Goal: Task Accomplishment & Management: Manage account settings

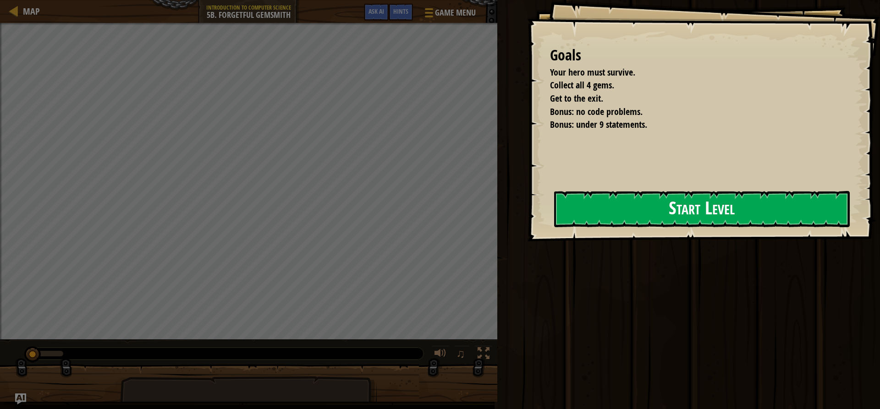
click at [601, 217] on button "Start Level" at bounding box center [702, 209] width 296 height 36
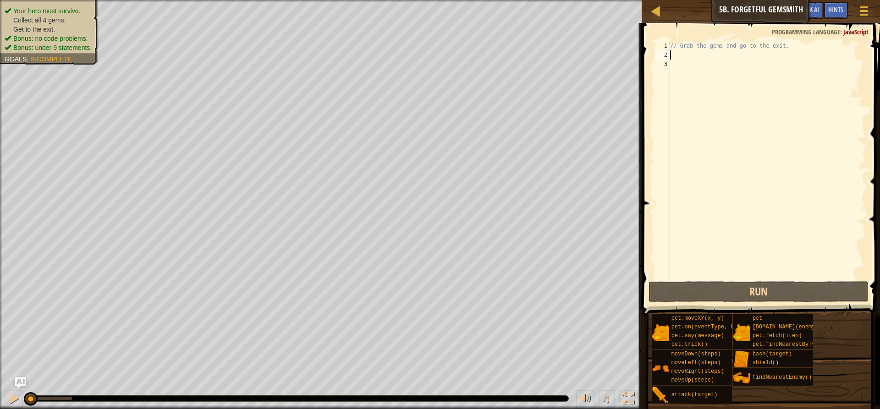
click at [708, 56] on div "// Grab the gems and go to the exit." at bounding box center [767, 169] width 198 height 257
click at [701, 59] on div "// Grab the gems and go to the exit." at bounding box center [767, 169] width 198 height 257
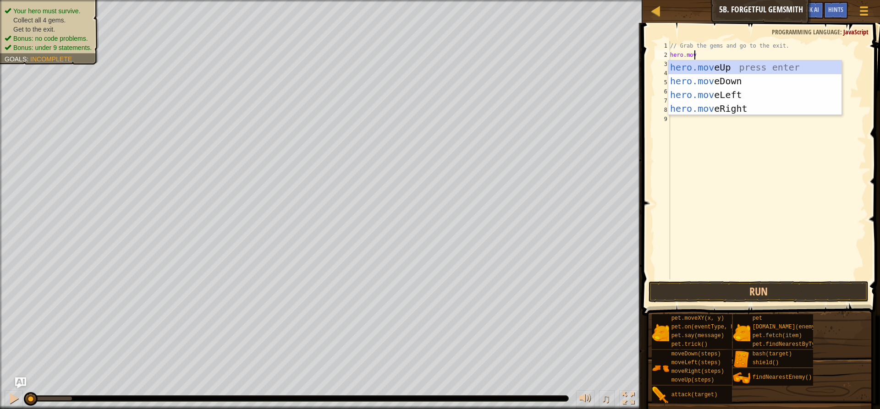
scroll to position [4, 1]
type textarea "hero.move"
click at [709, 105] on div "hero.move Up press enter hero.move Down press enter hero.move Left press enter …" at bounding box center [754, 102] width 173 height 83
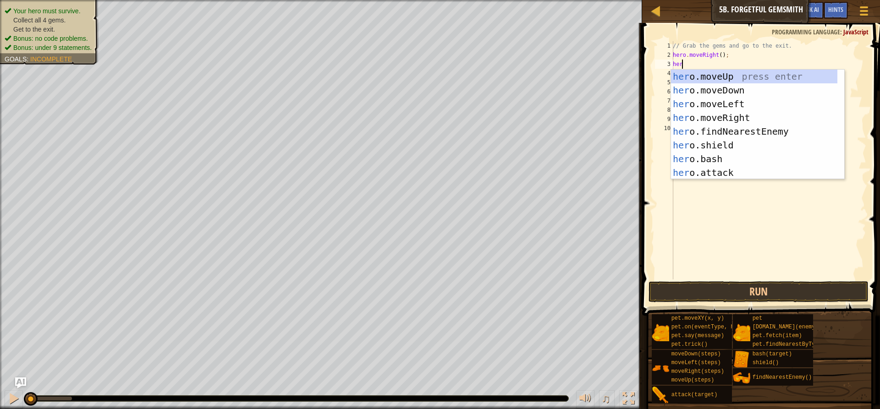
scroll to position [4, 0]
type textarea "herom"
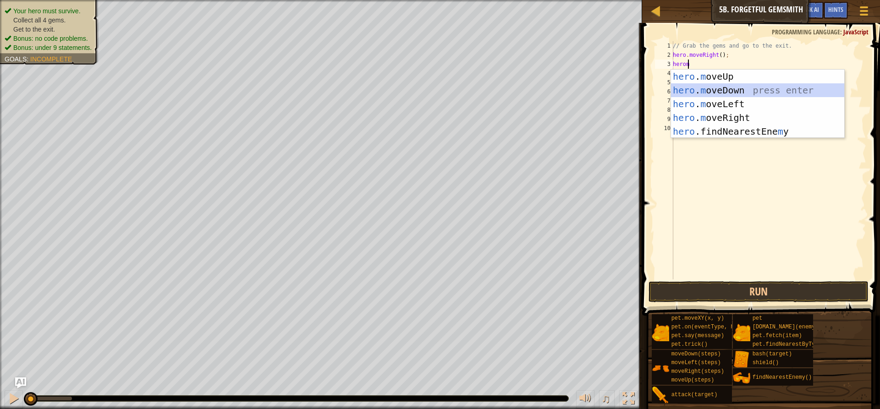
click at [724, 92] on div "hero . m oveUp press enter hero . m oveDown press enter hero . m oveLeft press …" at bounding box center [757, 118] width 173 height 96
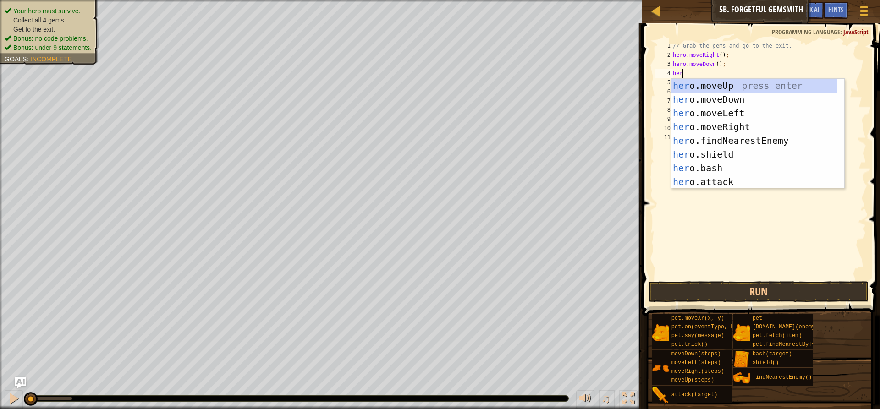
type textarea "hero"
click at [719, 125] on div "hero .moveUp press enter hero .moveDown press enter hero .moveLeft press enter …" at bounding box center [757, 148] width 173 height 138
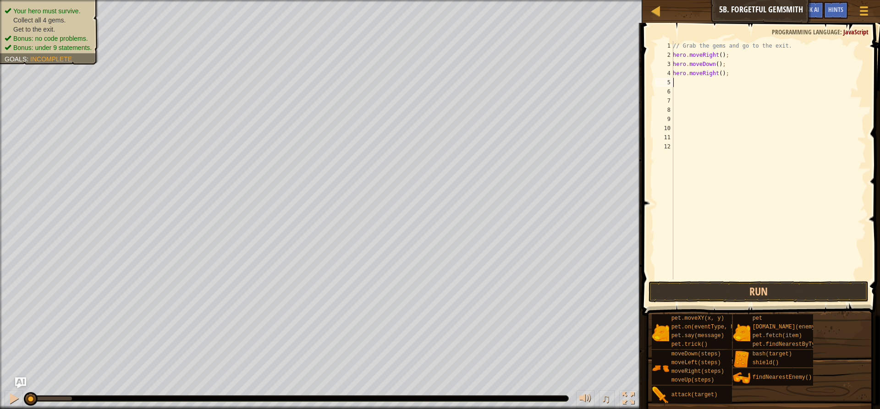
scroll to position [4, 0]
click at [718, 75] on div "// Grab the gems and go to the exit. hero . moveRight ( ) ; hero . moveDown ( )…" at bounding box center [768, 169] width 195 height 257
type textarea "hero.moveRight(2);"
click at [722, 86] on div "// Grab the gems and go to the exit. hero . moveRight ( ) ; hero . moveDown ( )…" at bounding box center [768, 169] width 195 height 257
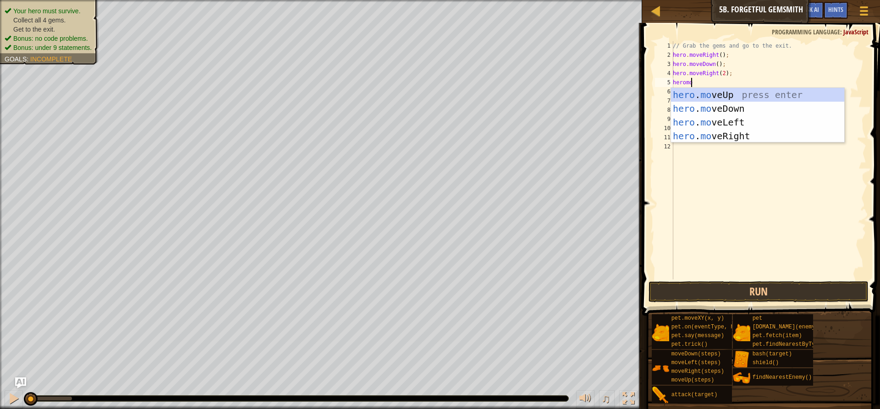
scroll to position [4, 1]
type textarea "heromov"
click at [722, 95] on div "hero . mov eUp press enter hero . mov eDown press enter hero . mov eLeft press …" at bounding box center [757, 129] width 173 height 83
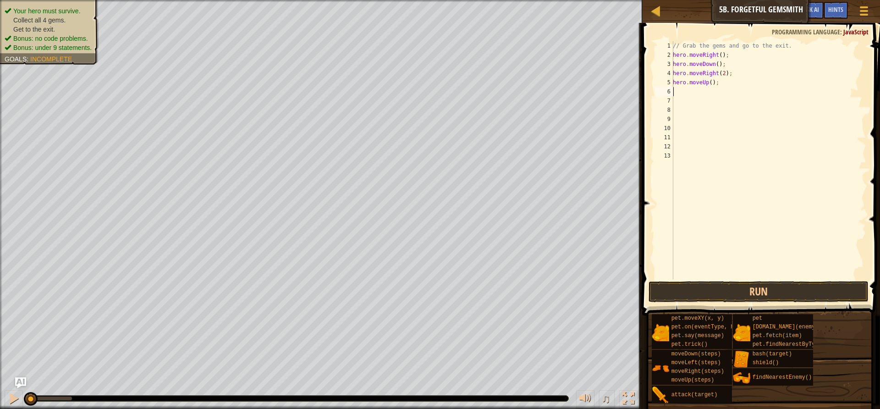
scroll to position [4, 0]
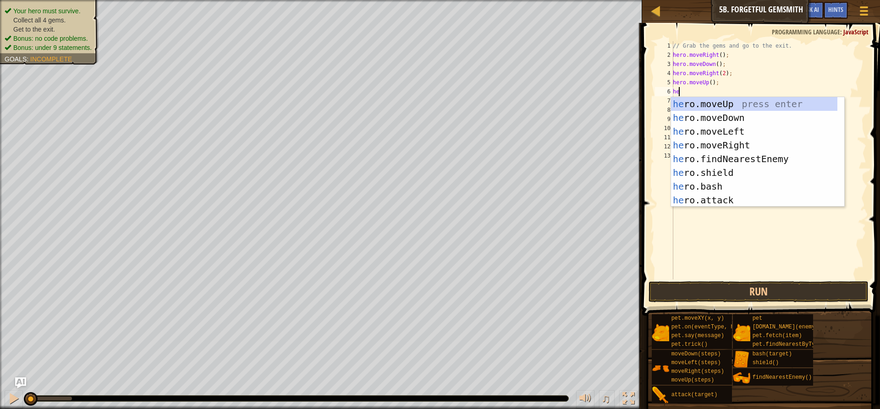
type textarea "hero"
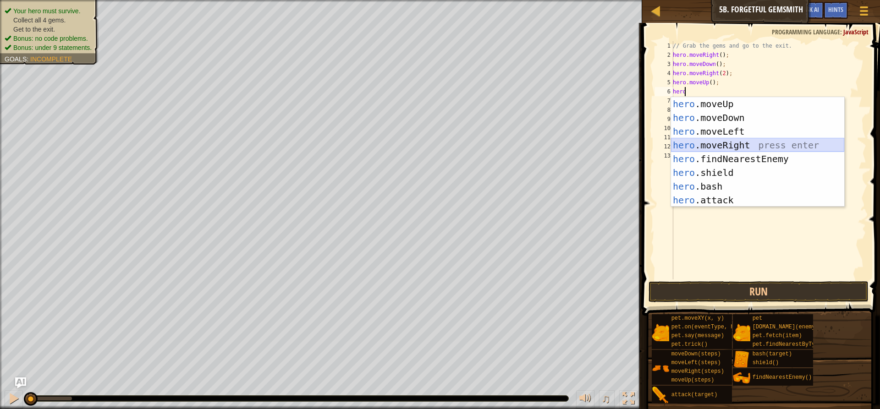
click at [744, 140] on div "hero .moveUp press enter hero .moveDown press enter hero .moveLeft press enter …" at bounding box center [757, 166] width 173 height 138
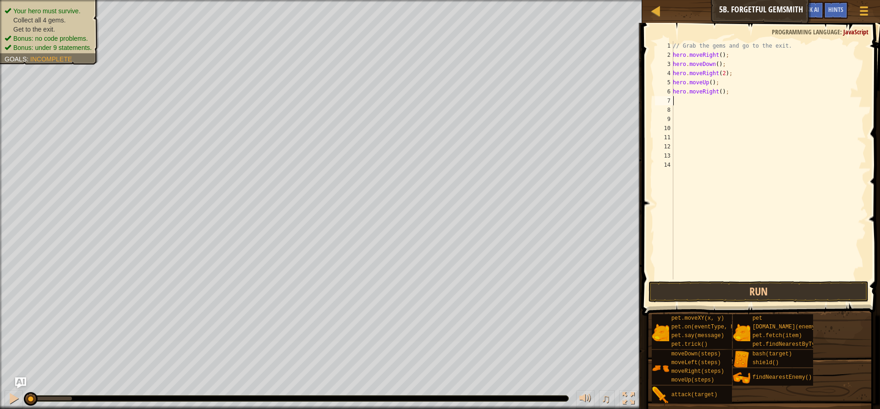
click at [718, 94] on div "// Grab the gems and go to the exit. hero . moveRight ( ) ; hero . moveDown ( )…" at bounding box center [768, 169] width 195 height 257
type textarea "hero.moveRight();"
click at [751, 288] on button "Run" at bounding box center [759, 291] width 220 height 21
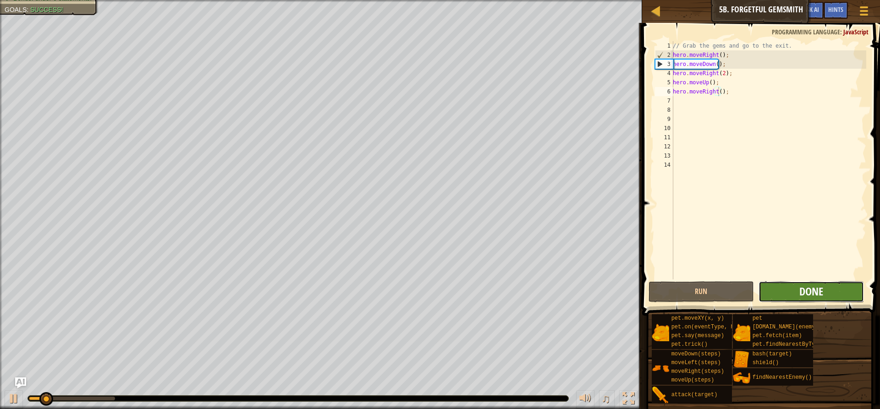
click at [800, 293] on span "Done" at bounding box center [811, 291] width 24 height 15
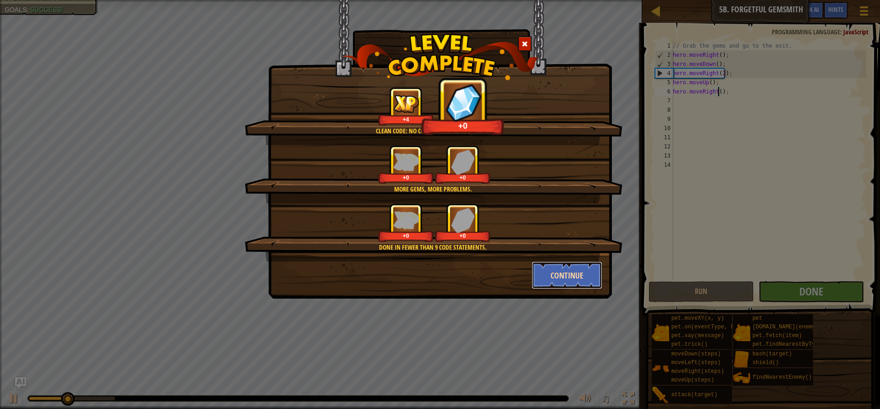
click at [567, 278] on button "Continue" at bounding box center [567, 276] width 71 height 28
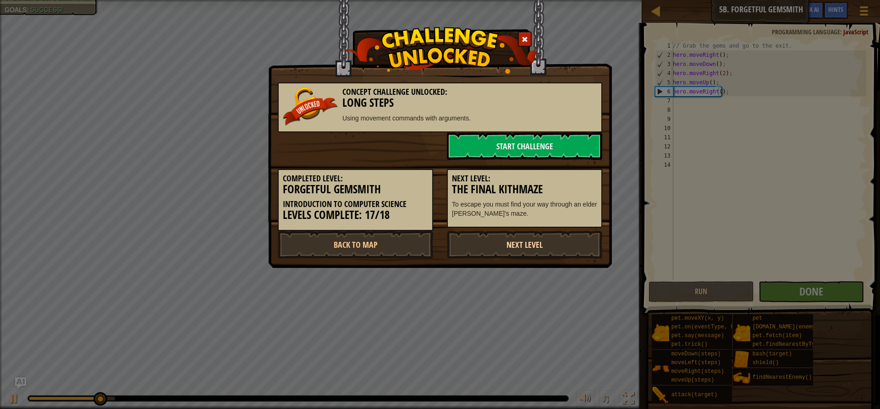
click at [507, 237] on link "Next Level" at bounding box center [524, 245] width 155 height 28
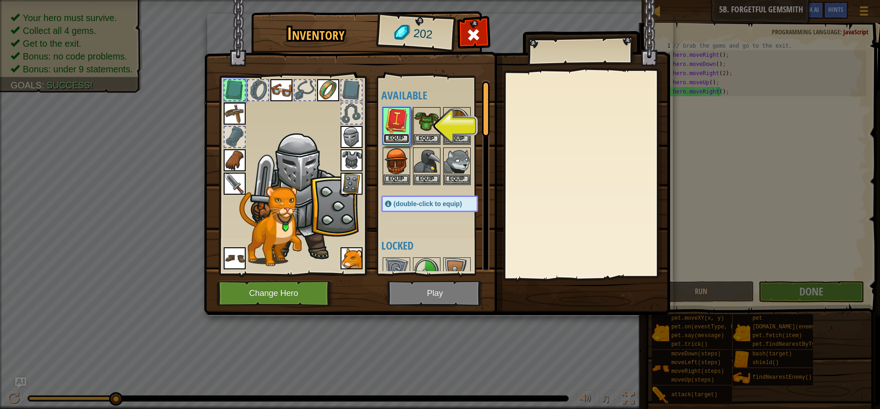
click at [397, 135] on button "Equip" at bounding box center [397, 139] width 26 height 10
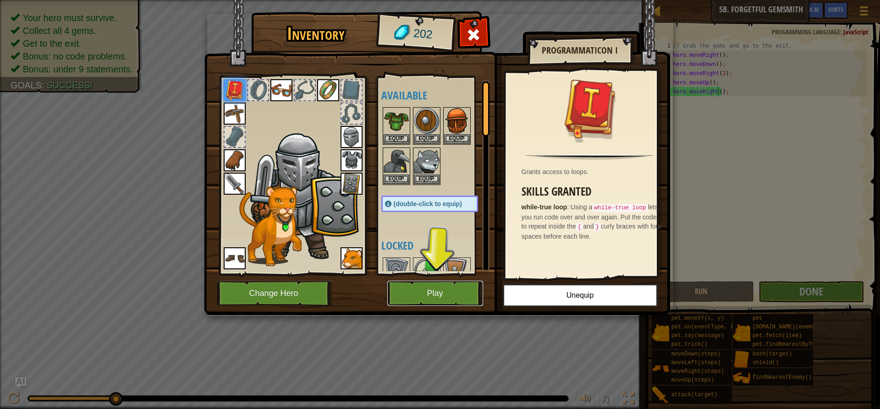
click at [452, 293] on button "Play" at bounding box center [435, 293] width 96 height 25
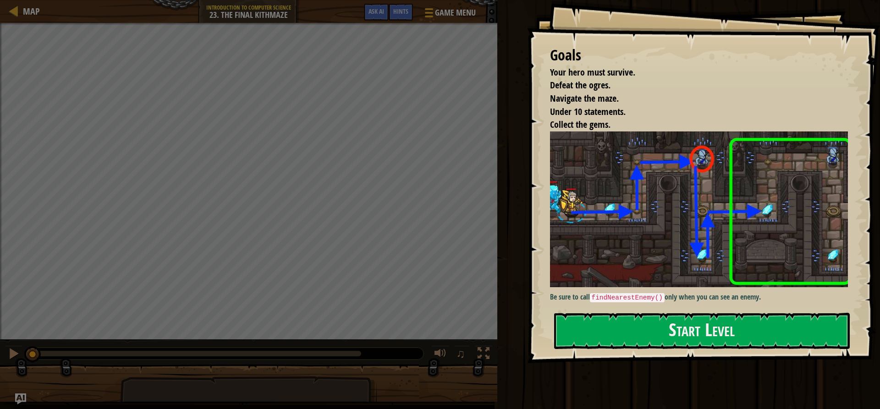
click at [716, 312] on div "Goals Your hero must survive. Defeat the ogres. Navigate the maze. Under 10 sta…" at bounding box center [703, 181] width 353 height 363
click at [715, 329] on button "Start Level" at bounding box center [702, 331] width 296 height 36
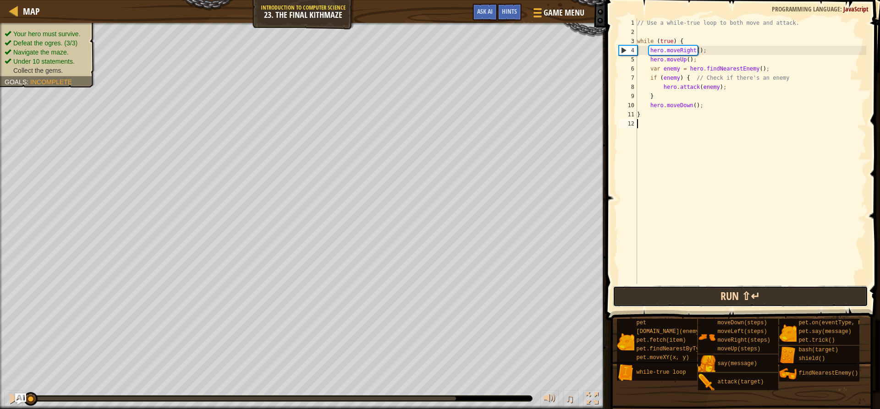
click at [731, 299] on button "Run ⇧↵" at bounding box center [740, 296] width 255 height 21
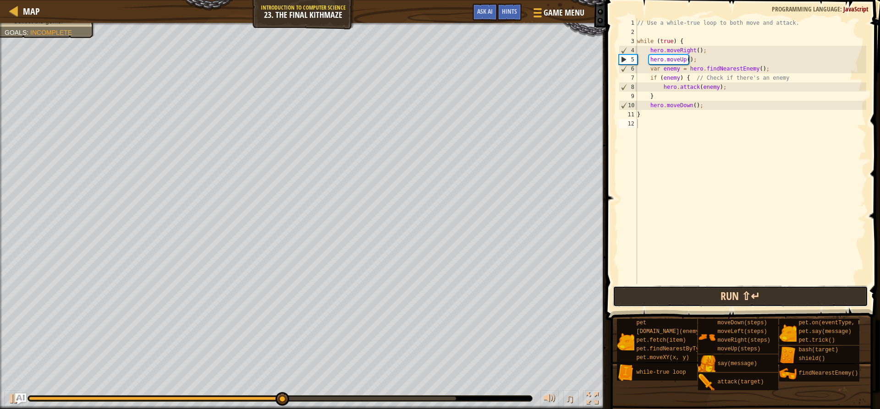
click at [676, 304] on button "Run ⇧↵" at bounding box center [740, 296] width 255 height 21
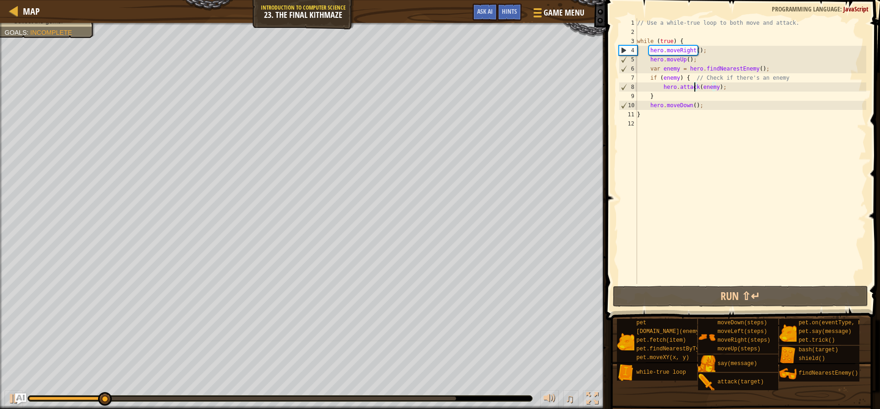
click at [696, 84] on div "// Use a while-true loop to both move and attack. while ( true ) { hero . moveR…" at bounding box center [750, 160] width 231 height 284
click at [711, 77] on div "// Use a while-true loop to both move and attack. while ( true ) { hero . moveR…" at bounding box center [750, 160] width 231 height 284
click at [811, 78] on div "// Use a while-true loop to both move and attack. while ( true ) { hero . moveR…" at bounding box center [750, 160] width 231 height 284
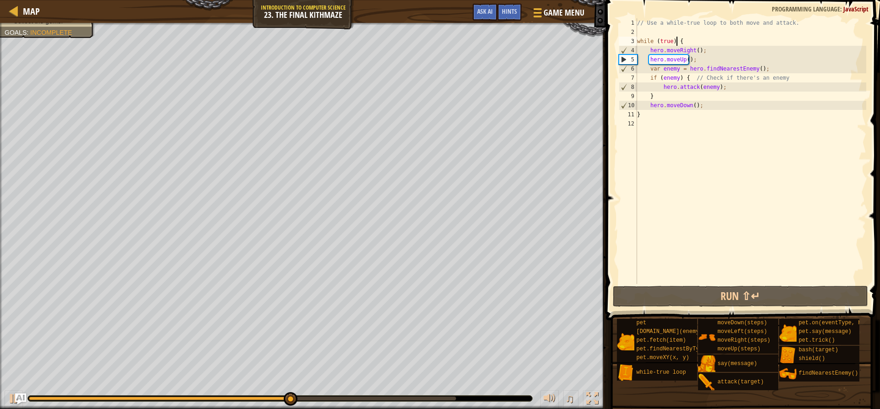
click at [677, 45] on div "// Use a while-true loop to both move and attack. while ( true ) { hero . moveR…" at bounding box center [750, 160] width 231 height 284
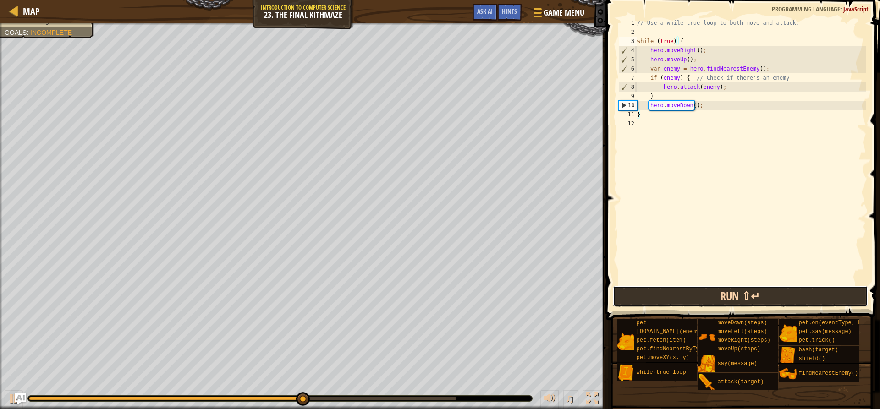
click at [721, 300] on button "Run ⇧↵" at bounding box center [740, 296] width 255 height 21
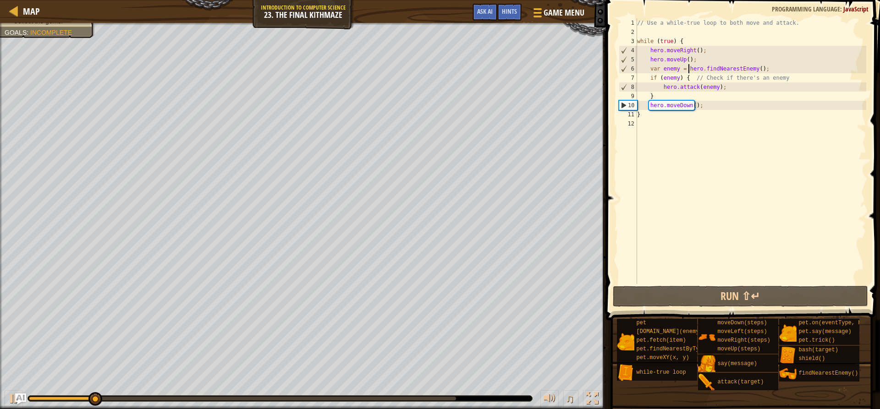
click at [689, 70] on div "// Use a while-true loop to both move and attack. while ( true ) { hero . moveR…" at bounding box center [750, 160] width 231 height 284
click at [694, 77] on div "// Use a while-true loop to both move and attack. while ( true ) { hero . moveR…" at bounding box center [750, 160] width 231 height 284
click at [694, 88] on div "// Use a while-true loop to both move and attack. while ( true ) { hero . moveR…" at bounding box center [750, 160] width 231 height 284
click at [709, 88] on div "// Use a while-true loop to both move and attack. while ( true ) { hero . moveR…" at bounding box center [750, 160] width 231 height 284
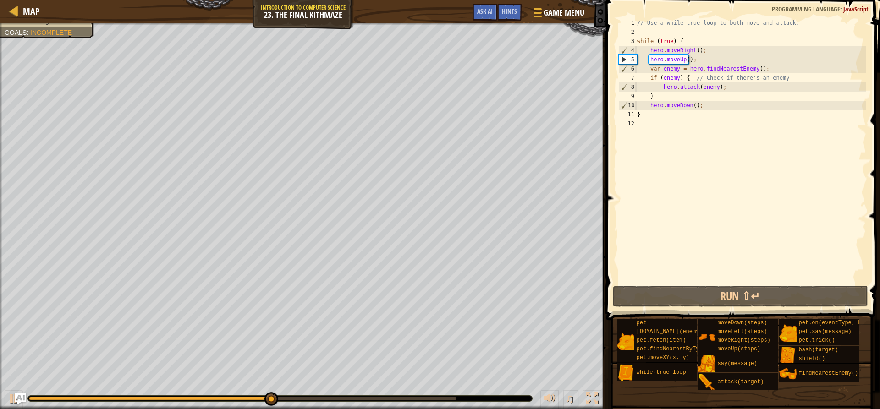
click at [736, 110] on div "// Use a while-true loop to both move and attack. while ( true ) { hero . moveR…" at bounding box center [750, 160] width 231 height 284
type textarea "hero.moveDown();"
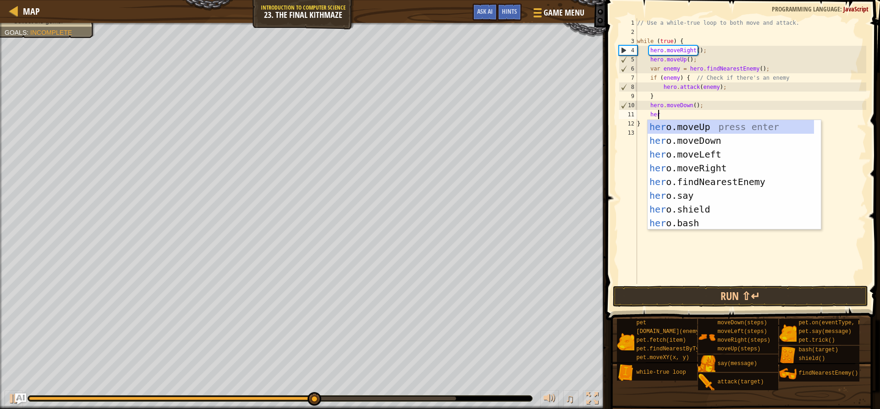
scroll to position [4, 1]
type textarea "hero"
click at [702, 144] on div "hero .moveUp press enter hero .moveDown press enter hero .moveLeft press enter …" at bounding box center [731, 189] width 166 height 138
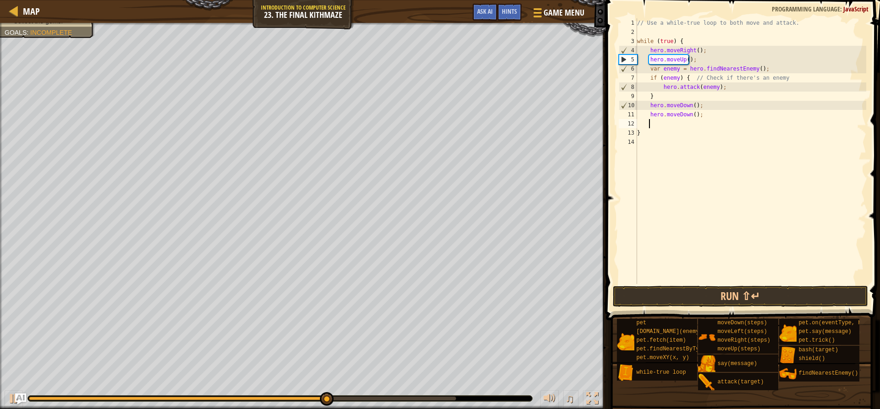
scroll to position [4, 0]
click at [696, 296] on button "Run ⇧↵" at bounding box center [740, 296] width 255 height 21
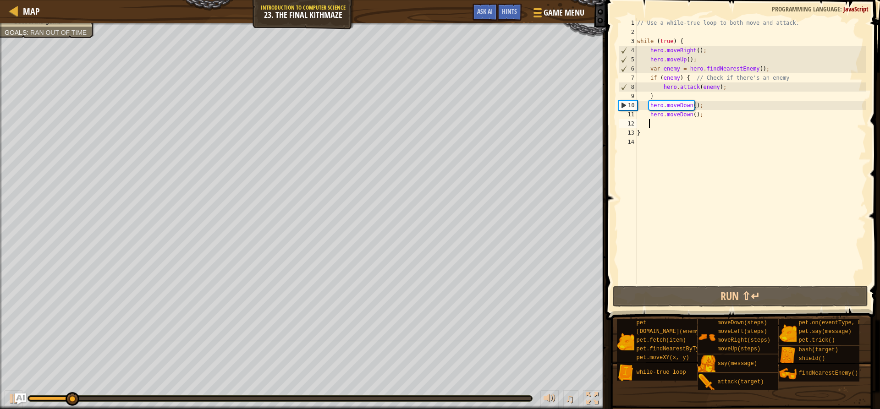
click at [720, 115] on div "// Use a while-true loop to both move and attack. while ( true ) { hero . moveR…" at bounding box center [750, 160] width 231 height 284
type textarea "hero.moveDown();"
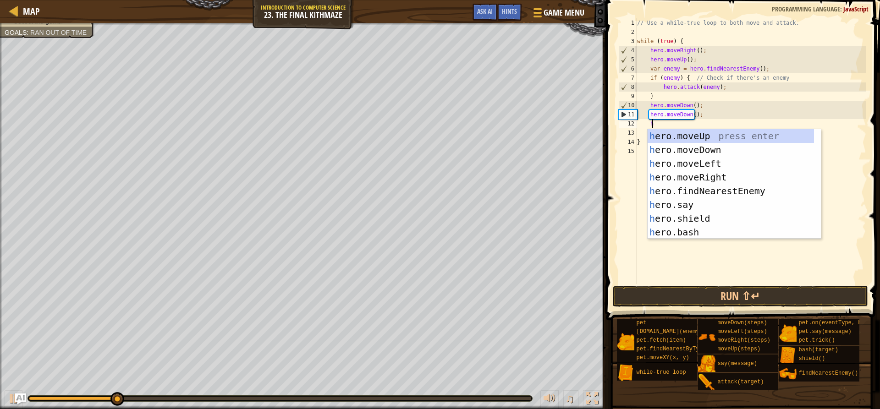
type textarea "hero"
click at [704, 137] on div "hero .moveUp press enter hero .moveDown press enter hero .moveLeft press enter …" at bounding box center [731, 198] width 166 height 138
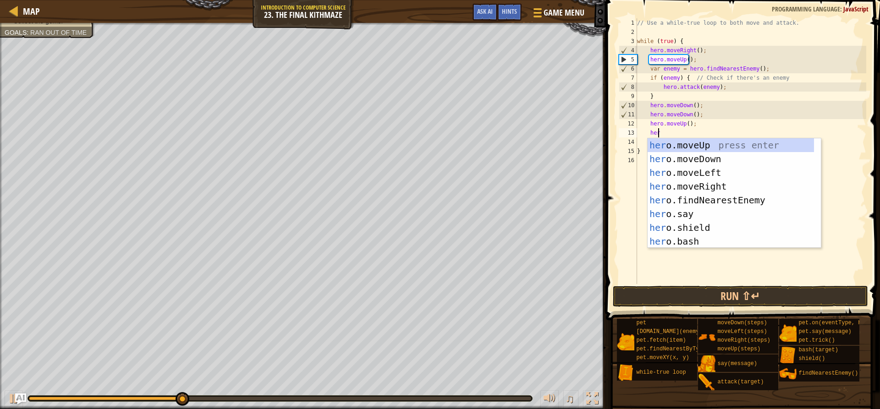
type textarea "hero"
drag, startPoint x: 713, startPoint y: 190, endPoint x: 717, endPoint y: 231, distance: 41.5
click at [712, 190] on div "hero .moveUp press enter hero .moveDown press enter hero .moveLeft press enter …" at bounding box center [731, 207] width 166 height 138
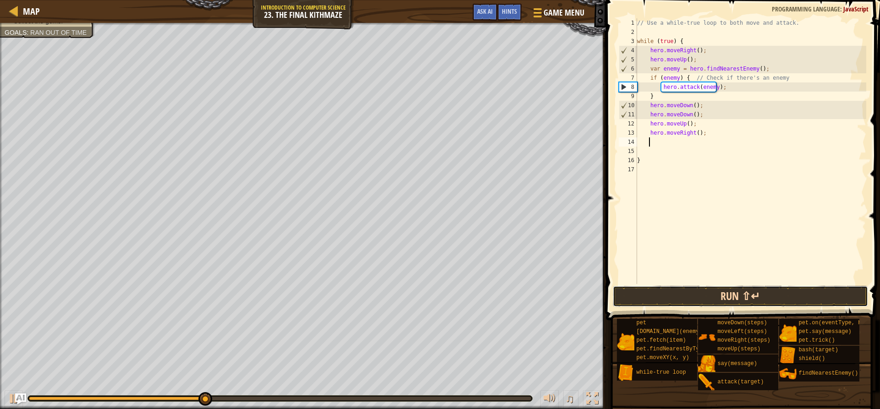
click at [709, 290] on button "Run ⇧↵" at bounding box center [740, 296] width 255 height 21
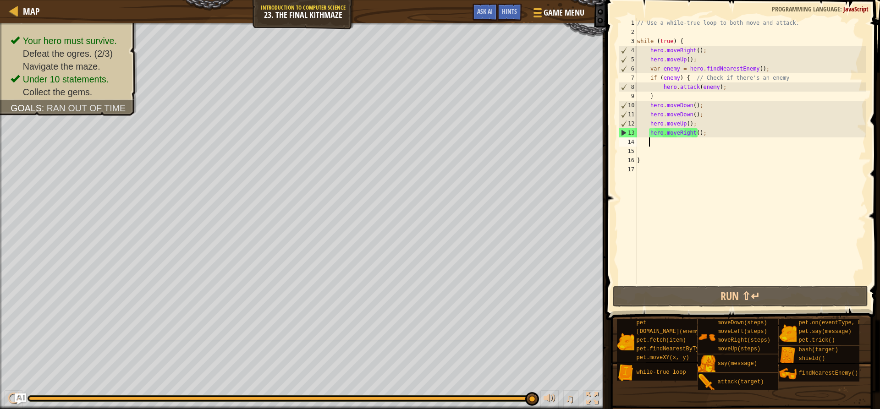
drag, startPoint x: 225, startPoint y: 396, endPoint x: 510, endPoint y: 406, distance: 284.8
click at [592, 405] on div "♫" at bounding box center [303, 397] width 606 height 28
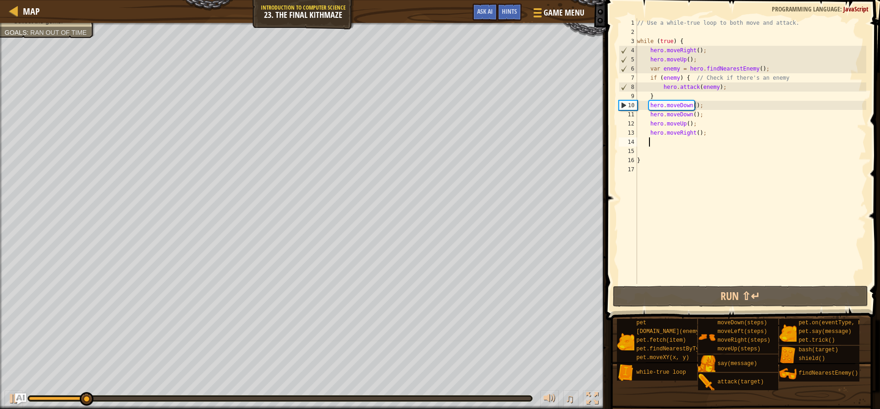
click at [703, 90] on div "// Use a while-true loop to both move and attack. while ( true ) { hero . moveR…" at bounding box center [750, 160] width 231 height 284
click at [725, 89] on div "// Use a while-true loop to both move and attack. while ( true ) { hero . moveR…" at bounding box center [750, 160] width 231 height 284
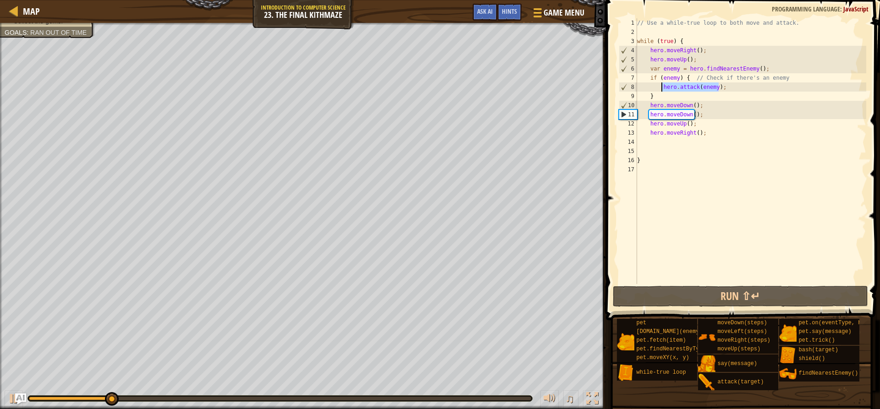
drag, startPoint x: 726, startPoint y: 91, endPoint x: 661, endPoint y: 91, distance: 64.2
click at [661, 91] on div "// Use a while-true loop to both move and attack. while ( true ) { hero . moveR…" at bounding box center [750, 160] width 231 height 284
paste textarea "hero.attack(enemy);"
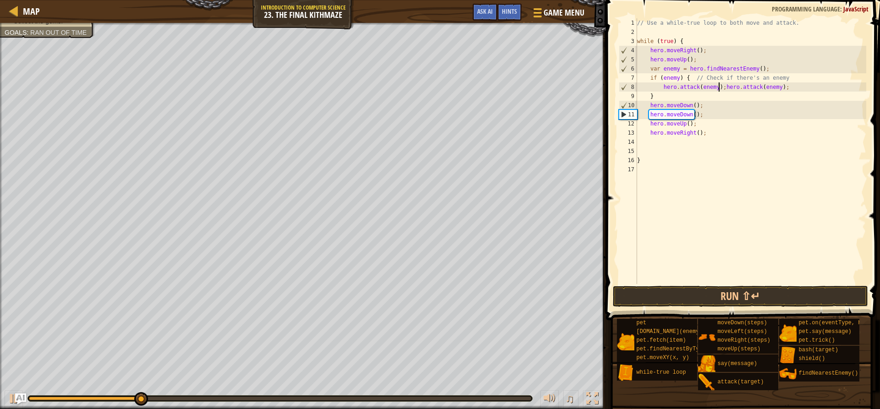
click at [719, 87] on div "// Use a while-true loop to both move and attack. while ( true ) { hero . moveR…" at bounding box center [750, 160] width 231 height 284
type textarea "hero.attack(enemy);"
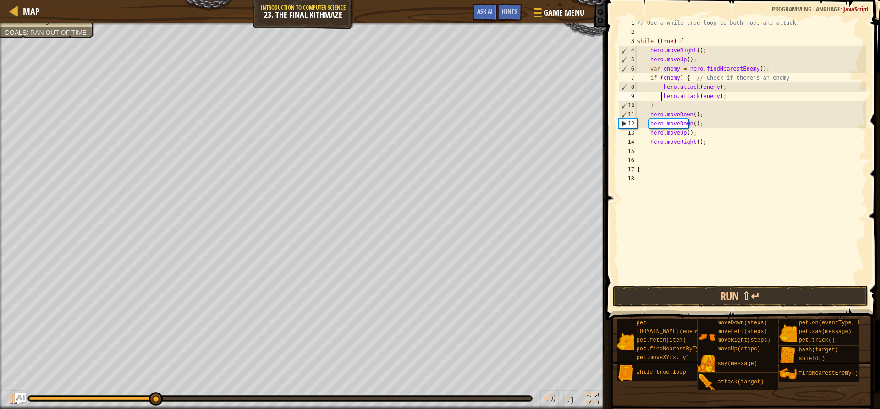
click at [722, 96] on div "// Use a while-true loop to both move and attack. while ( true ) { hero . moveR…" at bounding box center [750, 160] width 231 height 284
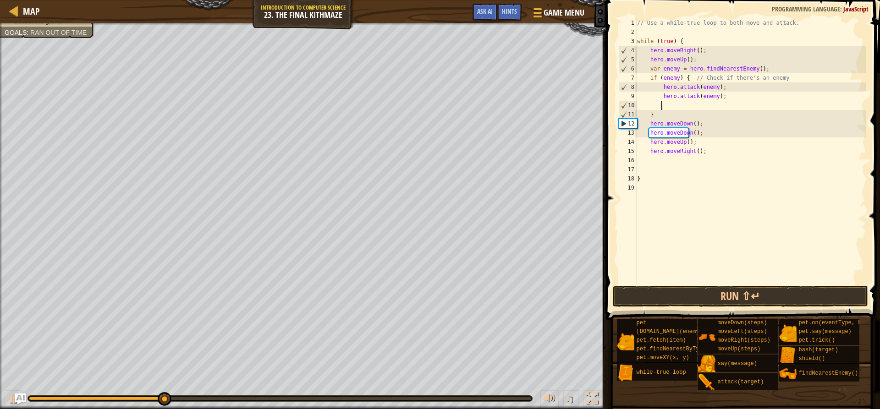
paste textarea "hero.attack(enemy);"
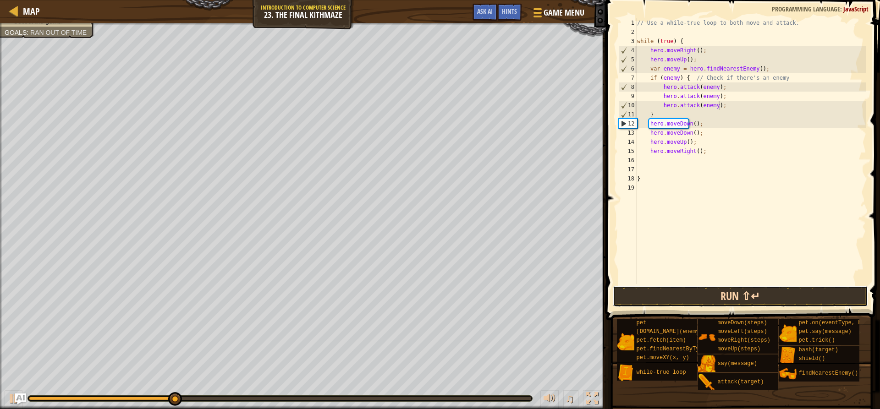
drag, startPoint x: 739, startPoint y: 290, endPoint x: 742, endPoint y: 297, distance: 7.8
click at [742, 297] on button "Run ⇧↵" at bounding box center [740, 296] width 255 height 21
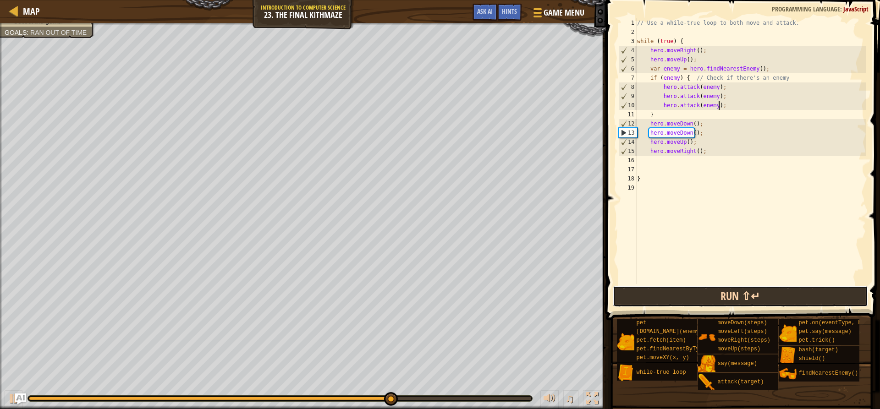
click at [727, 294] on button "Run ⇧↵" at bounding box center [740, 296] width 255 height 21
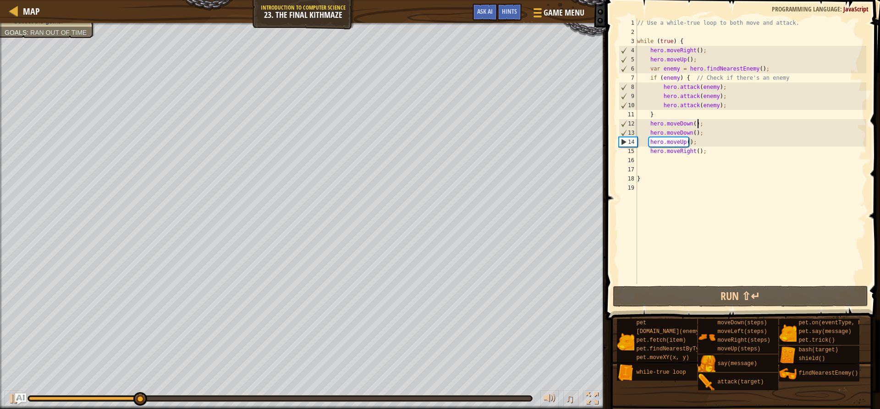
click at [699, 124] on div "// Use a while-true loop to both move and attack. while ( true ) { hero . moveR…" at bounding box center [750, 160] width 231 height 284
click at [695, 119] on div "// Use a while-true loop to both move and attack. while ( true ) { hero . moveR…" at bounding box center [750, 160] width 231 height 284
type textarea "}"
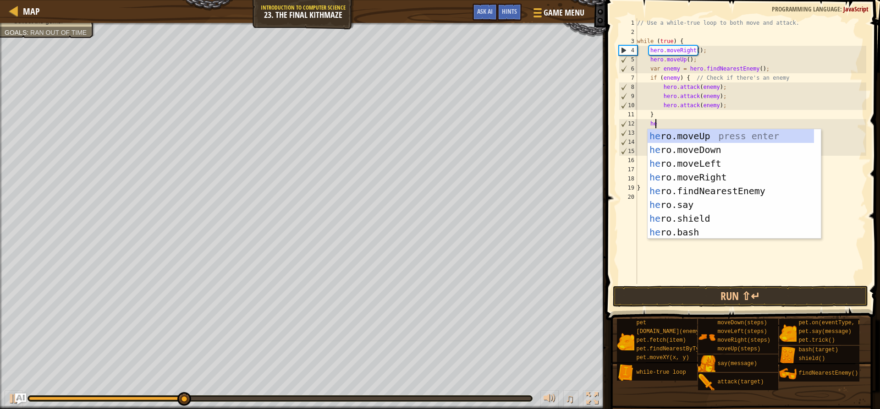
type textarea "her"
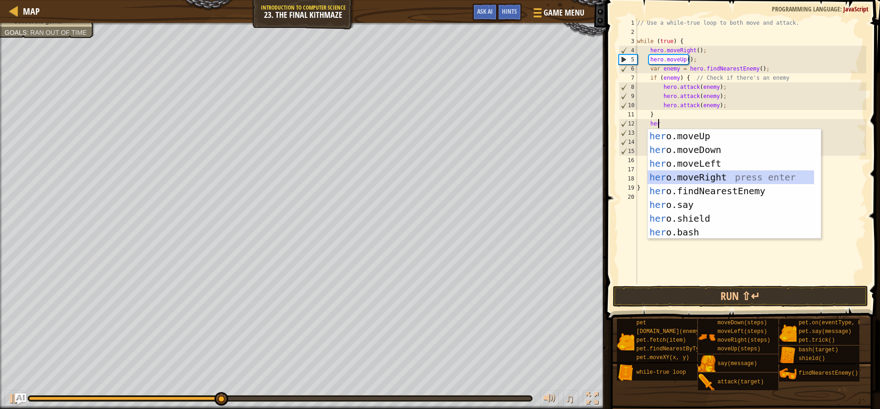
click at [721, 179] on div "her o.moveUp press enter her o.moveDown press enter her o.moveLeft press enter …" at bounding box center [731, 198] width 166 height 138
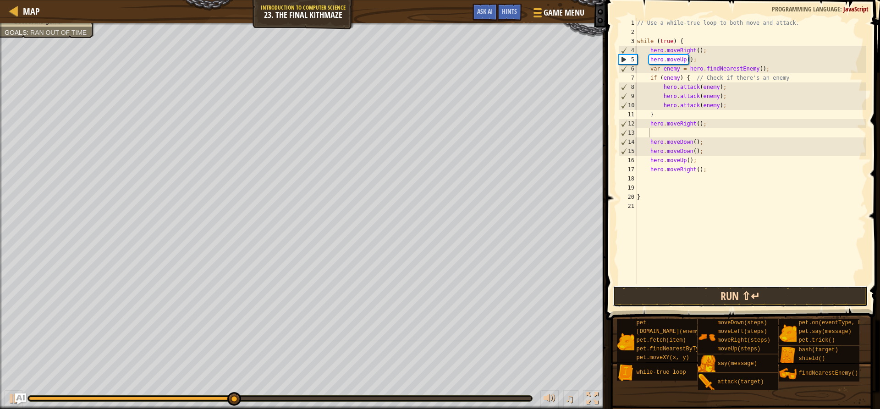
click at [687, 295] on button "Run ⇧↵" at bounding box center [740, 296] width 255 height 21
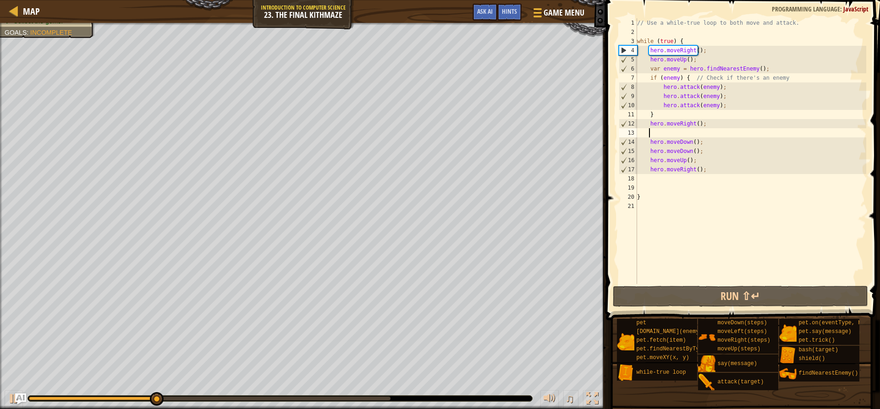
click at [703, 152] on div "// Use a while-true loop to both move and attack. while ( true ) { hero . moveR…" at bounding box center [750, 160] width 231 height 284
click at [690, 144] on div "// Use a while-true loop to both move and attack. while ( true ) { hero . moveR…" at bounding box center [750, 160] width 231 height 284
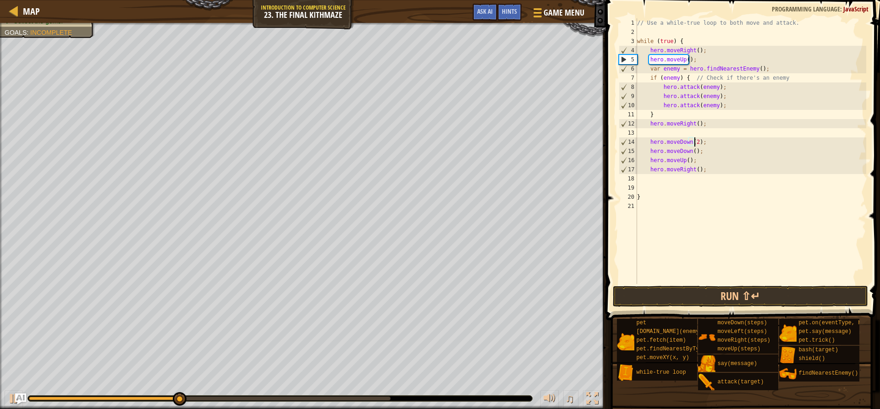
scroll to position [4, 5]
drag, startPoint x: 705, startPoint y: 152, endPoint x: 650, endPoint y: 151, distance: 55.0
click at [650, 151] on div "// Use a while-true loop to both move and attack. while ( true ) { hero . moveR…" at bounding box center [750, 160] width 231 height 284
type textarea "hero.moveDown();"
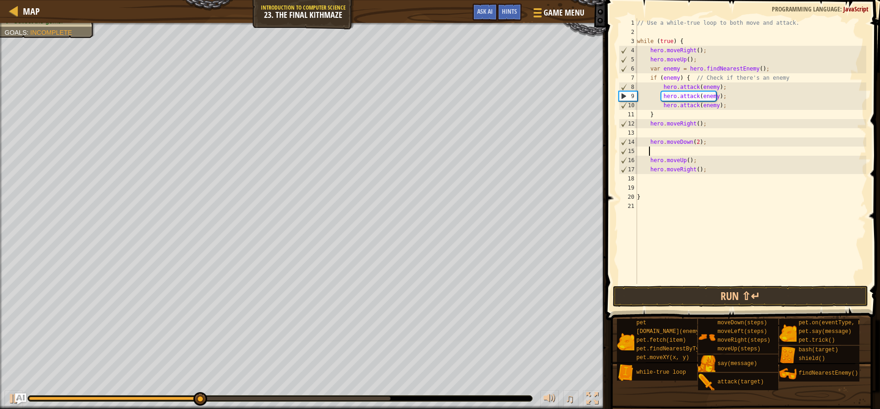
scroll to position [4, 0]
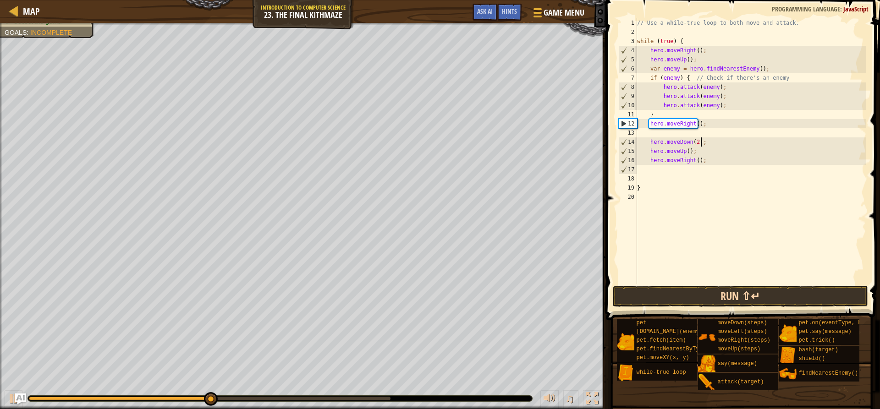
type textarea "hero.moveDown(2);"
click at [693, 297] on button "Run ⇧↵" at bounding box center [740, 296] width 255 height 21
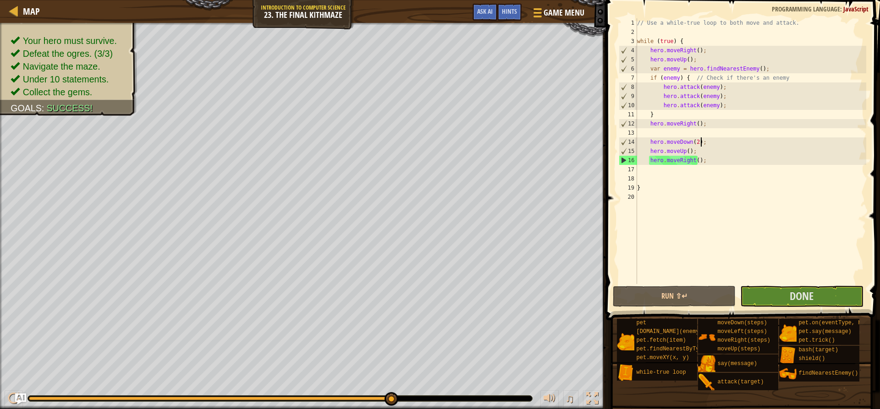
drag, startPoint x: 115, startPoint y: 399, endPoint x: 500, endPoint y: 431, distance: 386.8
click at [500, 0] on html "Map Introduction to Computer Science 23. The Final Kithmaze Game Menu Done Hint…" at bounding box center [440, 0] width 880 height 0
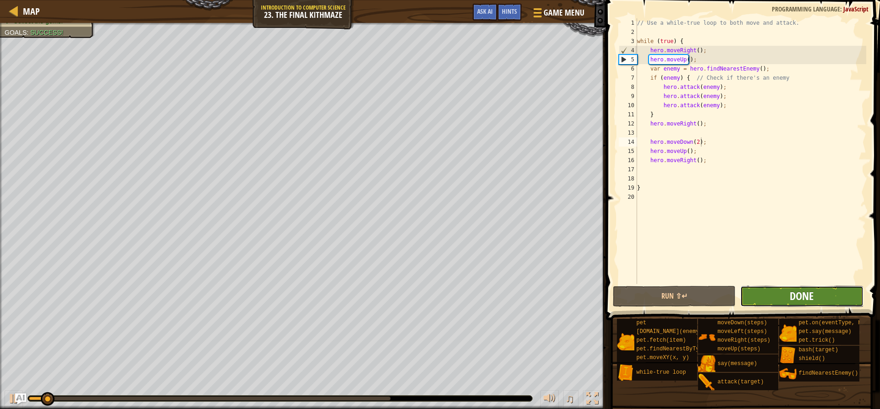
click at [805, 292] on span "Done" at bounding box center [802, 296] width 24 height 15
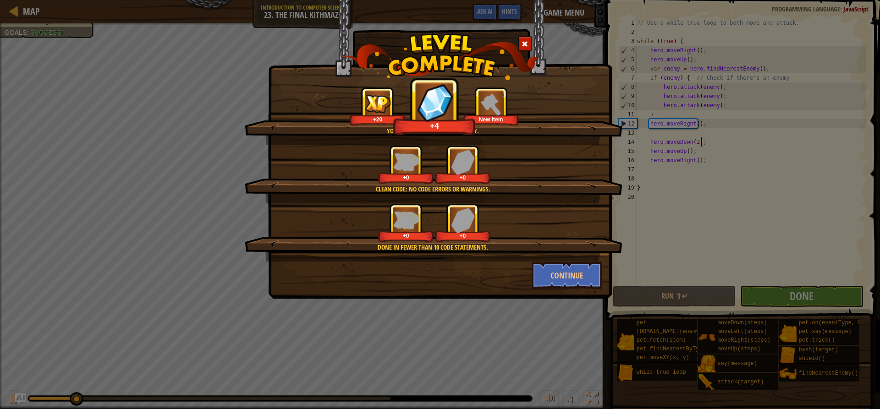
click at [461, 138] on div "You're deadly. Infinitely deadly. +20 +4 New Item" at bounding box center [434, 116] width 378 height 58
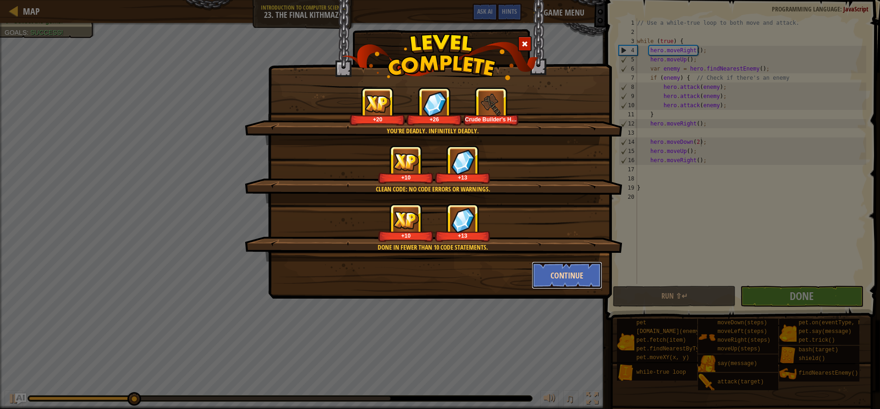
click at [562, 282] on button "Continue" at bounding box center [567, 276] width 71 height 28
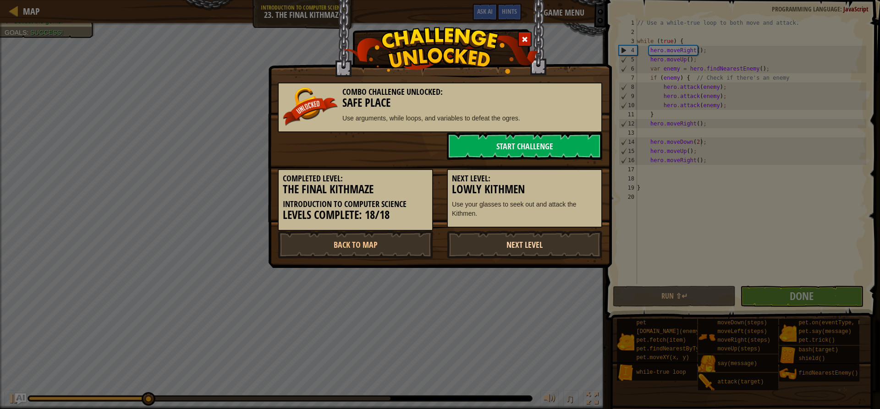
click at [528, 244] on link "Next Level" at bounding box center [524, 245] width 155 height 28
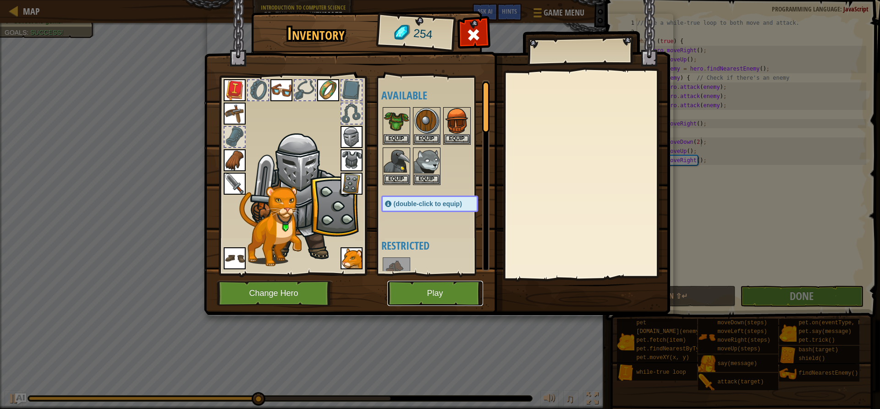
click at [441, 298] on button "Play" at bounding box center [435, 293] width 96 height 25
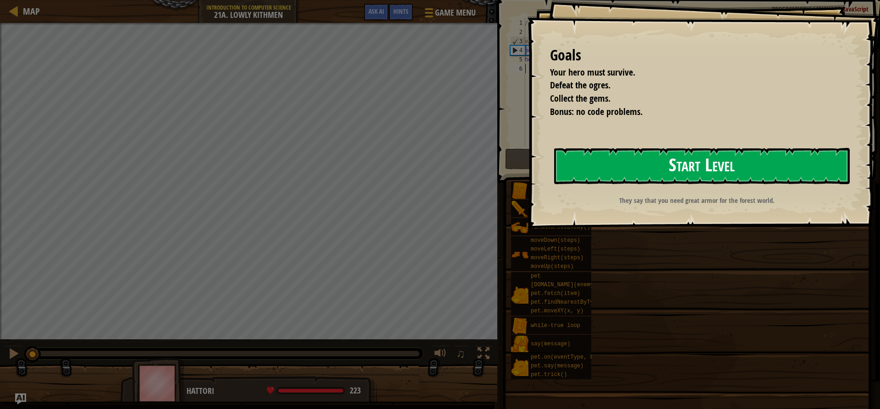
click at [659, 157] on button "Start Level" at bounding box center [702, 166] width 296 height 36
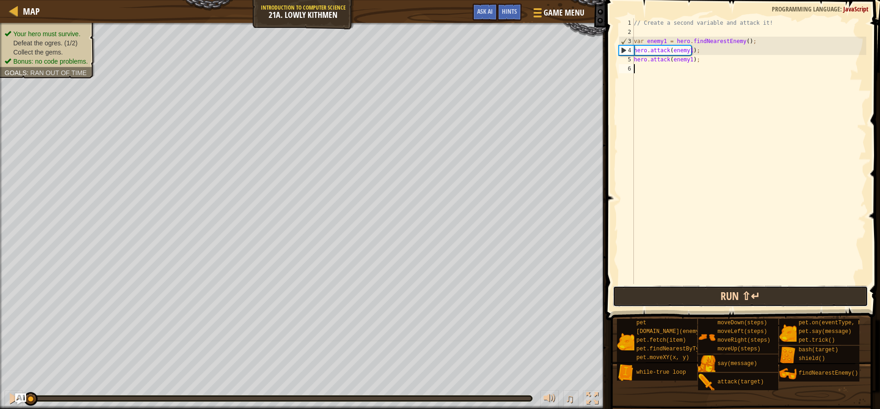
click at [657, 304] on button "Run ⇧↵" at bounding box center [740, 296] width 255 height 21
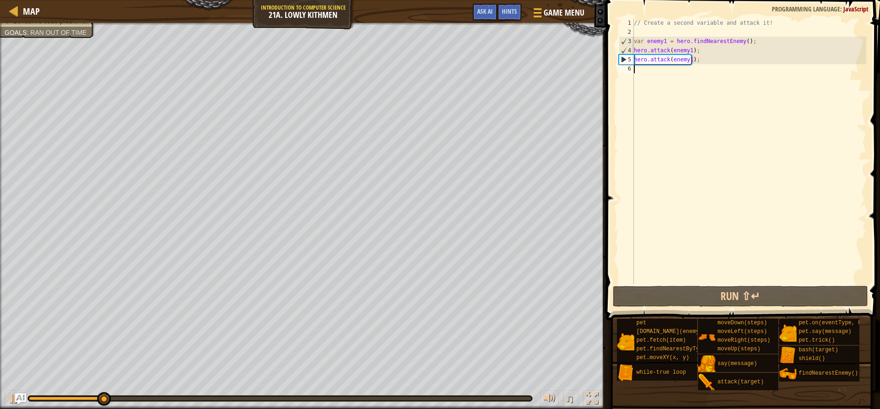
click at [696, 61] on div "// Create a second variable and attack it! var enemy1 = hero . findNearestEnemy…" at bounding box center [749, 160] width 234 height 284
type textarea "hero.attack(enemy1);"
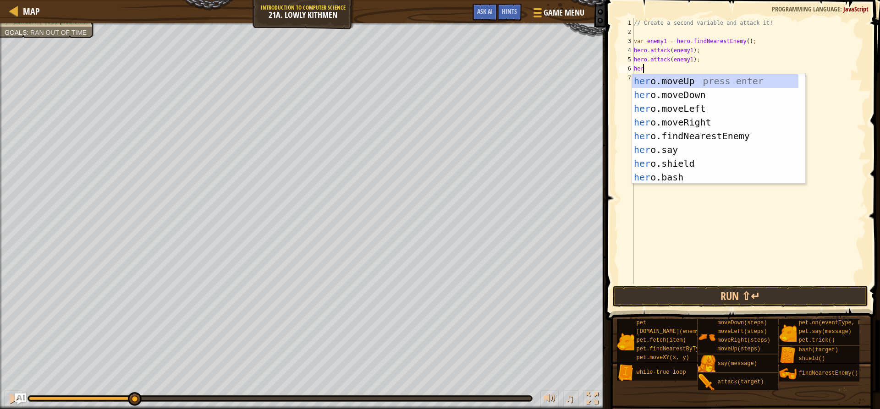
scroll to position [4, 0]
type textarea "he"
click at [733, 136] on div "he ro.moveUp press enter he ro.moveDown press enter he ro.moveLeft press enter …" at bounding box center [715, 143] width 166 height 138
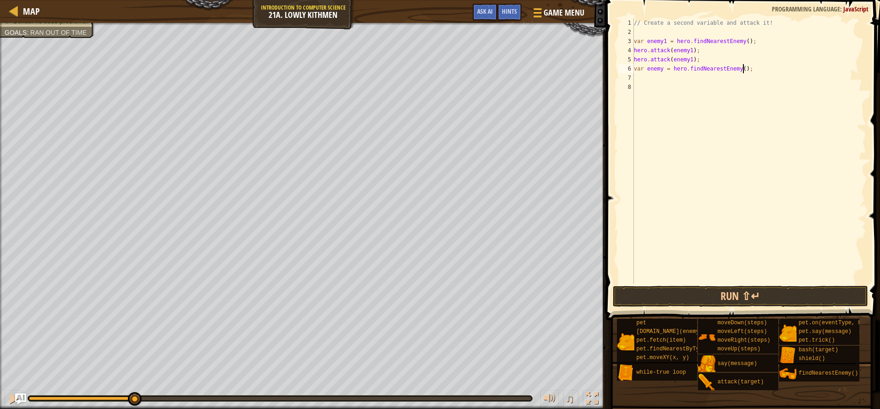
click at [761, 70] on div "// Create a second variable and attack it! var enemy1 = hero . findNearestEnemy…" at bounding box center [749, 160] width 234 height 284
type textarea "var enemy = hero.findNearestEnemy();"
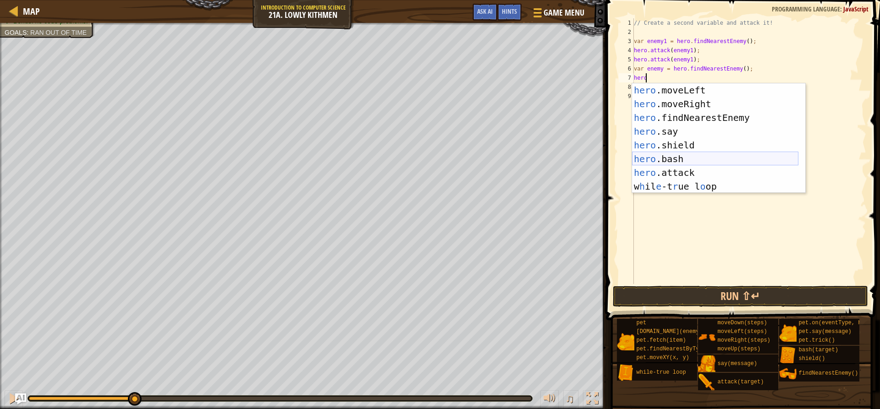
scroll to position [28, 0]
click at [686, 173] on div "hero .moveLeft press enter hero .moveRight press enter hero .findNearestEnemy p…" at bounding box center [715, 152] width 166 height 138
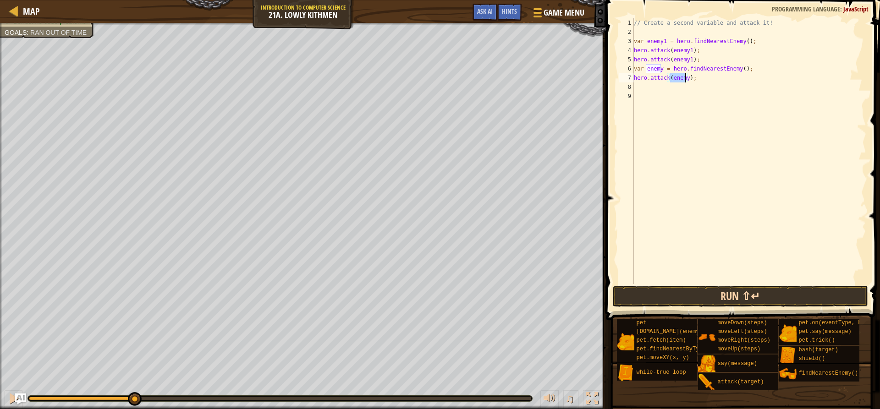
type textarea "hero.attack(enemy);"
click at [729, 296] on button "Run ⇧↵" at bounding box center [740, 296] width 255 height 21
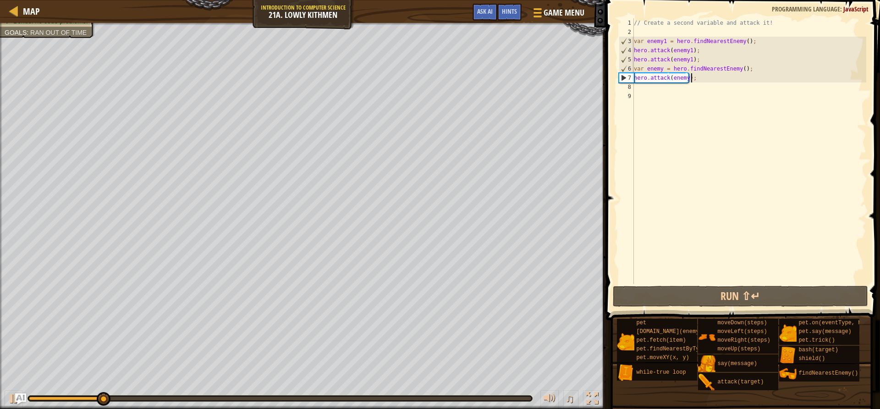
click at [710, 80] on div "// Create a second variable and attack it! var enemy1 = hero . findNearestEnemy…" at bounding box center [749, 160] width 234 height 284
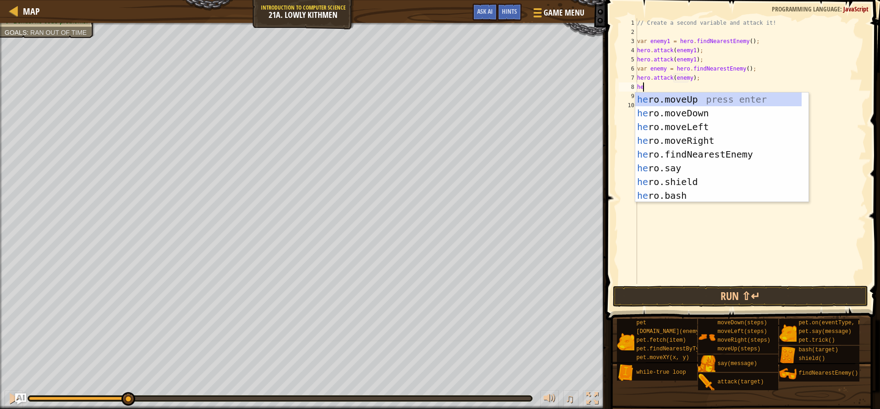
scroll to position [4, 0]
type textarea "hero"
click at [699, 113] on div "hero .moveUp press enter hero .moveDown press enter hero .moveLeft press enter …" at bounding box center [718, 162] width 166 height 138
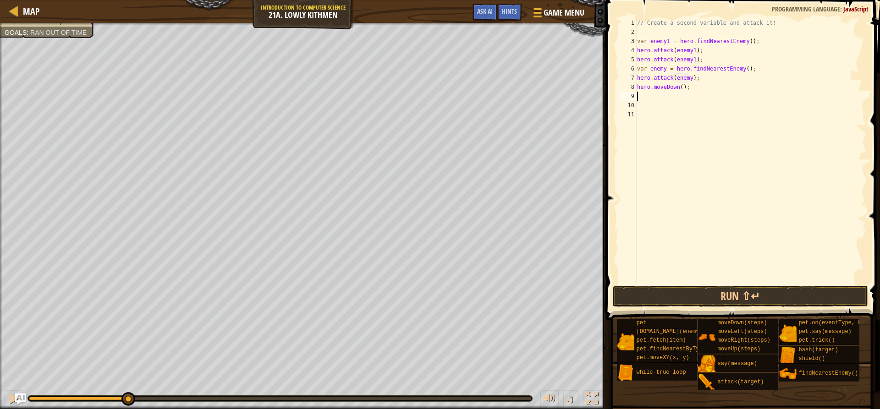
scroll to position [4, 0]
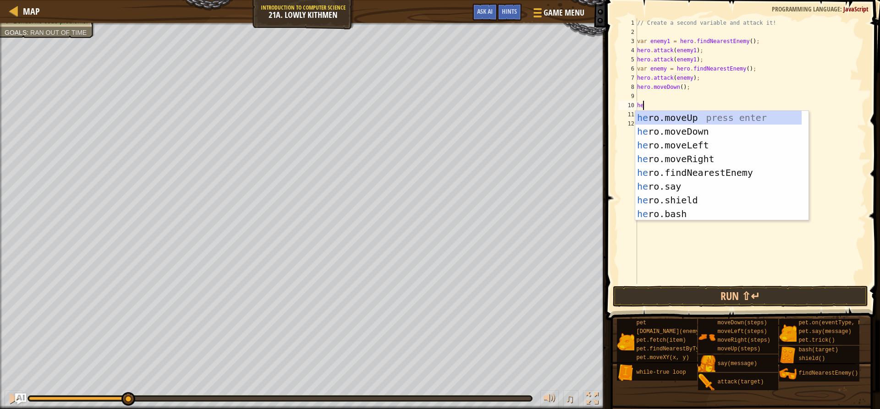
type textarea "her"
click at [704, 156] on div "her o.moveUp press enter her o.moveDown press enter her o.moveLeft press enter …" at bounding box center [718, 180] width 166 height 138
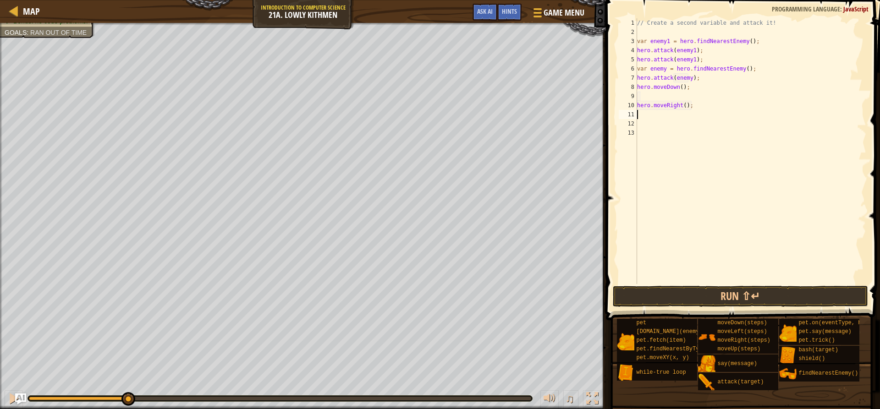
scroll to position [4, 0]
click at [683, 103] on div "// Create a second variable and attack it! var enemy1 = hero . findNearestEnemy…" at bounding box center [750, 160] width 231 height 284
type textarea "hero.moveRight(2);"
click at [704, 286] on button "Run ⇧↵" at bounding box center [740, 296] width 255 height 21
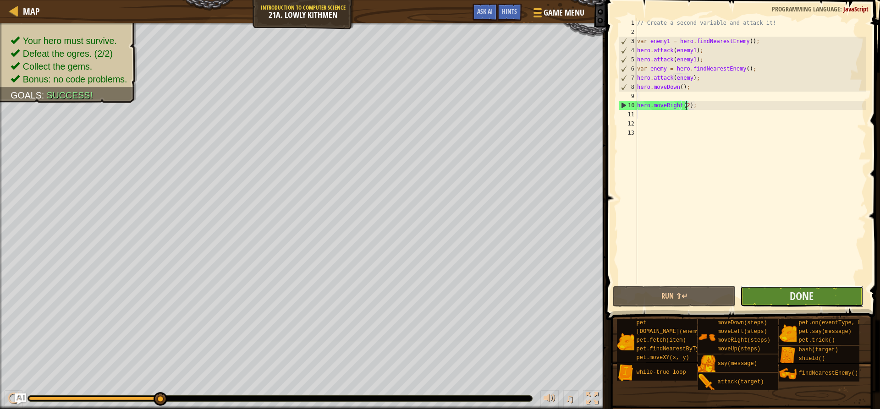
click at [818, 301] on button "Done" at bounding box center [801, 296] width 123 height 21
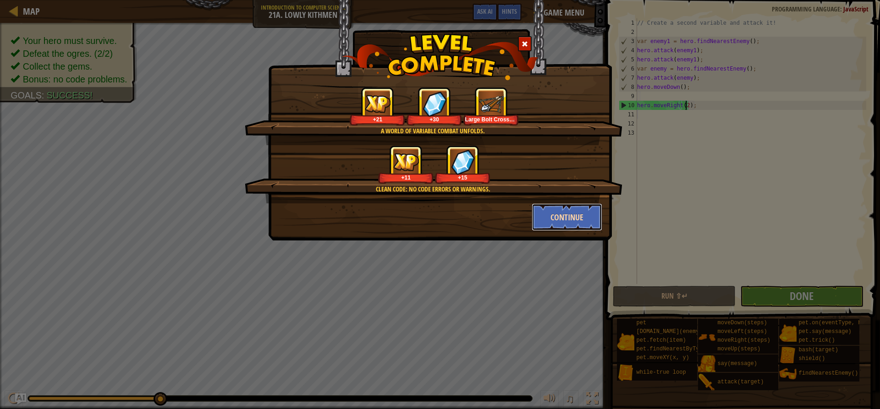
click at [546, 222] on button "Continue" at bounding box center [567, 218] width 71 height 28
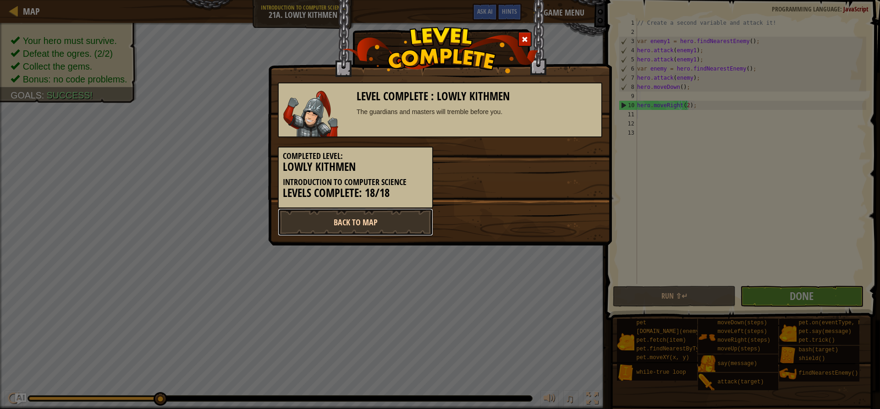
click at [379, 220] on link "Back to Map" at bounding box center [355, 223] width 155 height 28
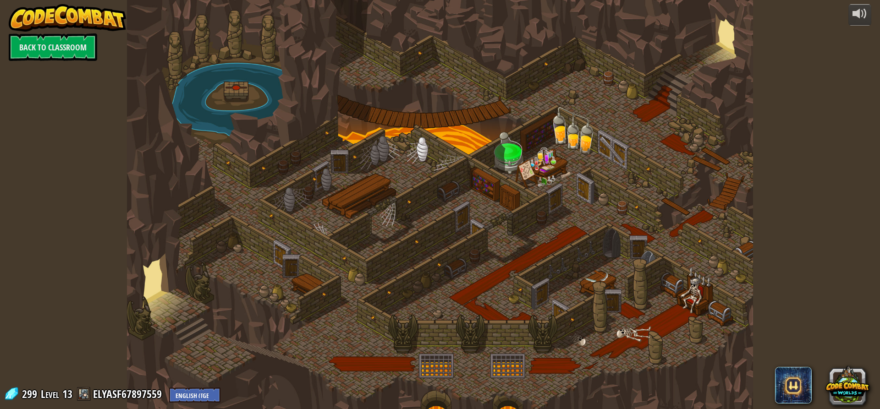
drag, startPoint x: 416, startPoint y: 269, endPoint x: 457, endPoint y: 235, distance: 52.7
click at [457, 235] on div at bounding box center [440, 204] width 626 height 409
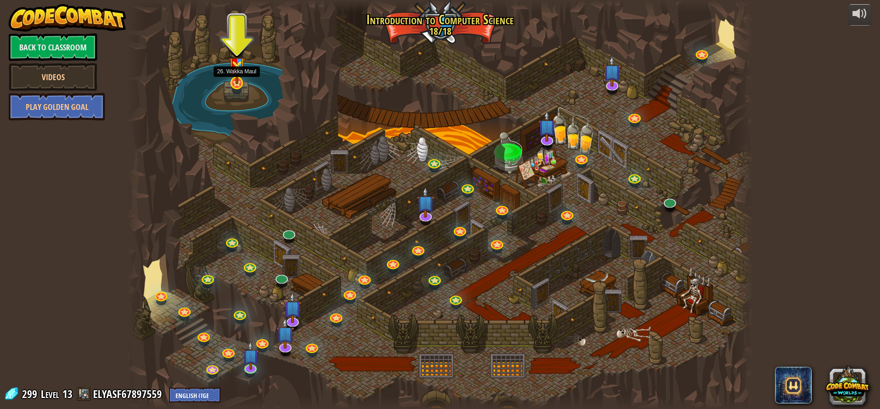
drag, startPoint x: 476, startPoint y: 289, endPoint x: 243, endPoint y: 75, distance: 316.0
click at [243, 75] on img at bounding box center [237, 62] width 17 height 44
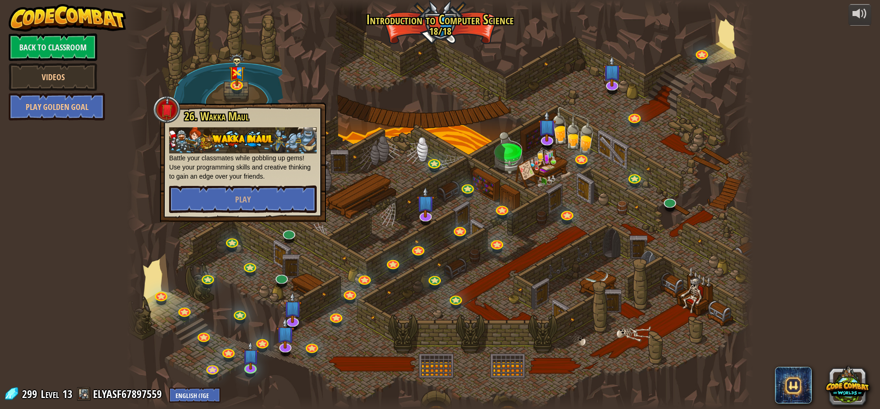
click at [276, 77] on div at bounding box center [440, 204] width 626 height 409
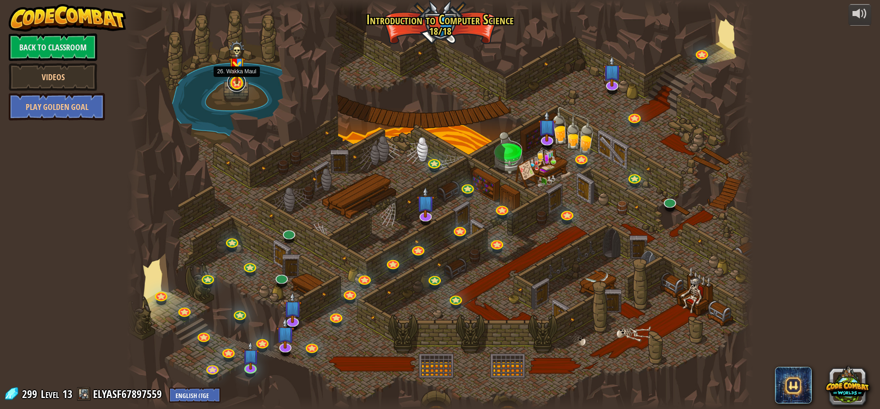
click at [237, 88] on link at bounding box center [236, 82] width 18 height 18
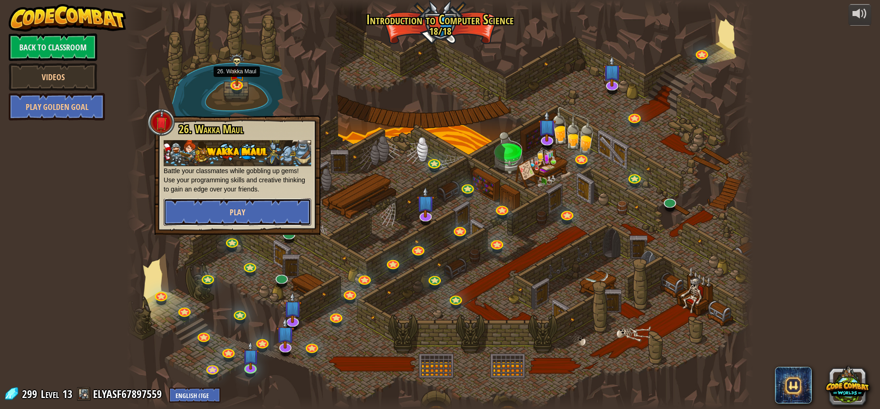
click at [292, 215] on button "Play" at bounding box center [238, 212] width 148 height 28
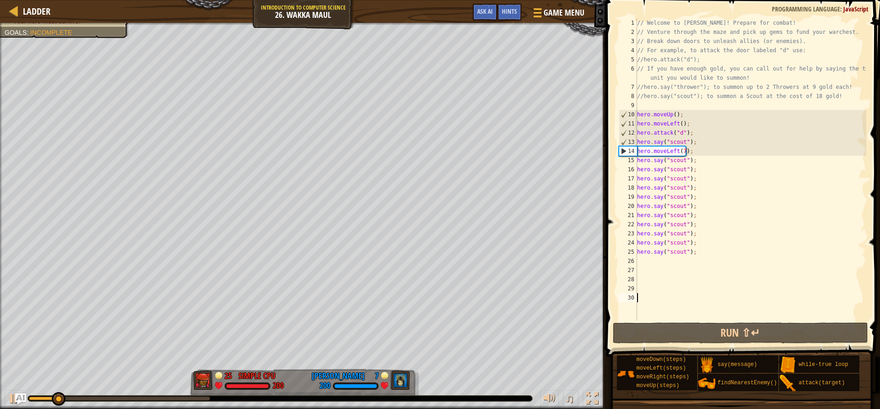
click at [693, 145] on div "// Welcome to [PERSON_NAME]! Prepare for combat! // Venture through the maze an…" at bounding box center [750, 178] width 231 height 321
click at [697, 154] on div "// Welcome to [PERSON_NAME]! Prepare for combat! // Venture through the maze an…" at bounding box center [750, 178] width 231 height 321
type textarea "hero.moveLeft(7);"
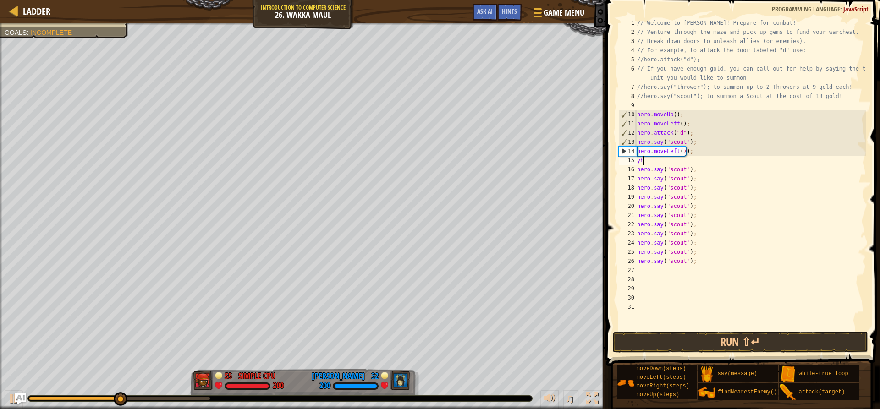
scroll to position [4, 0]
type textarea "y"
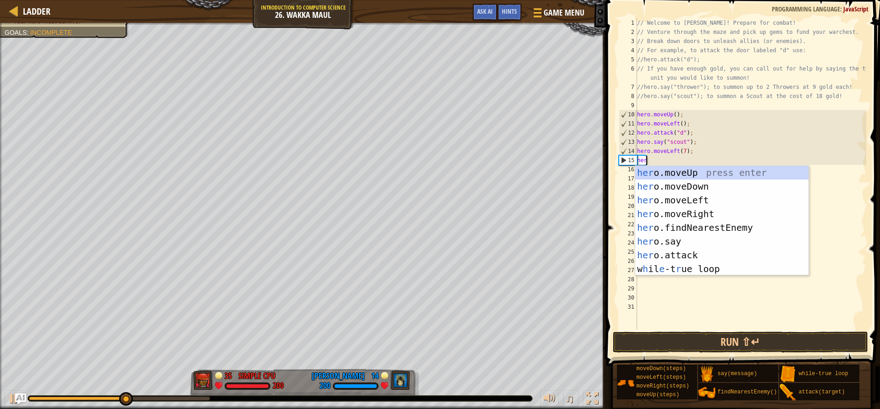
scroll to position [4, 0]
type textarea "hero"
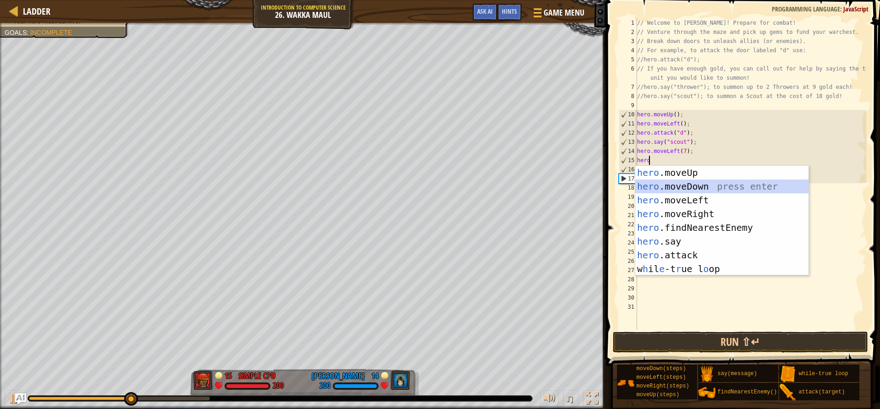
click at [688, 190] on div "hero .moveUp press enter hero .moveDown press enter hero .moveLeft press enter …" at bounding box center [721, 235] width 173 height 138
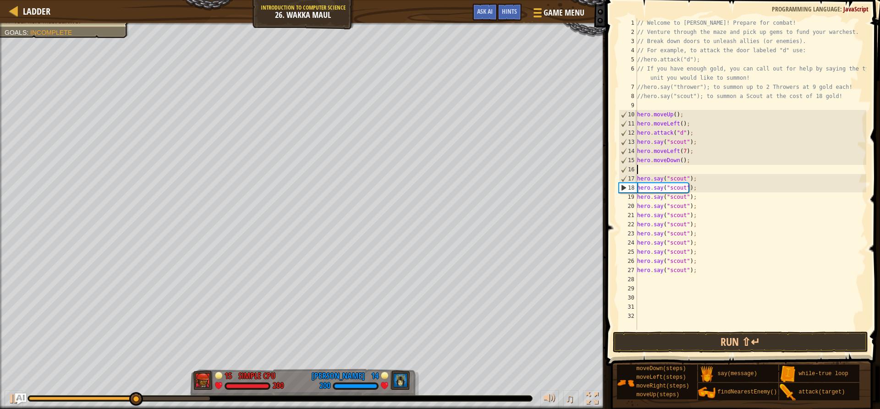
click at [679, 160] on div "// Welcome to [PERSON_NAME]! Prepare for combat! // Venture through the maze an…" at bounding box center [750, 183] width 231 height 330
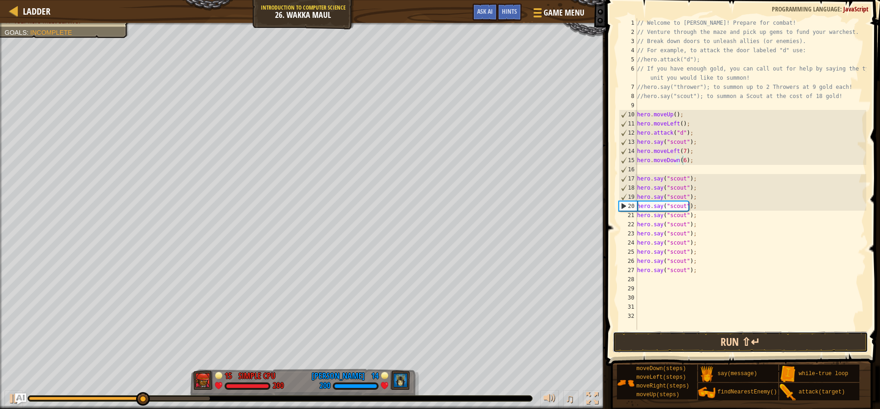
click at [691, 336] on button "Run ⇧↵" at bounding box center [740, 342] width 255 height 21
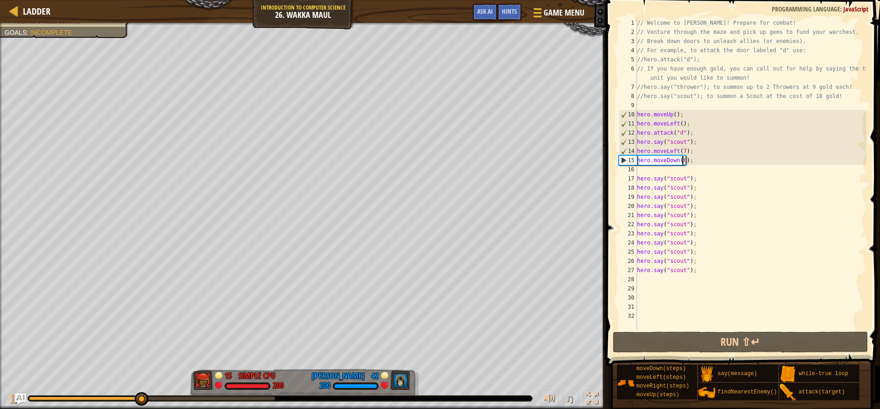
click at [682, 161] on div "// Welcome to [PERSON_NAME]! Prepare for combat! // Venture through the maze an…" at bounding box center [750, 183] width 231 height 330
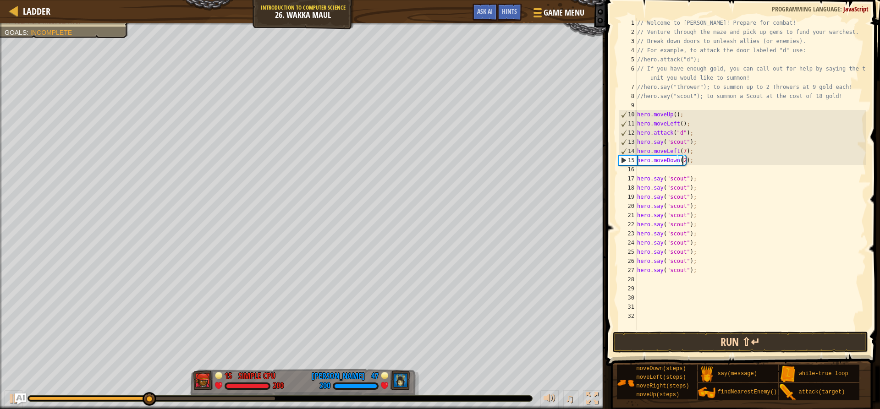
type textarea "hero.moveDown(2);"
click at [640, 350] on button "Run ⇧↵" at bounding box center [740, 342] width 255 height 21
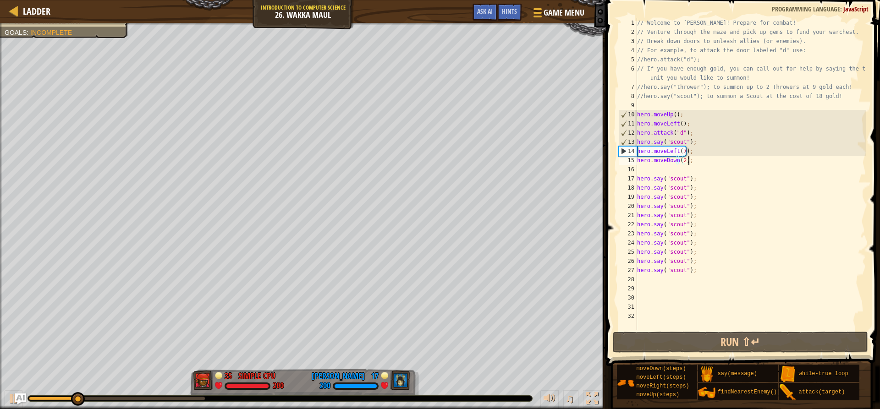
click at [696, 161] on div "// Welcome to [PERSON_NAME]! Prepare for combat! // Venture through the maze an…" at bounding box center [750, 183] width 231 height 330
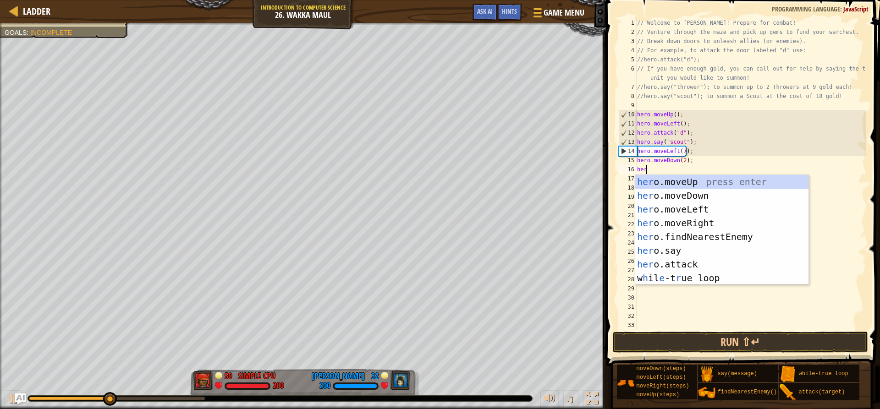
type textarea "hero"
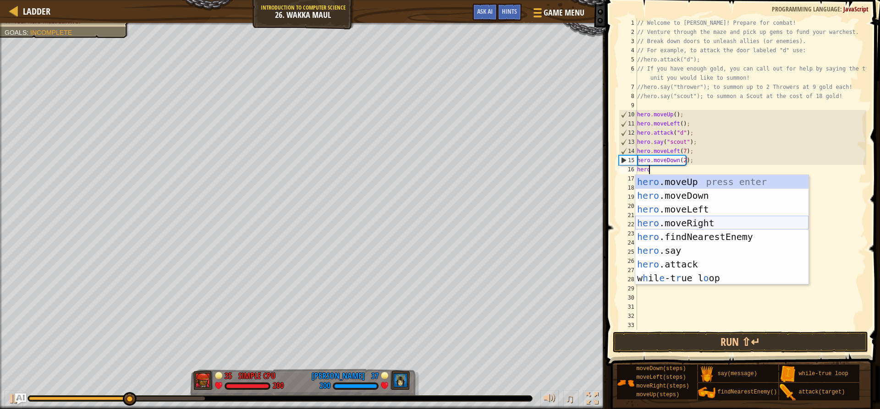
click at [697, 223] on div "hero .moveUp press enter hero .moveDown press enter hero .moveLeft press enter …" at bounding box center [721, 244] width 173 height 138
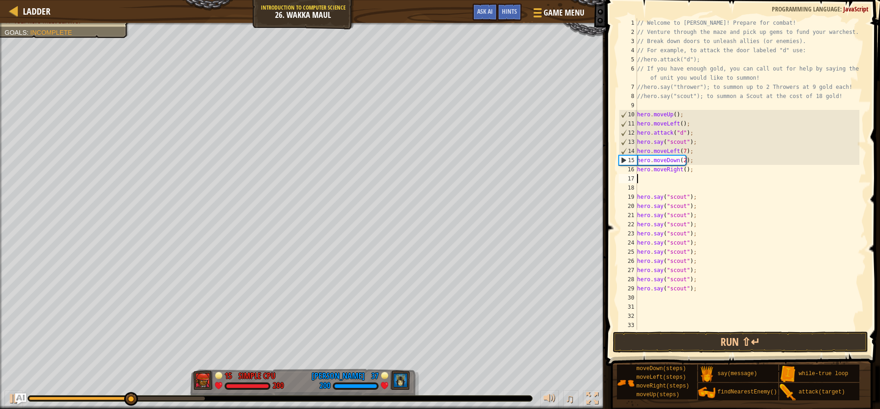
scroll to position [4, 0]
click at [683, 172] on div "// Welcome to [PERSON_NAME]! Prepare for combat! // Venture through the maze an…" at bounding box center [747, 183] width 224 height 330
type textarea "hero.moveRight(2);"
click at [694, 172] on div "// Welcome to [PERSON_NAME]! Prepare for combat! // Venture through the maze an…" at bounding box center [747, 183] width 224 height 330
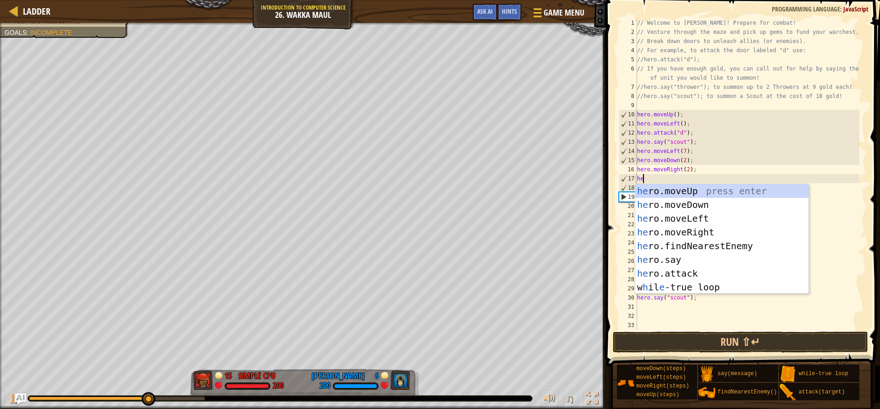
scroll to position [4, 0]
type textarea "hero"
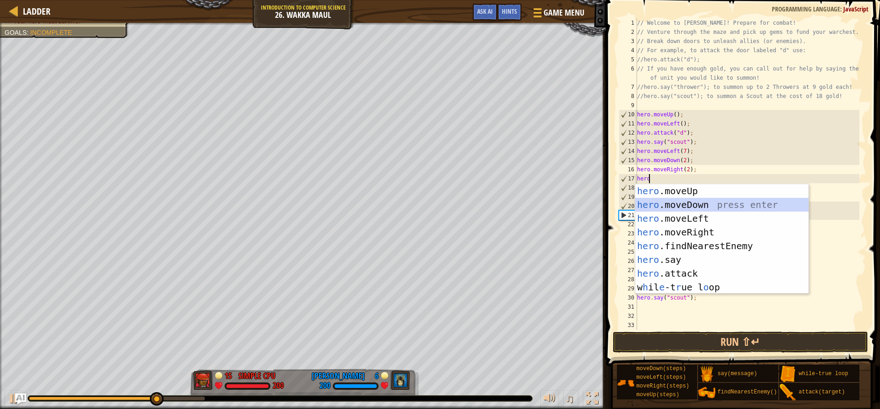
click at [740, 205] on div "hero .moveUp press enter hero .moveDown press enter hero .moveLeft press enter …" at bounding box center [721, 253] width 173 height 138
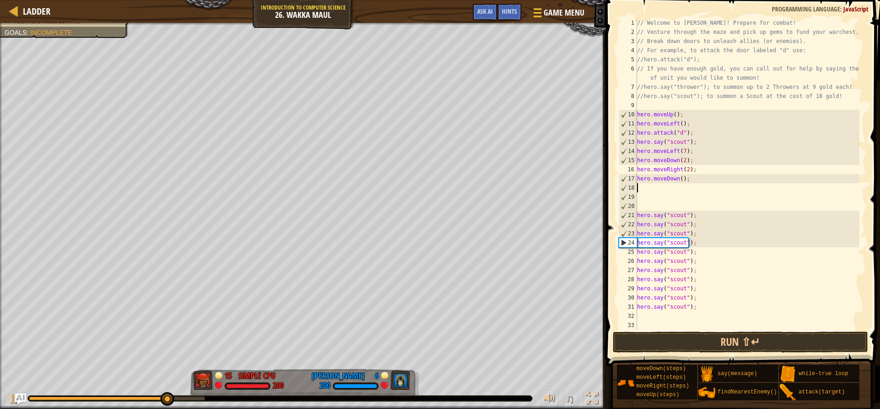
click at [681, 180] on div "// Welcome to [PERSON_NAME]! Prepare for combat! // Venture through the maze an…" at bounding box center [747, 183] width 224 height 330
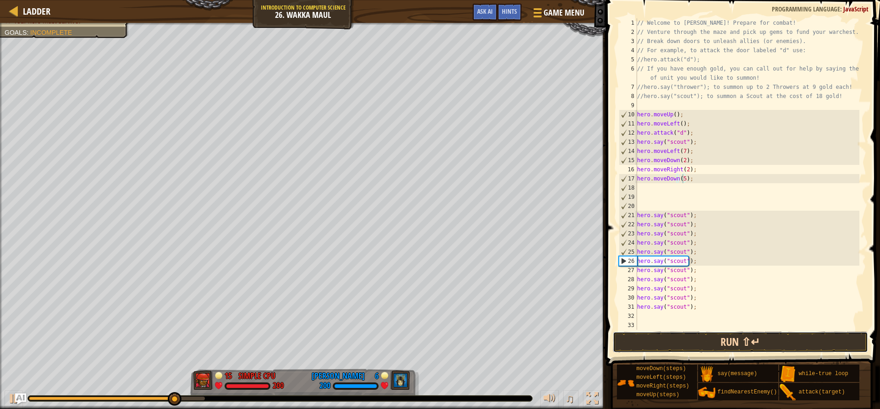
click at [673, 336] on button "Run ⇧↵" at bounding box center [740, 342] width 255 height 21
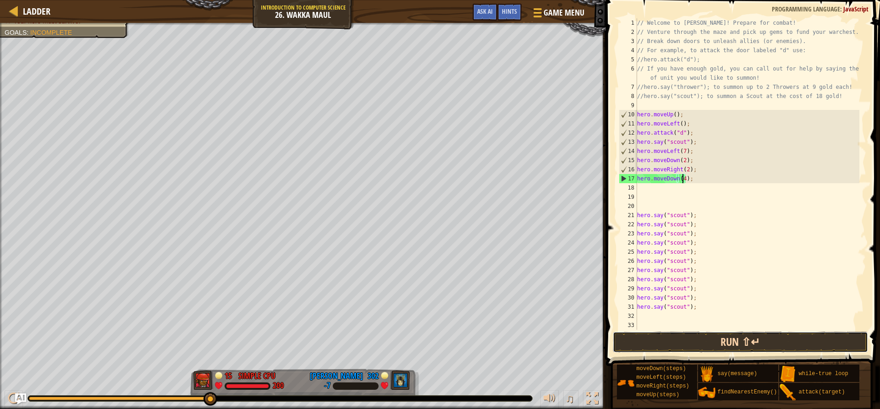
click at [819, 348] on button "Run ⇧↵" at bounding box center [740, 342] width 255 height 21
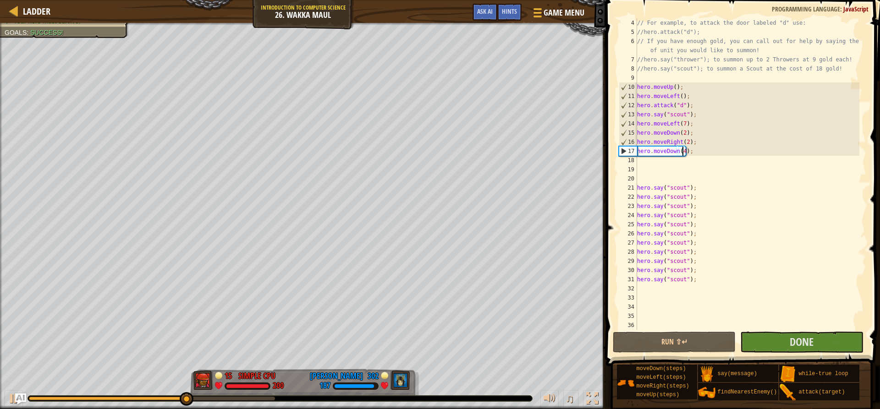
scroll to position [28, 0]
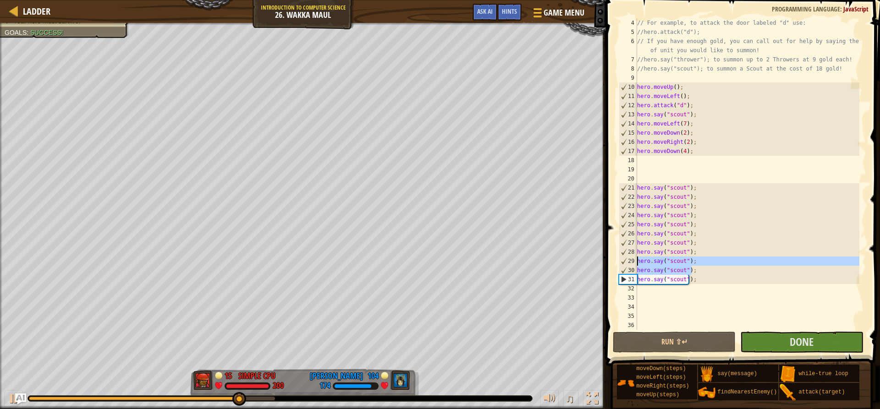
drag, startPoint x: 703, startPoint y: 270, endPoint x: 638, endPoint y: 265, distance: 65.3
click at [638, 265] on div "// For example, to attack the door labeled "d" use: //hero.attack("d"); // If y…" at bounding box center [747, 183] width 224 height 330
type textarea "hero.say("scout"); hero.say("scout");"
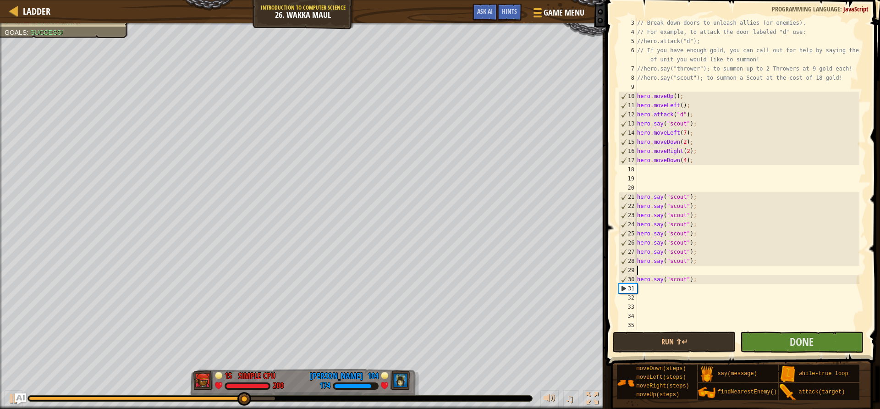
scroll to position [18, 0]
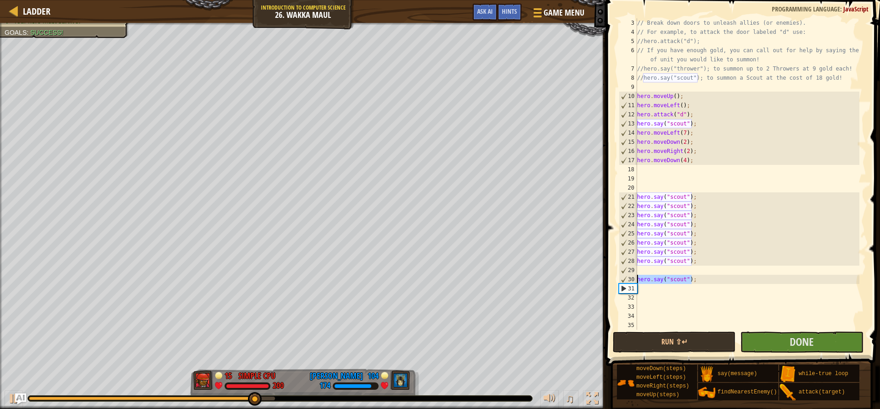
drag, startPoint x: 679, startPoint y: 284, endPoint x: 633, endPoint y: 283, distance: 46.3
click at [633, 283] on div "3 4 5 6 7 8 9 10 11 12 13 14 15 16 17 18 19 20 21 22 23 24 25 26 27 28 29 30 31…" at bounding box center [741, 174] width 249 height 312
type textarea "hero.say("scout");"
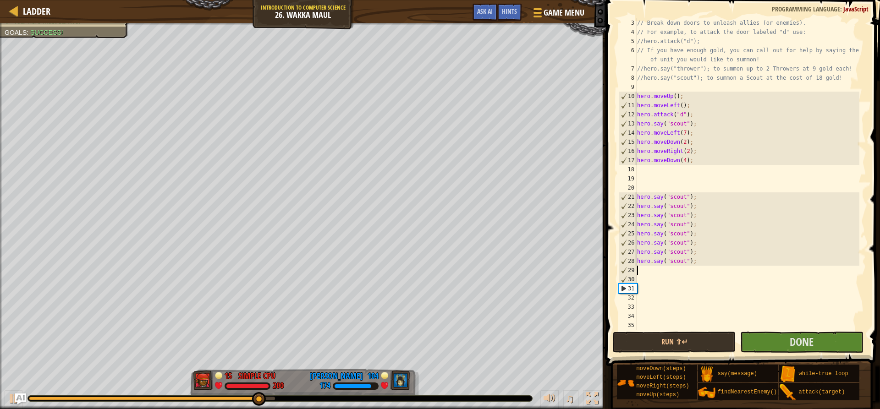
click at [655, 272] on div "// Break down doors to unleash allies (or enemies). // For example, to attack t…" at bounding box center [747, 183] width 224 height 330
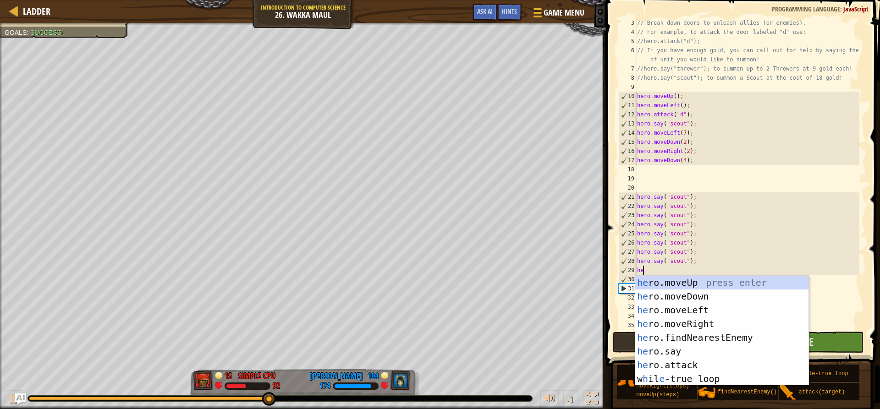
type textarea "her"
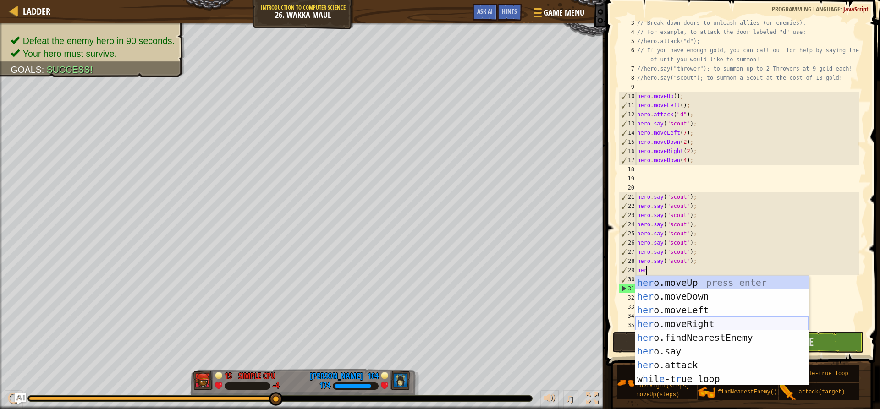
click at [700, 319] on div "her o.moveUp press enter her o.moveDown press enter her o.moveLeft press enter …" at bounding box center [721, 345] width 173 height 138
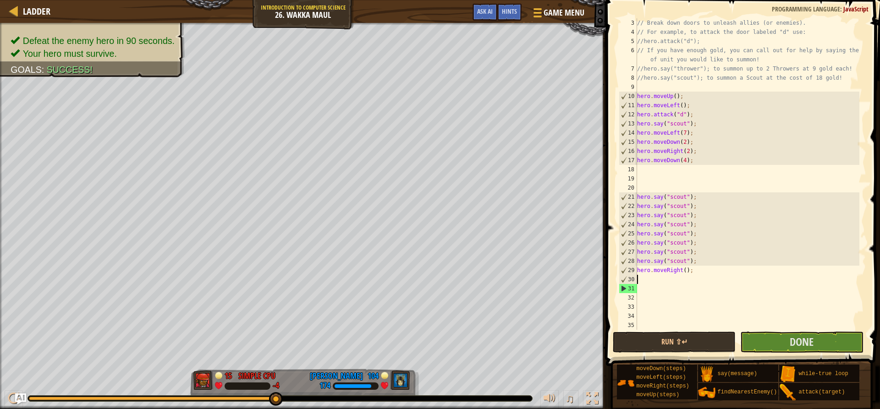
scroll to position [4, 0]
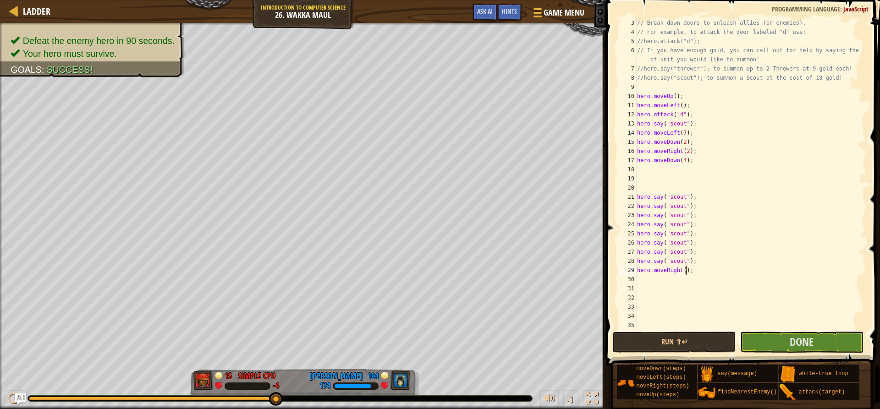
click at [684, 269] on div "// Break down doors to unleash allies (or enemies). // For example, to attack t…" at bounding box center [747, 183] width 224 height 330
click at [683, 269] on div "// Break down doors to unleash allies (or enemies). // For example, to attack t…" at bounding box center [747, 183] width 224 height 330
click at [682, 270] on div "// Break down doors to unleash allies (or enemies). // For example, to attack t…" at bounding box center [747, 174] width 224 height 312
type textarea "hero.moveRight(2);"
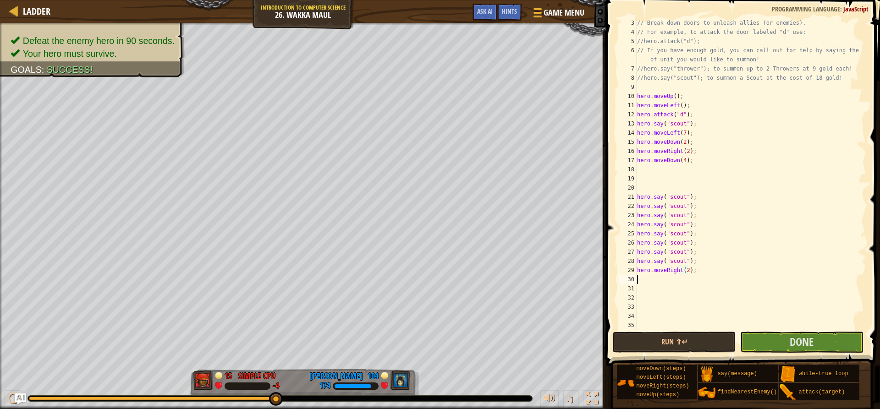
click at [679, 283] on div "// Break down doors to unleash allies (or enemies). // For example, to attack t…" at bounding box center [747, 183] width 224 height 330
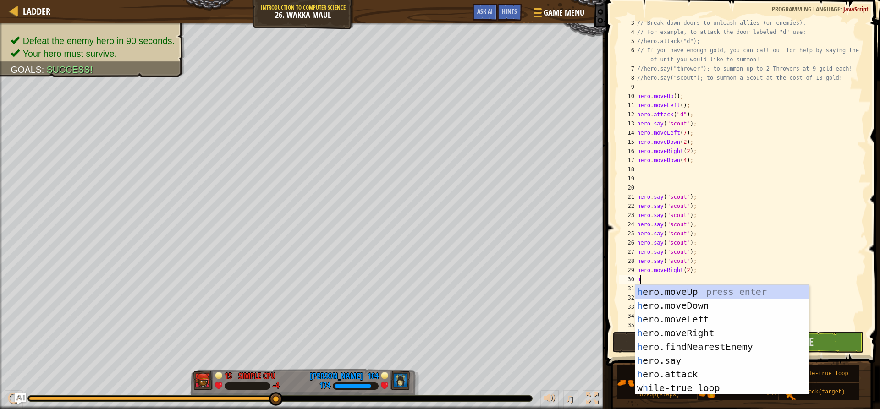
scroll to position [4, 0]
type textarea "hero"
click at [698, 294] on div "hero .moveUp press enter hero .moveDown press enter hero .moveLeft press enter …" at bounding box center [721, 354] width 173 height 138
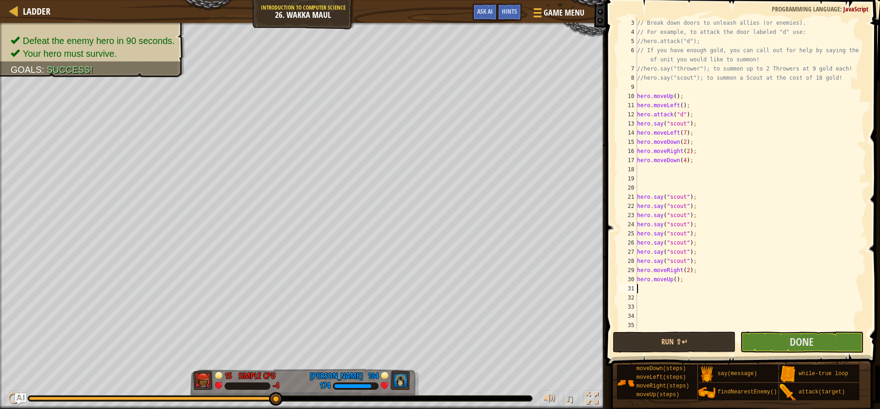
scroll to position [4, 0]
type textarea "5"
click at [672, 284] on div "// Break down doors to unleash allies (or enemies). // For example, to attack t…" at bounding box center [747, 183] width 224 height 330
click at [768, 343] on button "Done" at bounding box center [801, 342] width 123 height 21
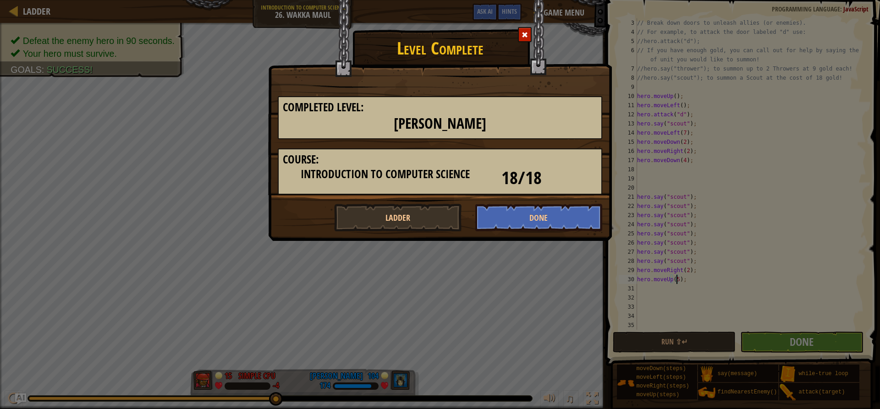
click at [705, 157] on div "Level Complete Completed Level: Wakka Maul Course: Introduction to Computer Sci…" at bounding box center [440, 204] width 880 height 409
click at [517, 37] on h1 "Level Complete" at bounding box center [440, 46] width 343 height 24
click at [526, 35] on span at bounding box center [525, 35] width 6 height 6
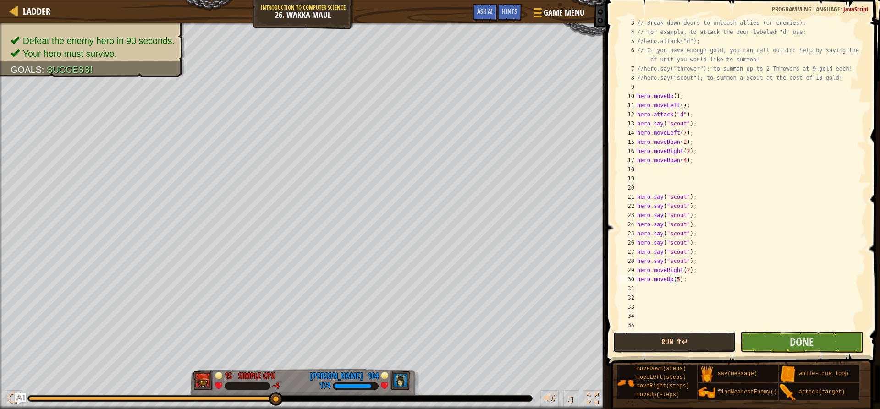
click at [663, 347] on button "Run ⇧↵" at bounding box center [674, 342] width 123 height 21
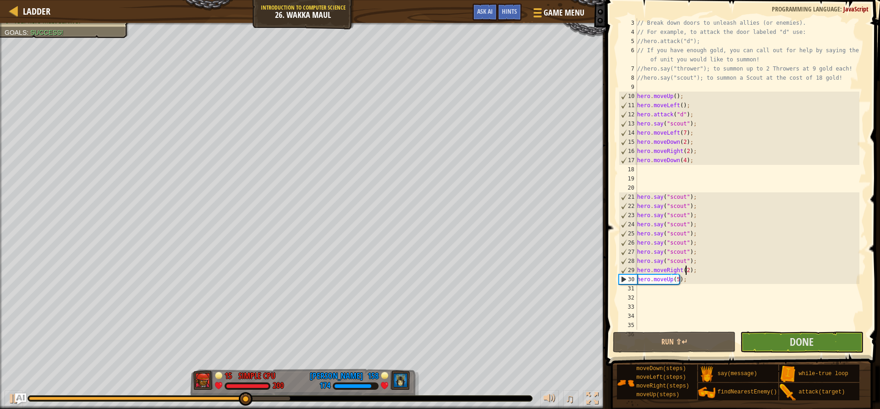
click at [685, 269] on div "// Break down doors to unleash allies (or enemies). // For example, to attack t…" at bounding box center [747, 183] width 224 height 330
type textarea "hero.moveRight(3);"
click at [721, 337] on button "Run ⇧↵" at bounding box center [674, 342] width 123 height 21
click at [690, 284] on div "// Break down doors to unleash allies (or enemies). // For example, to attack t…" at bounding box center [747, 183] width 224 height 330
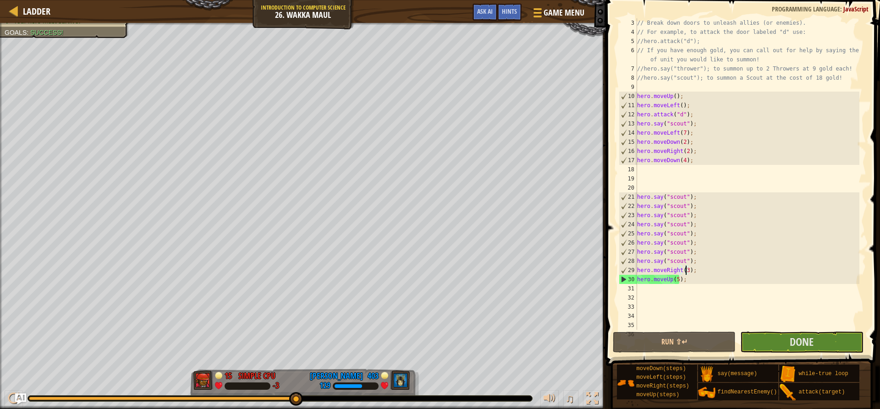
scroll to position [4, 0]
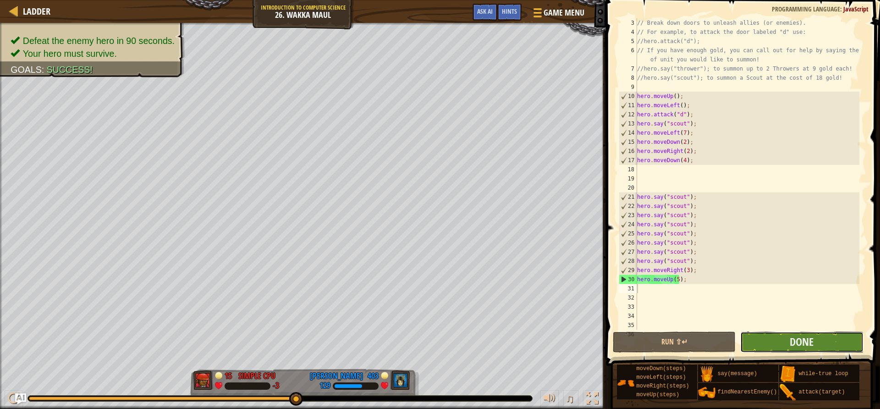
click at [746, 338] on button "Done" at bounding box center [801, 342] width 123 height 21
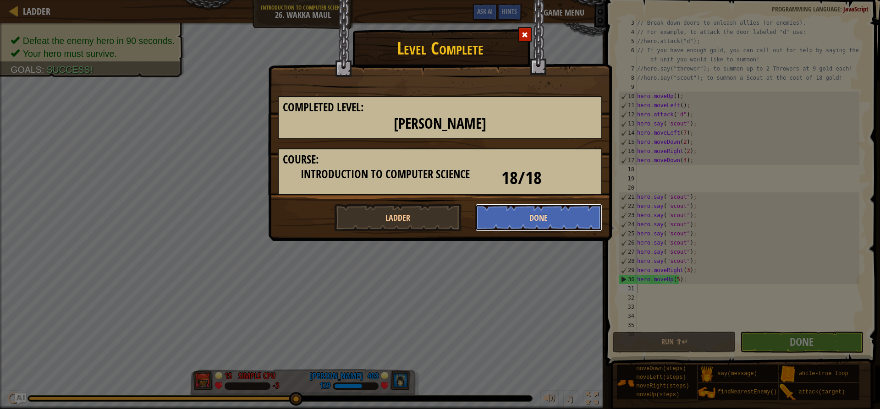
click at [551, 222] on button "Done" at bounding box center [538, 218] width 127 height 28
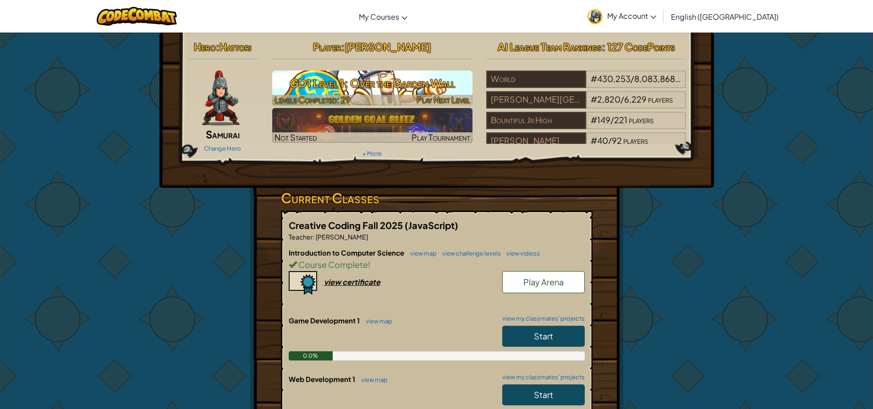
click at [396, 84] on h3 "GD1 Level 1: Over the Garden Wall" at bounding box center [372, 83] width 200 height 21
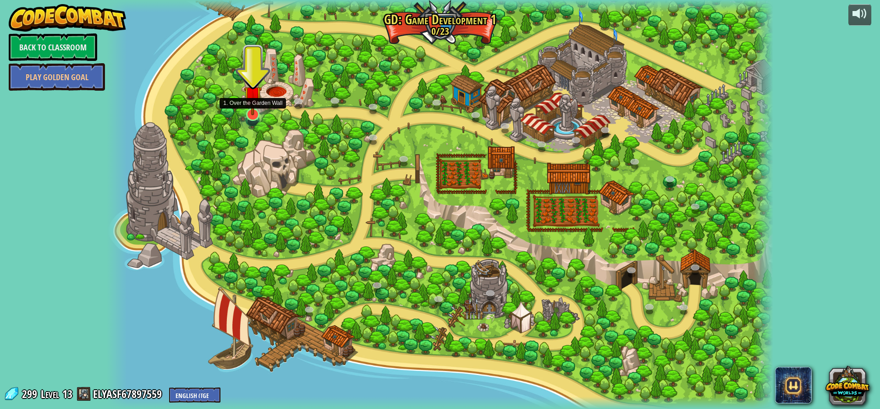
click at [260, 115] on img at bounding box center [253, 95] width 18 height 41
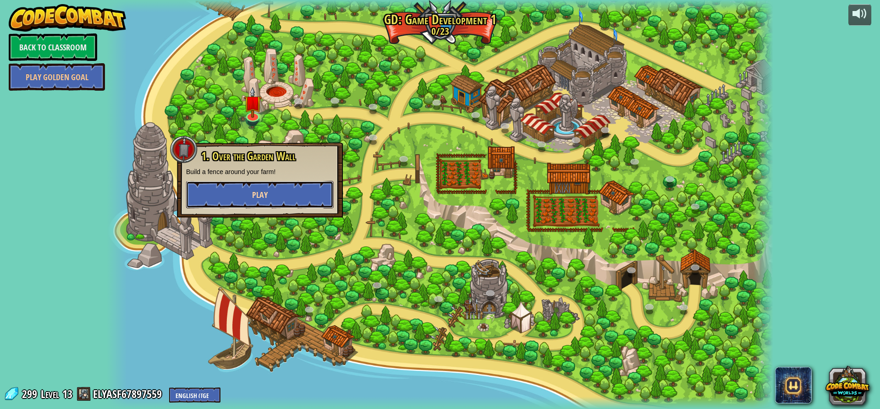
click at [230, 192] on button "Play" at bounding box center [260, 195] width 148 height 28
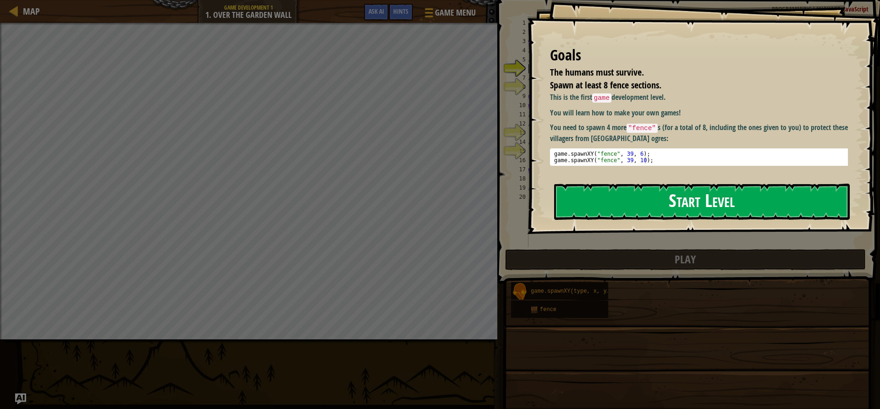
click at [637, 209] on button "Start Level" at bounding box center [702, 202] width 296 height 36
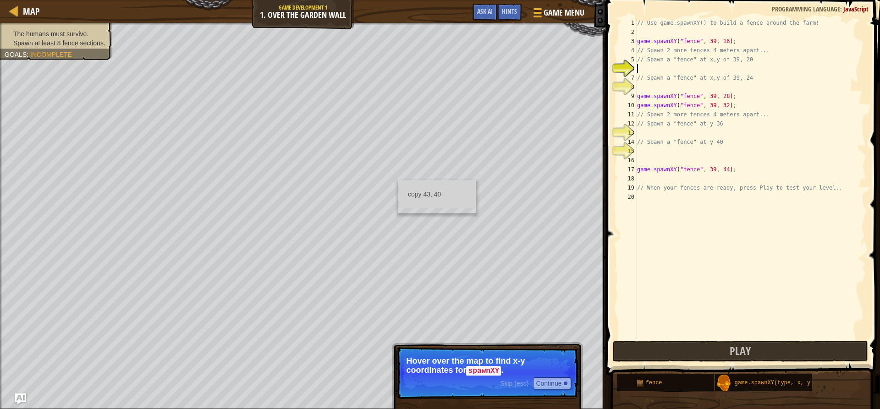
click at [658, 72] on div "// Use game.spawnXY() to build a fence around the farm! game . spawnXY ( "fence…" at bounding box center [750, 187] width 231 height 339
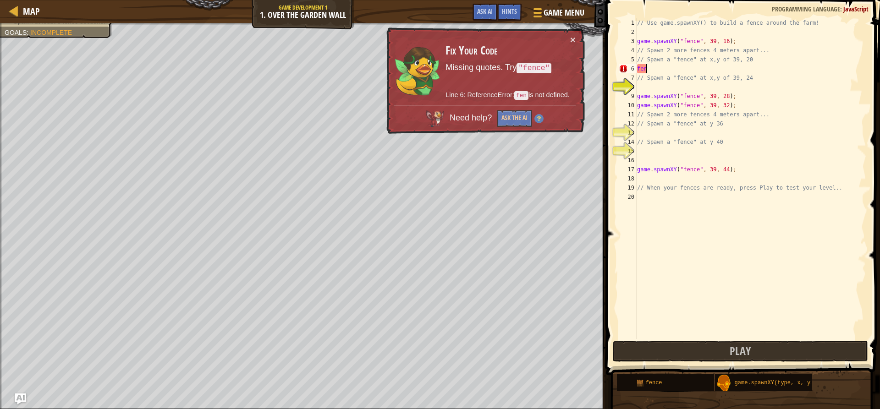
scroll to position [4, 0]
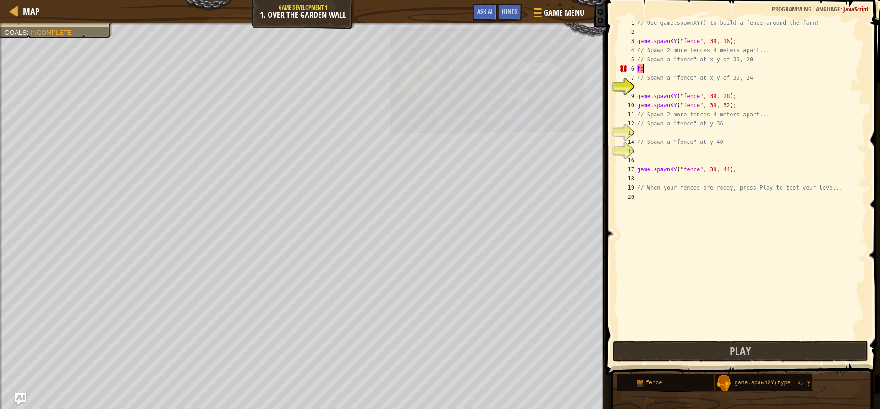
type textarea "f"
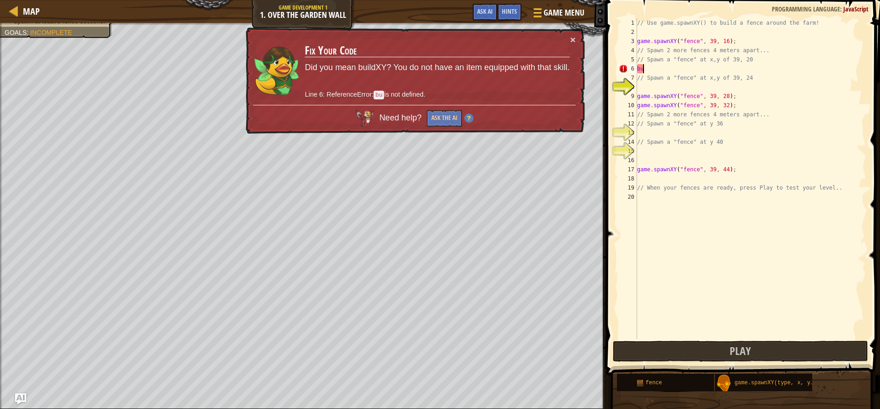
type textarea "b"
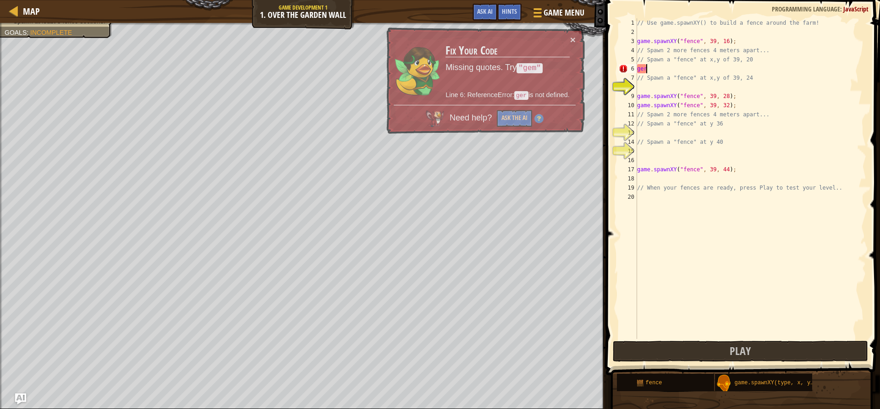
type textarea "g"
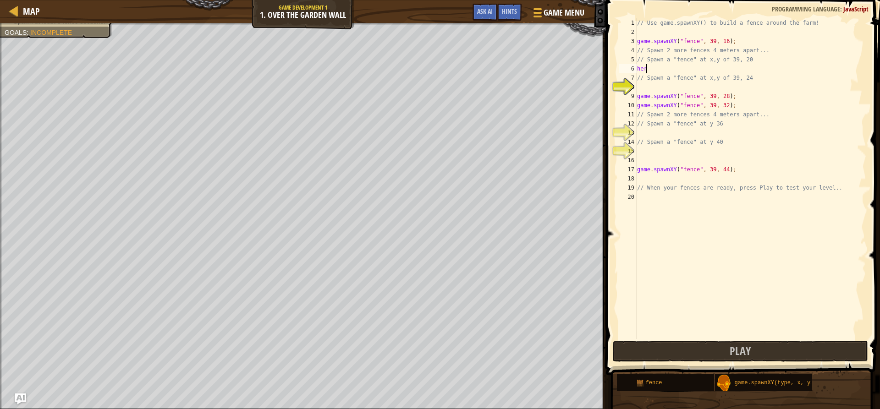
type textarea "h"
click at [663, 80] on div "game .spawnXY press enter" at bounding box center [721, 90] width 173 height 33
click at [708, 69] on div "// Use game.spawnXY() to build a fence around the farm! game . spawnXY ( "fence…" at bounding box center [750, 187] width 231 height 339
click at [710, 69] on div "// Use game.spawnXY() to build a fence around the farm! game . spawnXY ( "fence…" at bounding box center [750, 187] width 231 height 339
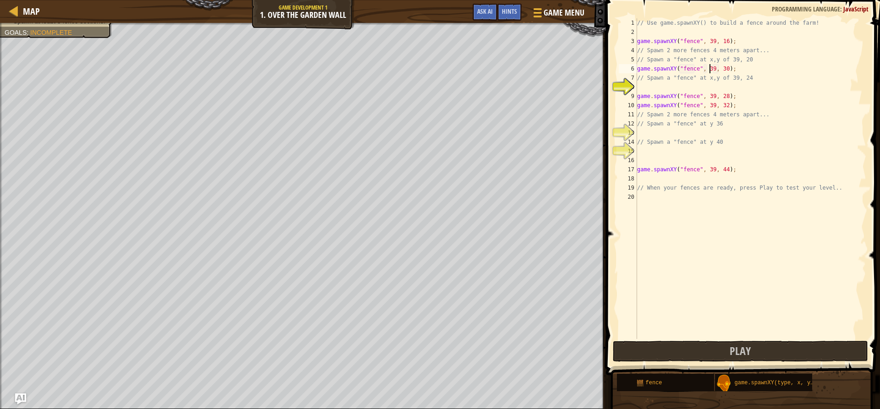
scroll to position [4, 6]
click at [721, 68] on div "// Use game.spawnXY() to build a fence around the farm! game . spawnXY ( "fence…" at bounding box center [750, 187] width 231 height 339
click at [713, 344] on button "Play" at bounding box center [740, 351] width 255 height 21
type textarea "// Spawn a "fence" at x,y of 39, 24"
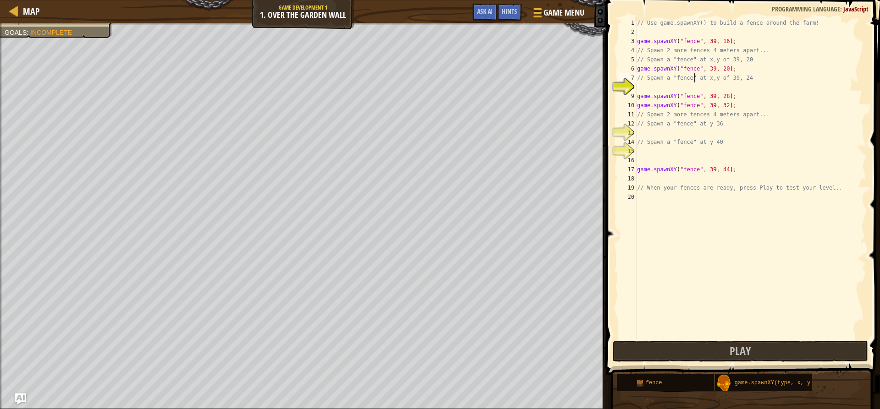
click at [694, 82] on div "// Use game.spawnXY() to build a fence around the farm! game . spawnXY ( "fence…" at bounding box center [750, 187] width 231 height 339
click at [685, 89] on div "// Use game.spawnXY() to build a fence around the farm! game . spawnXY ( "fence…" at bounding box center [750, 187] width 231 height 339
click at [685, 94] on div "game.s pawnXY press enter" at bounding box center [721, 109] width 173 height 33
click at [708, 86] on div "// Use game.spawnXY() to build a fence around the farm! game . spawnXY ( "fence…" at bounding box center [750, 187] width 231 height 339
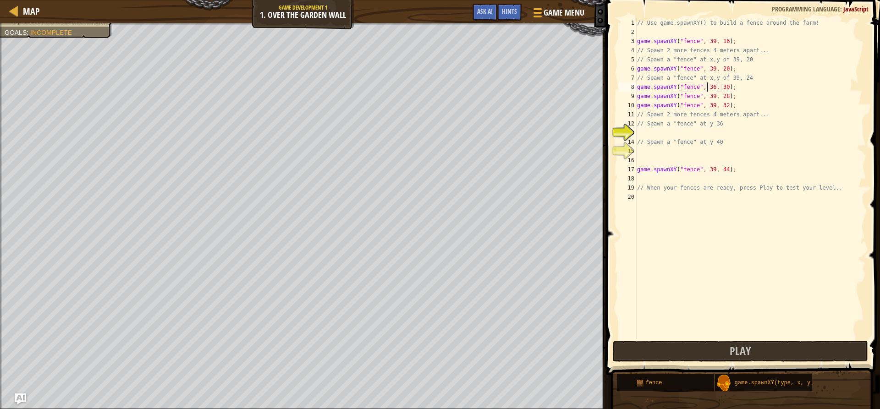
click at [721, 89] on div "// Use game.spawnXY() to build a fence around the farm! game . spawnXY ( "fence…" at bounding box center [750, 187] width 231 height 339
click at [709, 88] on div "// Use game.spawnXY() to build a fence around the farm! game . spawnXY ( "fence…" at bounding box center [750, 187] width 231 height 339
click at [721, 87] on div "// Use game.spawnXY() to build a fence around the farm! game . spawnXY ( "fence…" at bounding box center [750, 187] width 231 height 339
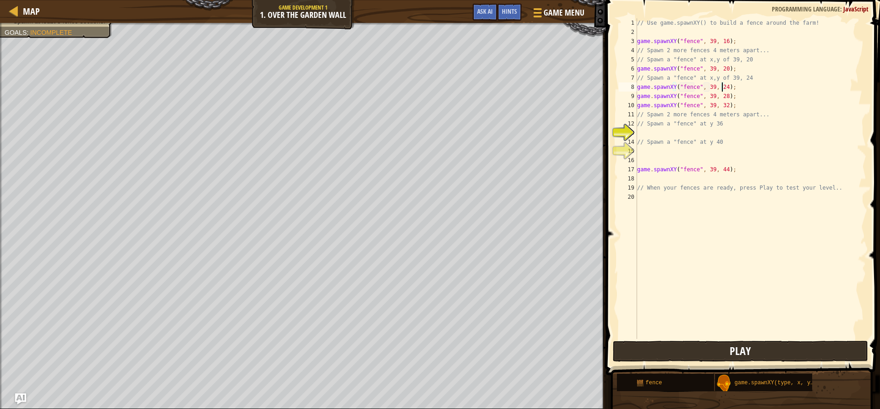
type textarea "game.spawnXY("fence", 39, 24);"
click at [694, 344] on button "Play" at bounding box center [740, 351] width 255 height 21
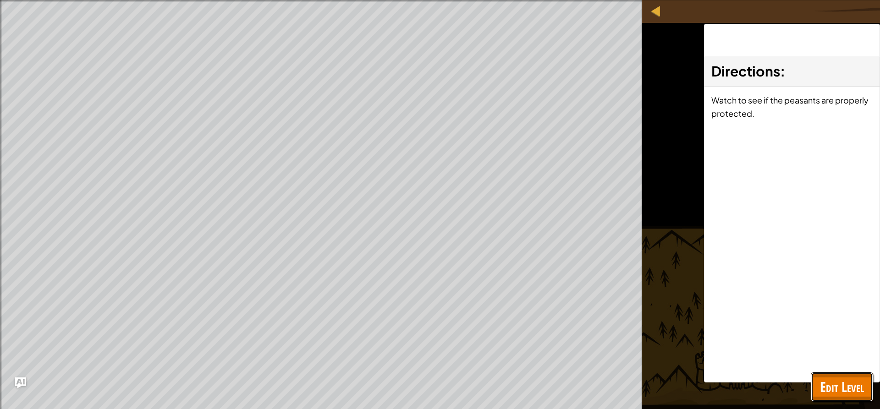
click at [843, 396] on span "Edit Level" at bounding box center [842, 387] width 44 height 19
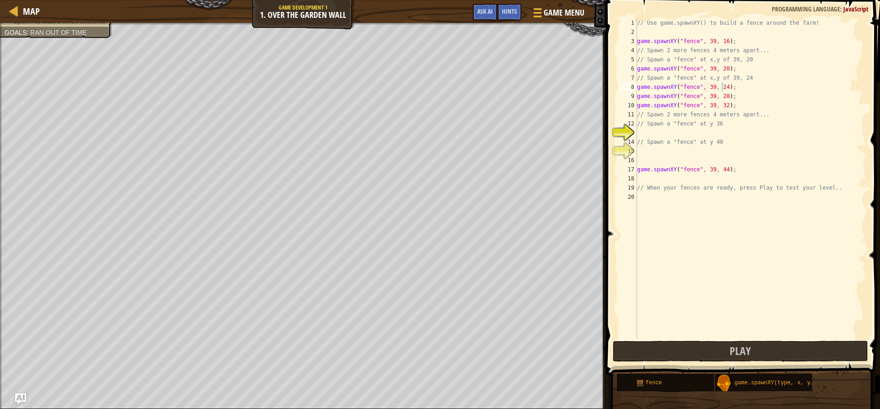
click at [687, 153] on div "// Use game.spawnXY() to build a fence around the farm! game . spawnXY ( "fence…" at bounding box center [750, 187] width 231 height 339
click at [678, 137] on div "// Use game.spawnXY() to build a fence around the farm! game . spawnXY ( "fence…" at bounding box center [750, 187] width 231 height 339
click at [682, 138] on div "game .spawnXY press enter" at bounding box center [721, 154] width 173 height 33
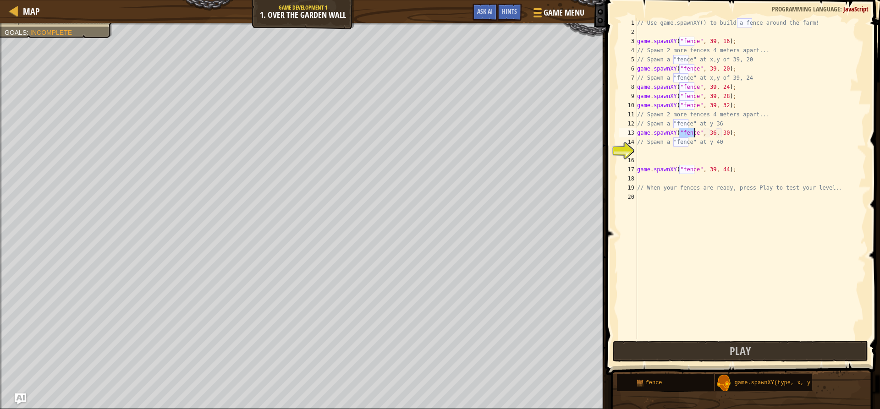
click at [708, 134] on div "// Use game.spawnXY() to build a fence around the farm! game . spawnXY ( "fence…" at bounding box center [750, 187] width 231 height 339
click at [712, 136] on div "// Use game.spawnXY() to build a fence around the farm! game . spawnXY ( "fence…" at bounding box center [750, 187] width 231 height 339
click at [711, 134] on div "// Use game.spawnXY() to build a fence around the farm! game . spawnXY ( "fence…" at bounding box center [750, 187] width 231 height 339
click at [722, 130] on div "// Use game.spawnXY() to build a fence around the farm! game . spawnXY ( "fence…" at bounding box center [750, 187] width 231 height 339
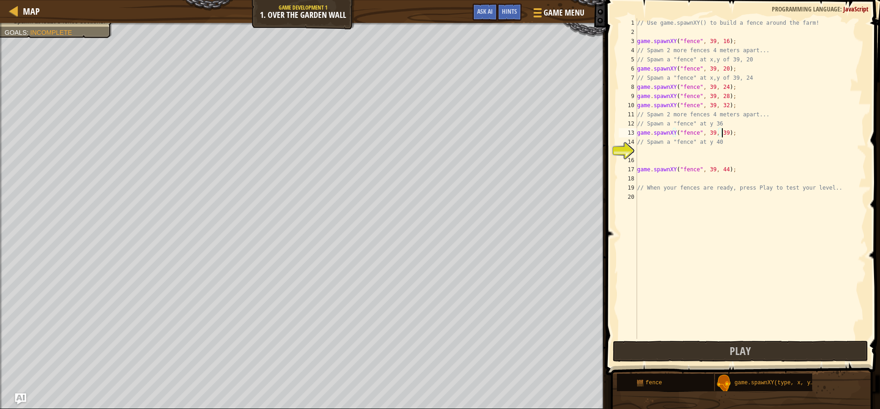
scroll to position [4, 7]
click at [715, 357] on button "Play" at bounding box center [740, 351] width 255 height 21
click at [711, 133] on div "// Use game.spawnXY() to build a fence around the farm! game . spawnXY ( "fence…" at bounding box center [750, 187] width 231 height 339
click at [722, 133] on div "// Use game.spawnXY() to build a fence around the farm! game . spawnXY ( "fence…" at bounding box center [750, 187] width 231 height 339
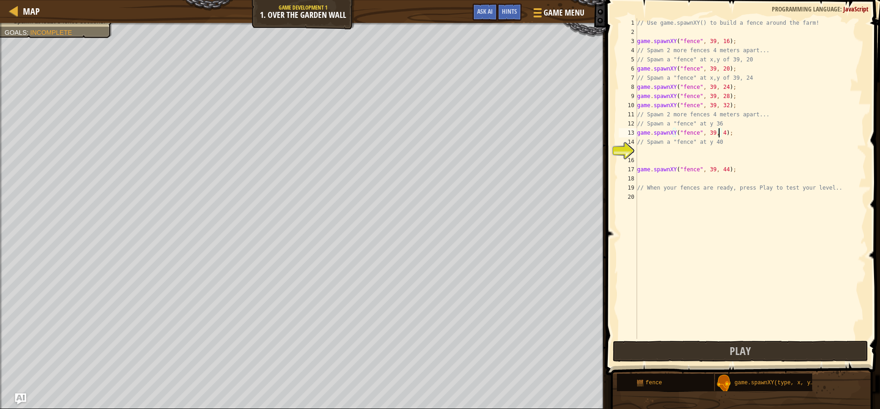
scroll to position [4, 7]
click at [706, 146] on div "// Use game.spawnXY() to build a fence around the farm! game . spawnXY ( "fence…" at bounding box center [750, 187] width 231 height 339
type textarea "// Spawn a "fence" at y 40"
click at [700, 152] on div "// Use game.spawnXY() to build a fence around the farm! game . spawnXY ( "fence…" at bounding box center [750, 187] width 231 height 339
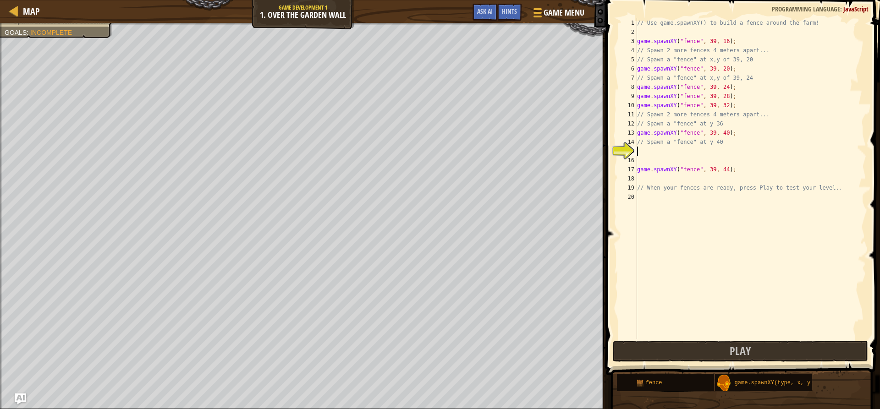
scroll to position [4, 0]
click at [686, 162] on div "ga me.spawnXY press enter" at bounding box center [721, 173] width 173 height 33
click at [710, 148] on div "// Use game.spawnXY() to build a fence around the farm! game . spawnXY ( "fence…" at bounding box center [750, 187] width 231 height 339
click at [722, 154] on div "// Use game.spawnXY() to build a fence around the farm! game . spawnXY ( "fence…" at bounding box center [750, 187] width 231 height 339
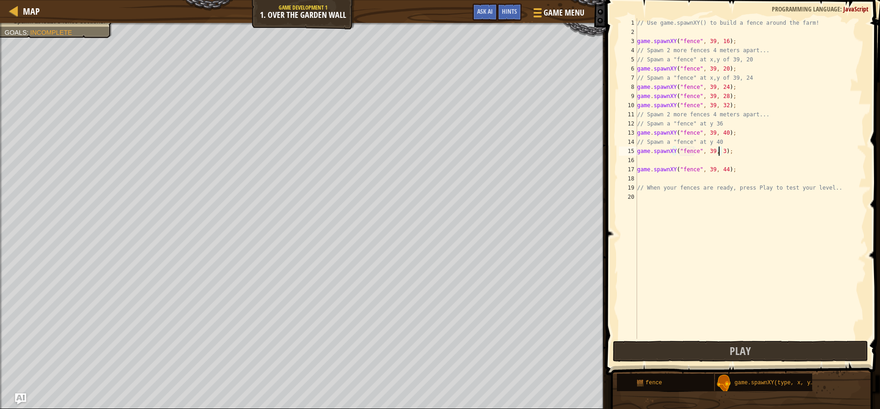
scroll to position [4, 7]
type textarea "game.spawnXY("fence", 39, 36);"
click at [699, 344] on button "Play" at bounding box center [740, 351] width 255 height 21
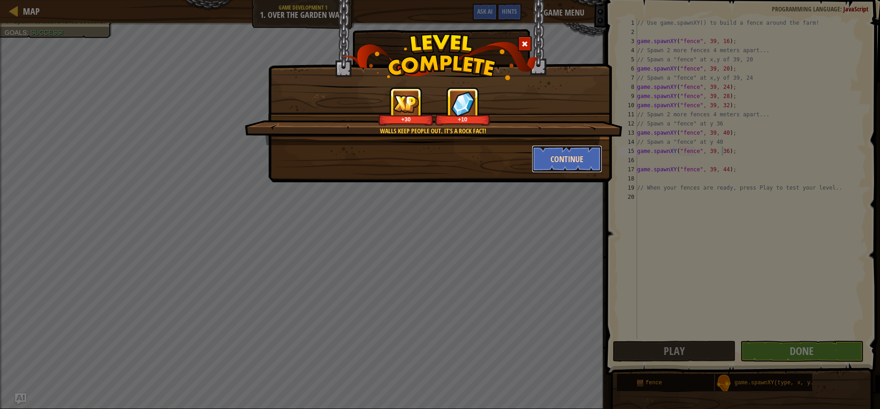
click at [544, 155] on button "Continue" at bounding box center [567, 159] width 71 height 28
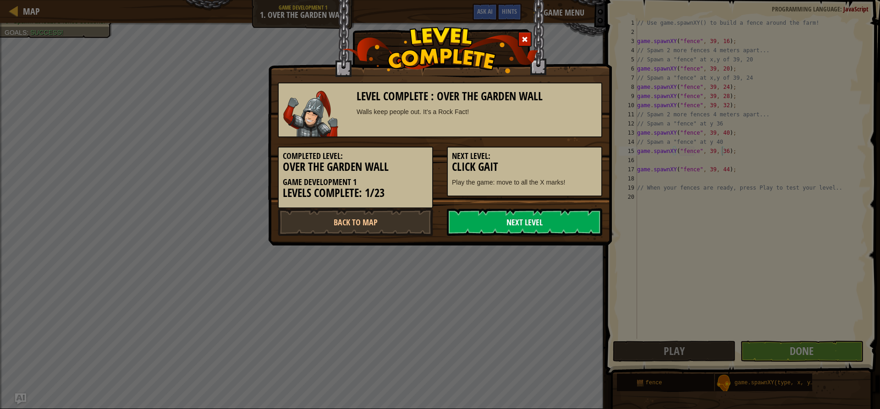
click at [541, 223] on link "Next Level" at bounding box center [524, 223] width 155 height 28
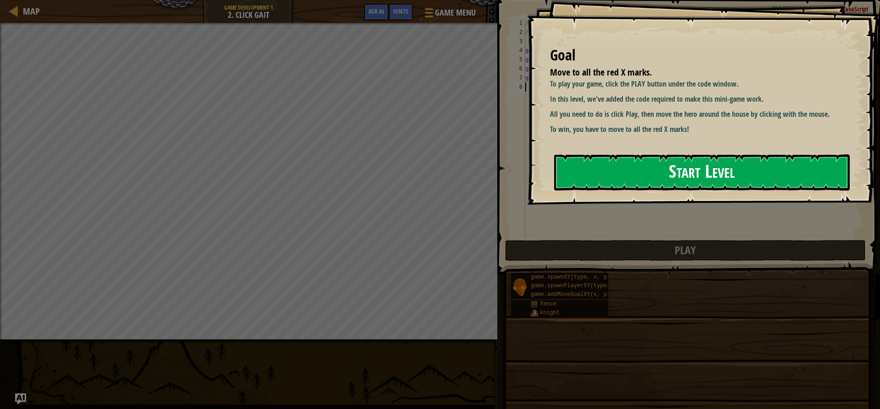
click at [666, 165] on button "Start Level" at bounding box center [702, 172] width 296 height 36
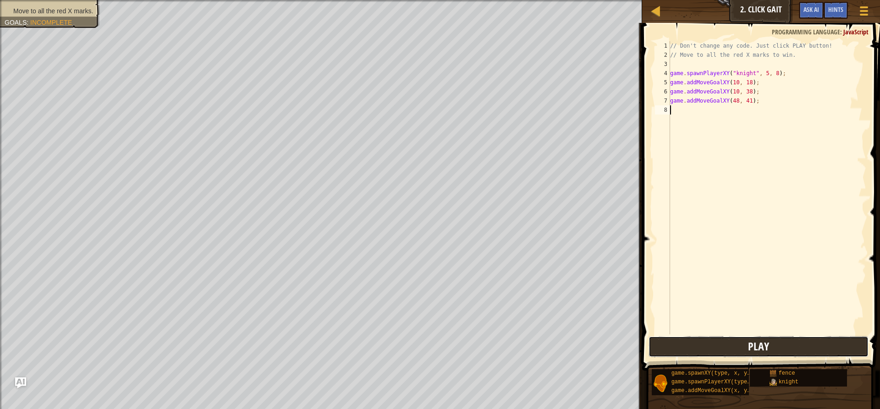
click at [782, 344] on button "Play" at bounding box center [759, 346] width 220 height 21
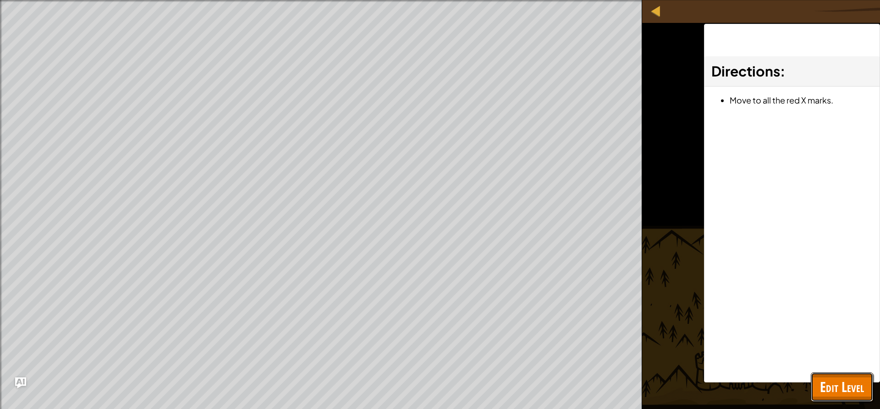
click at [833, 379] on span "Edit Level" at bounding box center [842, 387] width 44 height 19
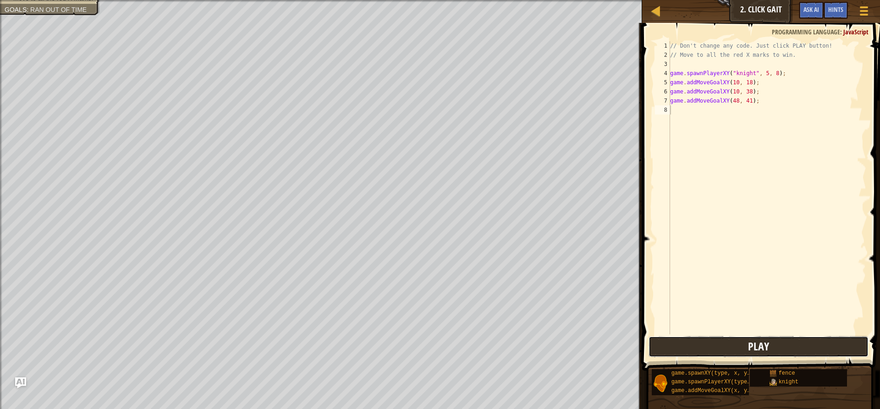
click at [732, 347] on button "Play" at bounding box center [759, 346] width 220 height 21
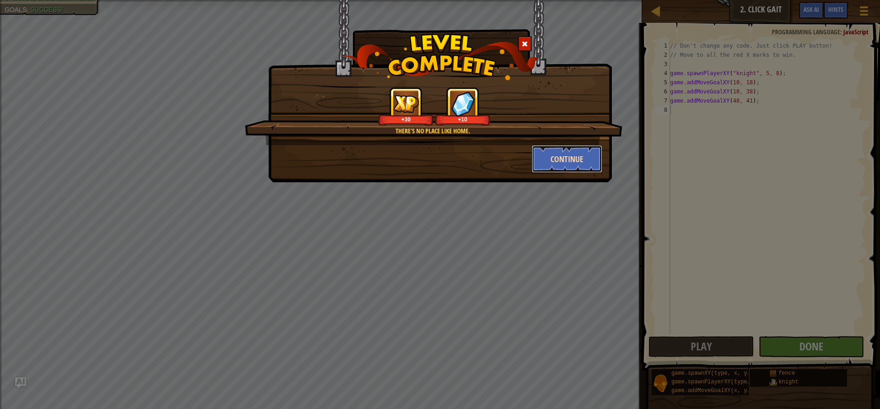
click at [557, 148] on button "Continue" at bounding box center [567, 159] width 71 height 28
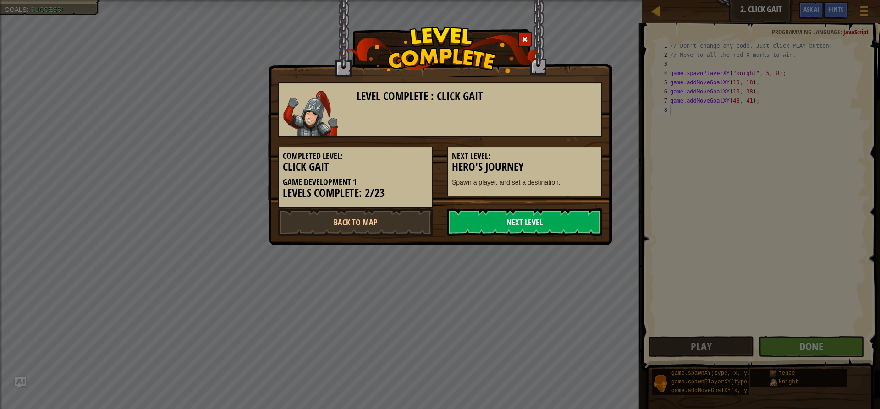
click at [299, 108] on img at bounding box center [310, 114] width 55 height 46
click at [554, 229] on link "Next Level" at bounding box center [524, 223] width 155 height 28
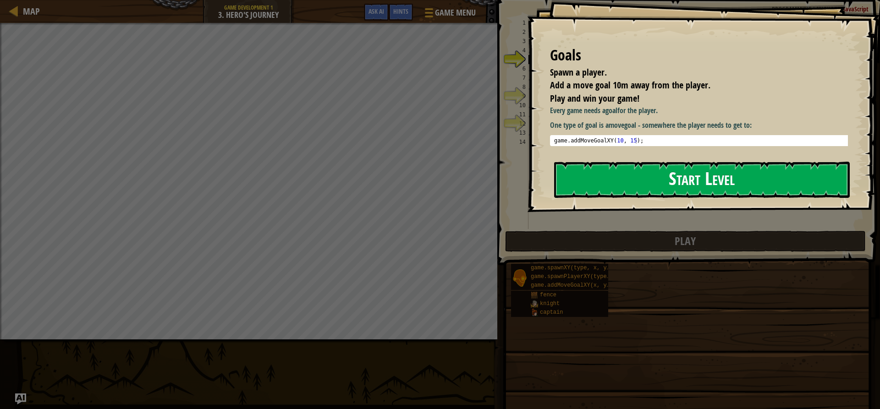
click at [574, 198] on button "Start Level" at bounding box center [702, 180] width 296 height 36
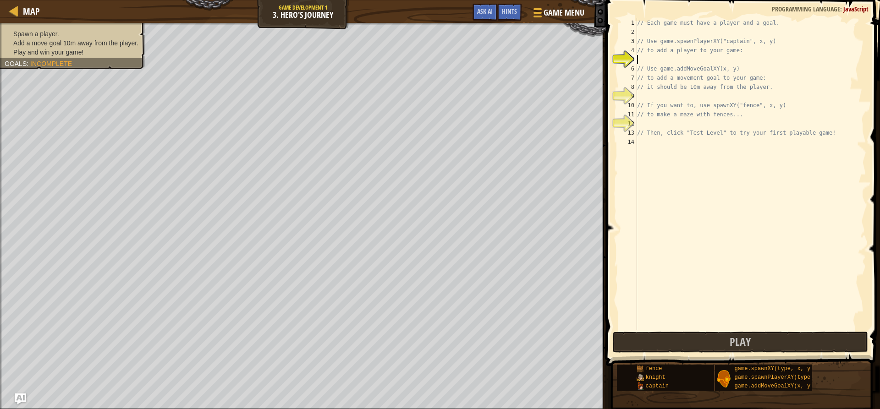
click at [671, 64] on div "// Each game must have a player and a goal. // Use game.spawnPlayerXY("captain"…" at bounding box center [750, 183] width 231 height 330
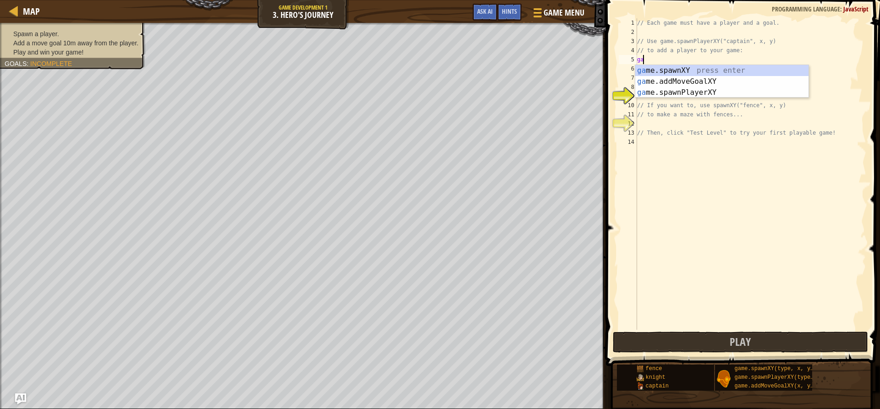
scroll to position [4, 0]
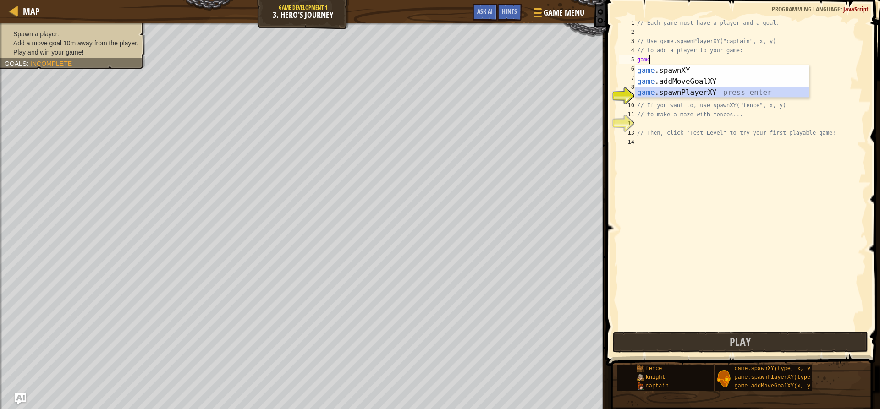
click at [677, 94] on div "game .spawnXY press enter game .addMoveGoalXY press enter game .spawnPlayerXY p…" at bounding box center [721, 92] width 173 height 55
type textarea "var player = game.spawnPlayerXY("captain", 36, 30);"
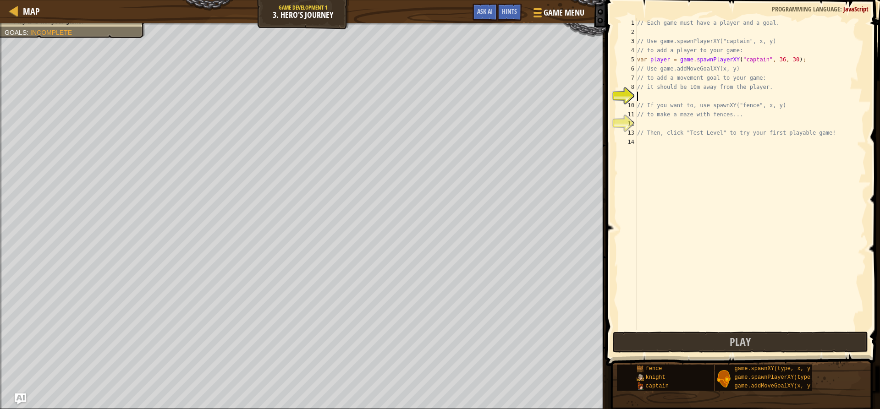
click at [672, 99] on div "// Each game must have a player and a goal. // Use game.spawnPlayerXY("captain"…" at bounding box center [750, 183] width 231 height 330
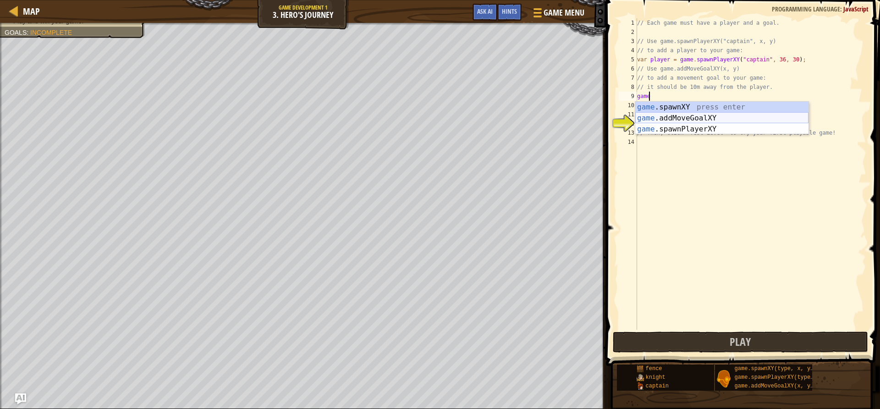
click at [690, 123] on div "game .spawnXY press enter game .addMoveGoalXY press enter game .spawnPlayerXY p…" at bounding box center [721, 129] width 173 height 55
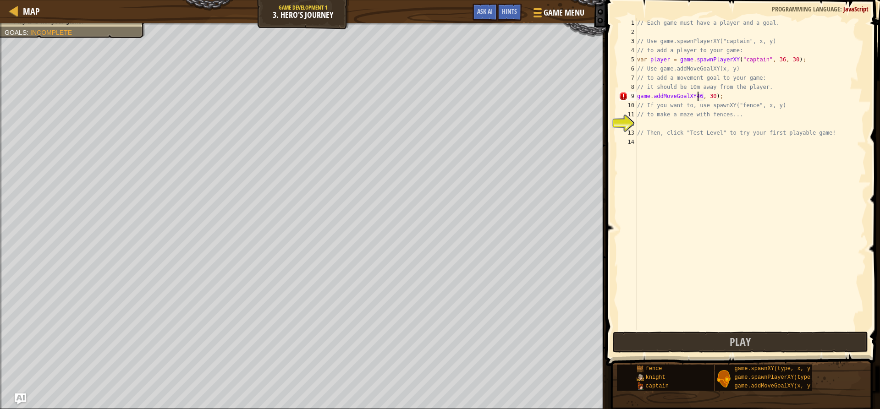
scroll to position [4, 6]
click at [707, 107] on div "game.addMoveGoalXY press enter" at bounding box center [721, 118] width 173 height 33
click at [715, 334] on button "Play" at bounding box center [740, 342] width 255 height 21
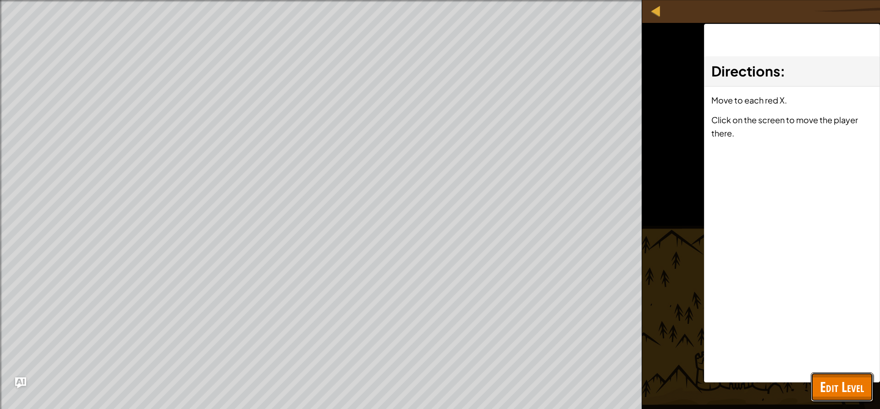
click at [834, 387] on span "Edit Level" at bounding box center [842, 387] width 44 height 19
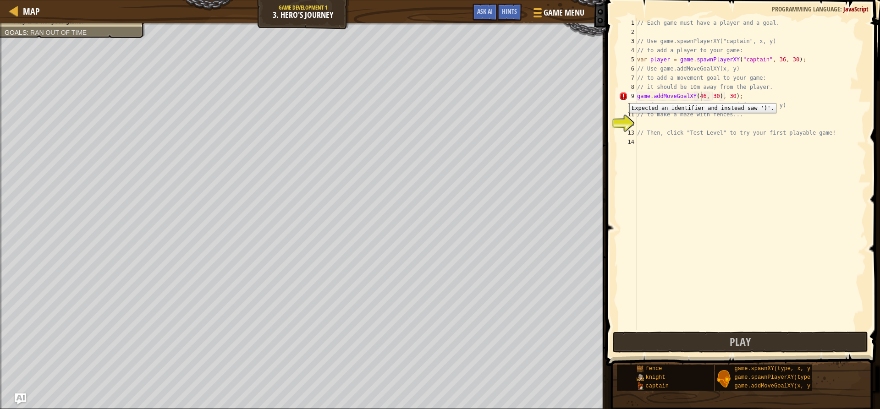
click at [622, 96] on div "9" at bounding box center [628, 96] width 18 height 9
click at [684, 97] on div "// Each game must have a player and a goal. // Use game.spawnPlayerXY("captain"…" at bounding box center [750, 183] width 231 height 330
click at [708, 95] on div "// Each game must have a player and a goal. // Use game.spawnPlayerXY("captain"…" at bounding box center [750, 183] width 231 height 330
click at [738, 97] on div "// Each game must have a player and a goal. // Use game.spawnPlayerXY("captain"…" at bounding box center [750, 183] width 231 height 330
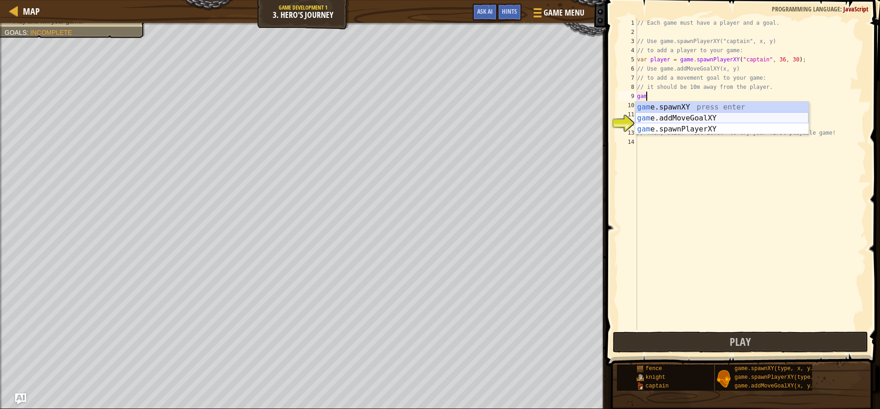
click at [712, 117] on div "gam e.spawnXY press enter gam e.addMoveGoalXY press enter gam e.spawnPlayerXY p…" at bounding box center [721, 129] width 173 height 55
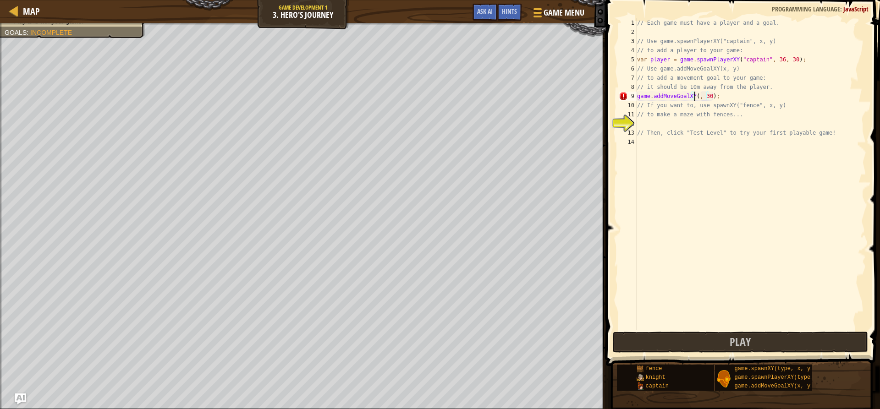
scroll to position [4, 6]
type textarea "game.addMoveGoalXY(46, 30);"
click at [727, 124] on div "// Each game must have a player and a goal. // Use game.spawnPlayerXY("captain"…" at bounding box center [750, 183] width 231 height 330
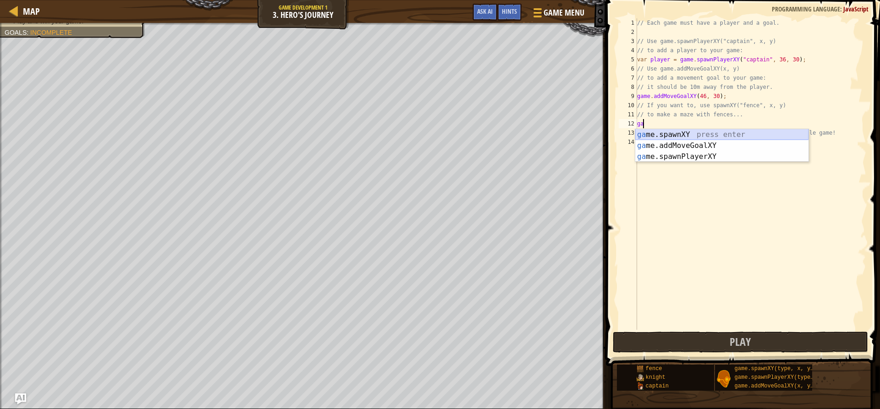
click at [697, 133] on div "ga me.spawnXY press enter ga me.addMoveGoalXY press enter ga me.spawnPlayerXY p…" at bounding box center [721, 156] width 173 height 55
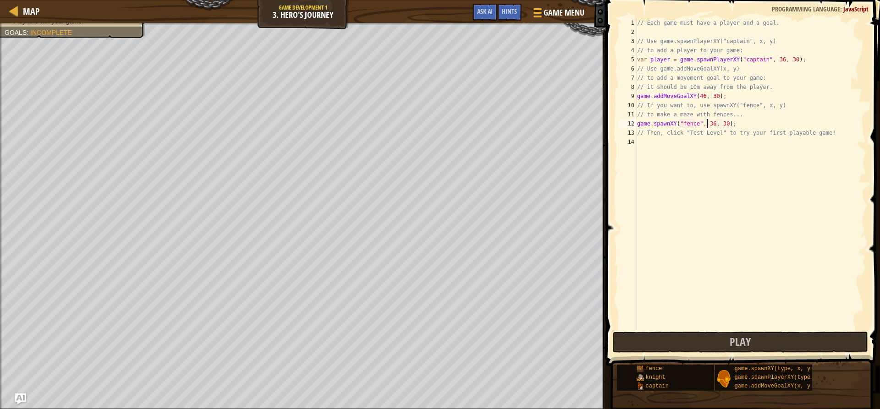
click at [706, 124] on div "// Each game must have a player and a goal. // Use game.spawnPlayerXY("captain"…" at bounding box center [750, 183] width 231 height 330
click at [709, 124] on div "// Each game must have a player and a goal. // Use game.spawnPlayerXY("captain"…" at bounding box center [750, 183] width 231 height 330
click at [721, 123] on div "// Each game must have a player and a goal. // Use game.spawnPlayerXY("captain"…" at bounding box center [750, 183] width 231 height 330
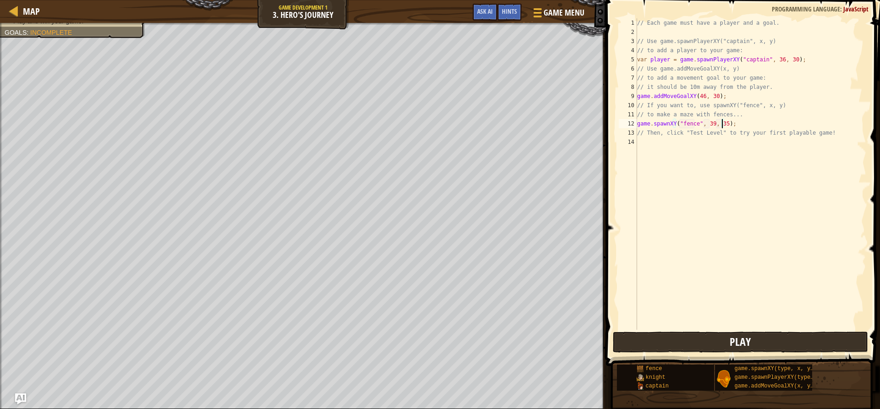
type textarea "game.spawnXY("fence", 39, 35);"
click at [749, 333] on button "Play" at bounding box center [740, 342] width 255 height 21
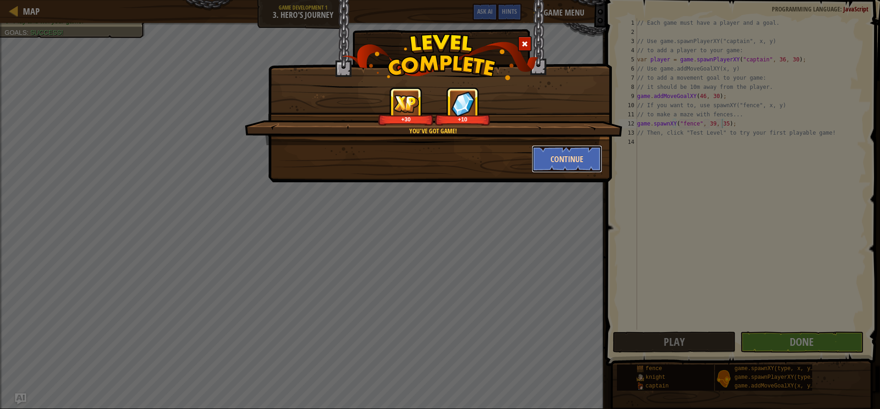
click at [574, 157] on button "Continue" at bounding box center [567, 159] width 71 height 28
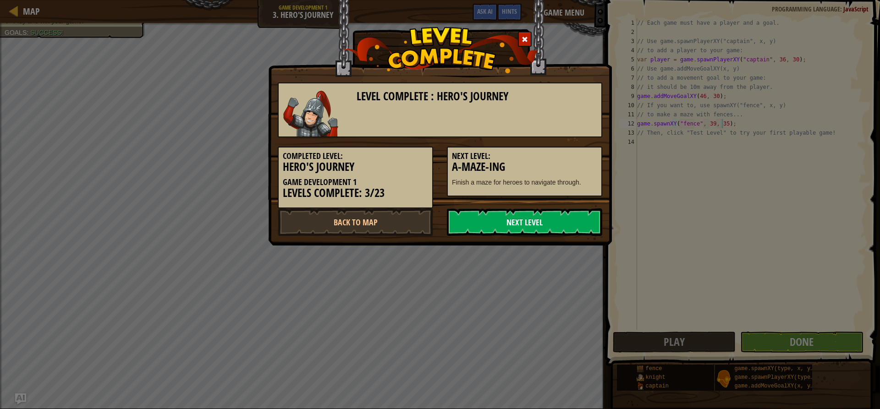
click at [548, 218] on link "Next Level" at bounding box center [524, 223] width 155 height 28
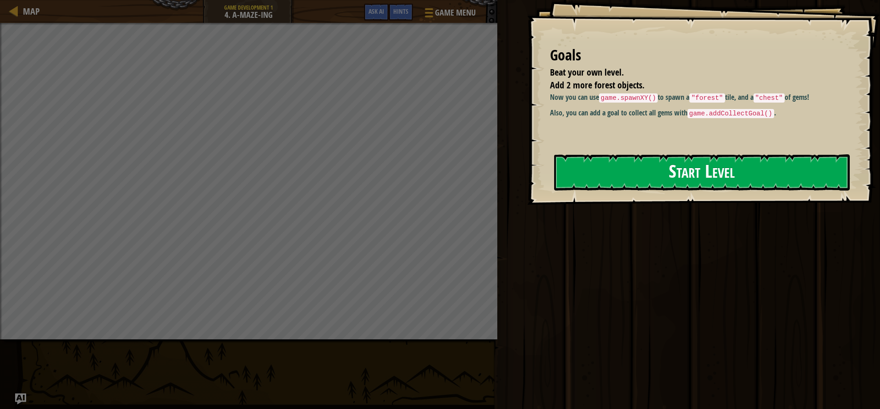
drag, startPoint x: 625, startPoint y: 167, endPoint x: 631, endPoint y: 178, distance: 12.1
click at [631, 176] on button "Start Level" at bounding box center [702, 172] width 296 height 36
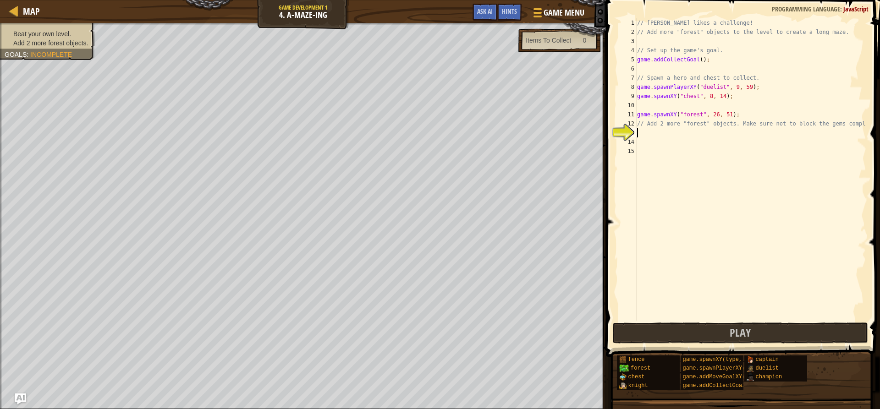
click at [664, 136] on div "// [PERSON_NAME] likes a challenge! // Add more "forest" objects to the level t…" at bounding box center [750, 178] width 231 height 321
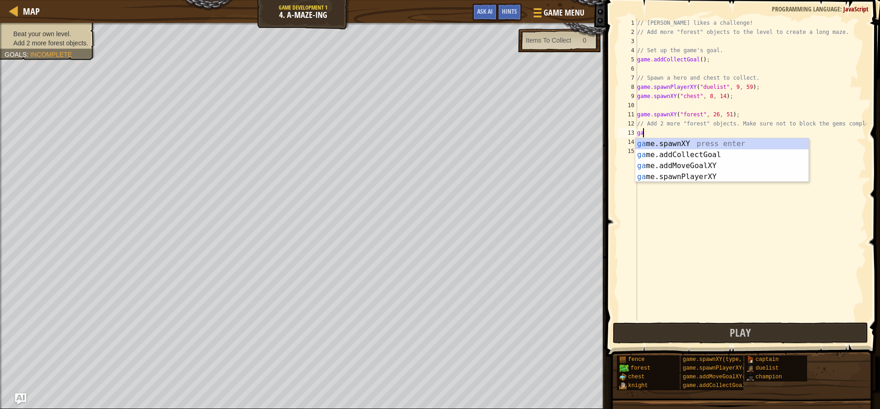
scroll to position [4, 0]
click at [675, 156] on div "game .addCollectGoal press enter game .spawnXY press enter game .addMoveGoalXY …" at bounding box center [721, 171] width 173 height 66
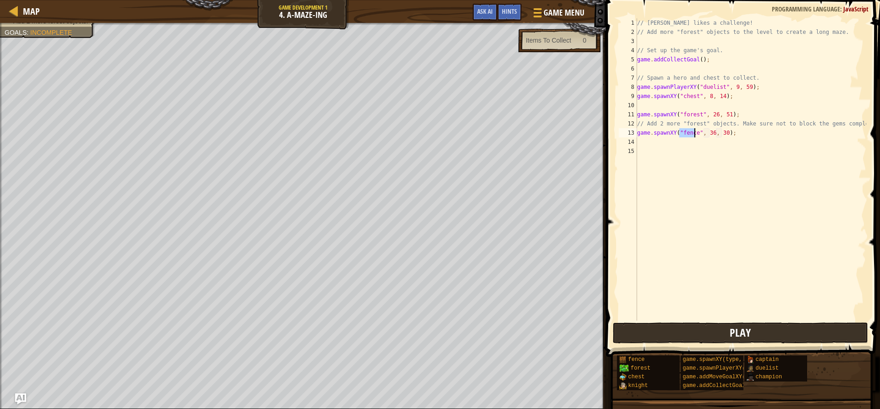
type textarea "game.spawnXY("fence", 36, 30);"
click at [715, 334] on button "Play" at bounding box center [740, 333] width 255 height 21
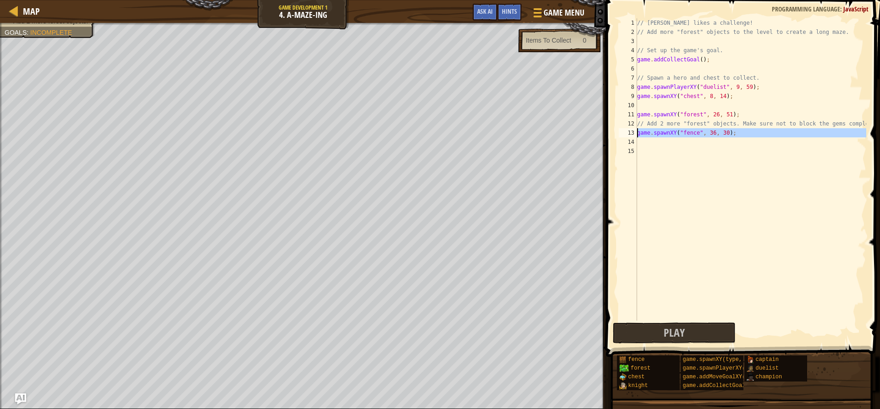
drag, startPoint x: 751, startPoint y: 138, endPoint x: 637, endPoint y: 134, distance: 114.2
click at [637, 134] on div "1 2 3 4 5 6 7 8 9 10 11 12 13 14 15 // [PERSON_NAME] likes a challenge! // Add …" at bounding box center [741, 169] width 249 height 303
type textarea "game.spawnXY("fence", 36, 30);"
click at [662, 149] on div "// [PERSON_NAME] likes a challenge! // Add more "forest" objects to the level t…" at bounding box center [750, 178] width 231 height 321
click at [662, 145] on div "// [PERSON_NAME] likes a challenge! // Add more "forest" objects to the level t…" at bounding box center [750, 178] width 231 height 321
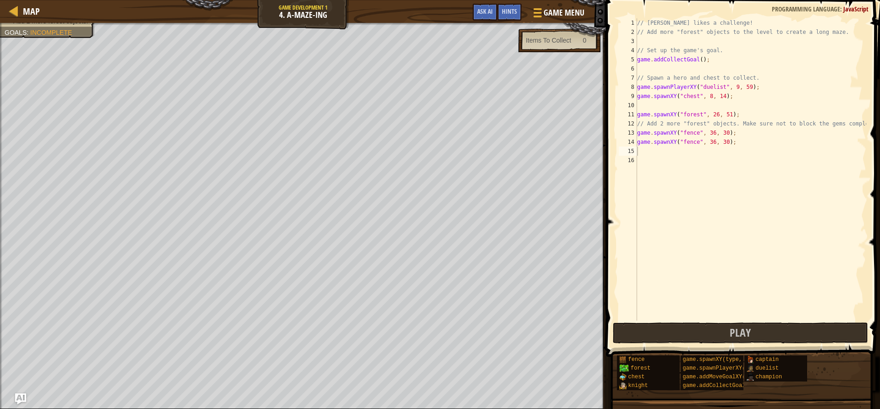
click at [670, 344] on span at bounding box center [743, 165] width 281 height 384
click at [661, 335] on button "Play" at bounding box center [740, 333] width 255 height 21
click at [694, 141] on div "// [PERSON_NAME] likes a challenge! // Add more "forest" objects to the level t…" at bounding box center [750, 178] width 231 height 321
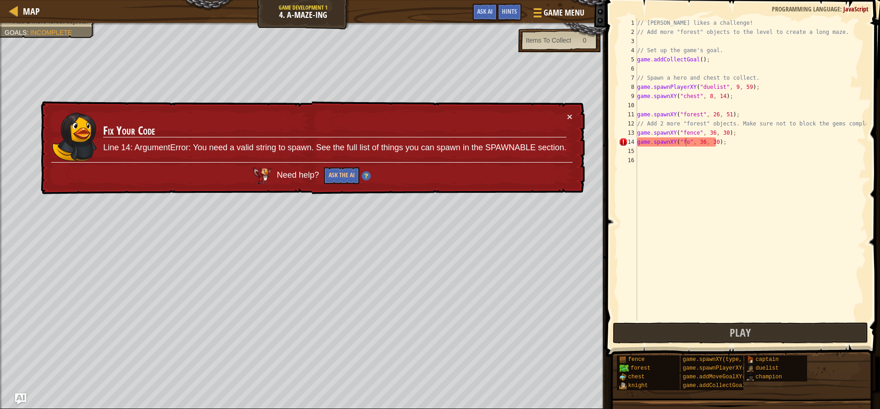
click at [575, 116] on div "× Fix Your Code Line 14: ArgumentError: You need a valid string to spawn. See t…" at bounding box center [312, 148] width 546 height 94
click at [571, 113] on button "×" at bounding box center [570, 117] width 6 height 10
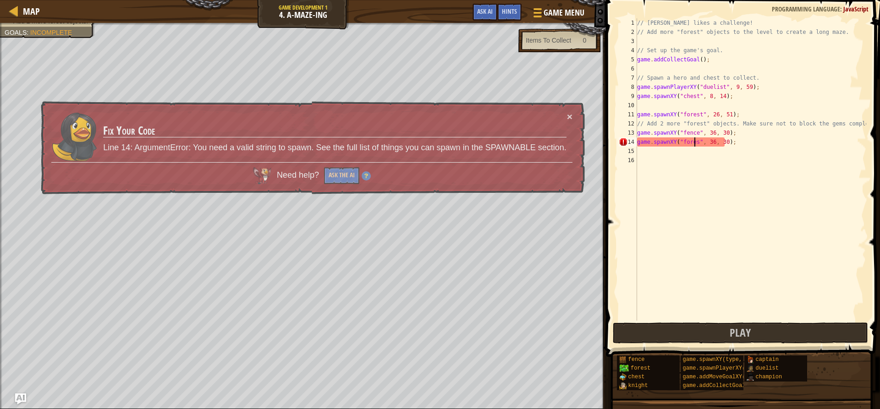
scroll to position [4, 6]
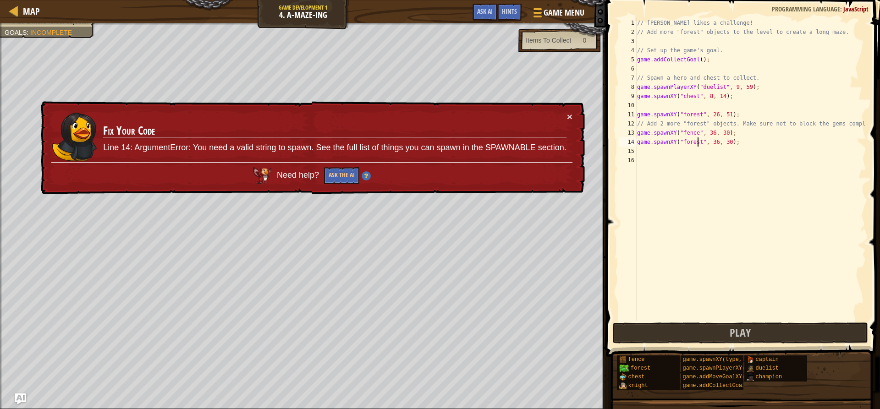
click at [695, 132] on div "// [PERSON_NAME] likes a challenge! // Add more "forest" objects to the level t…" at bounding box center [750, 178] width 231 height 321
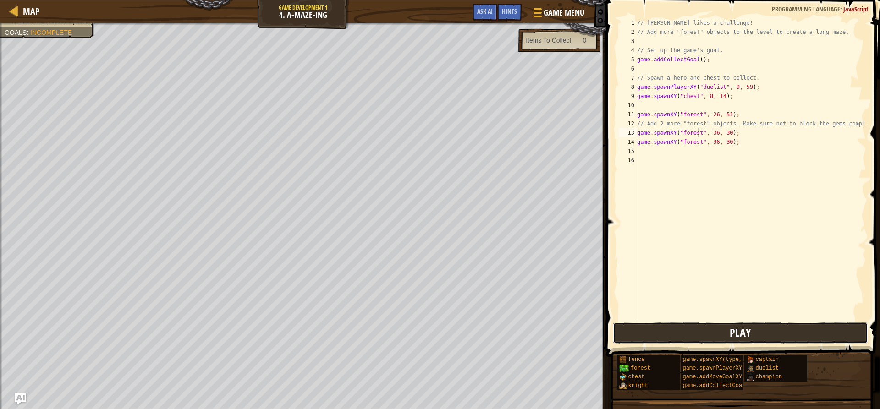
click at [644, 325] on button "Play" at bounding box center [740, 333] width 255 height 21
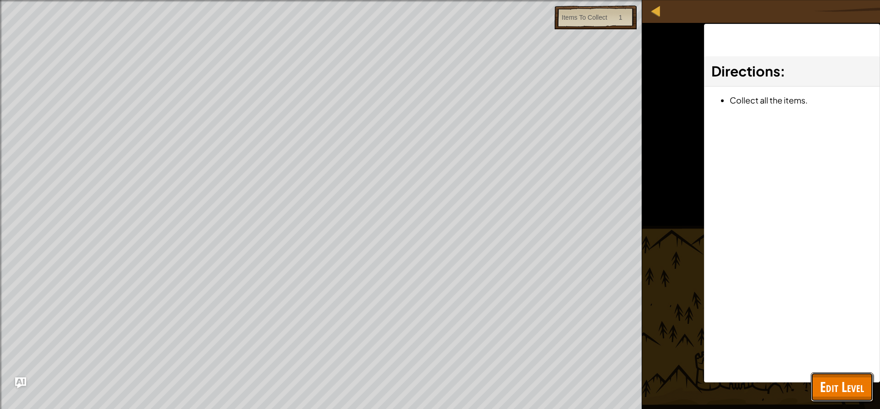
click at [829, 400] on button "Edit Level" at bounding box center [842, 387] width 62 height 29
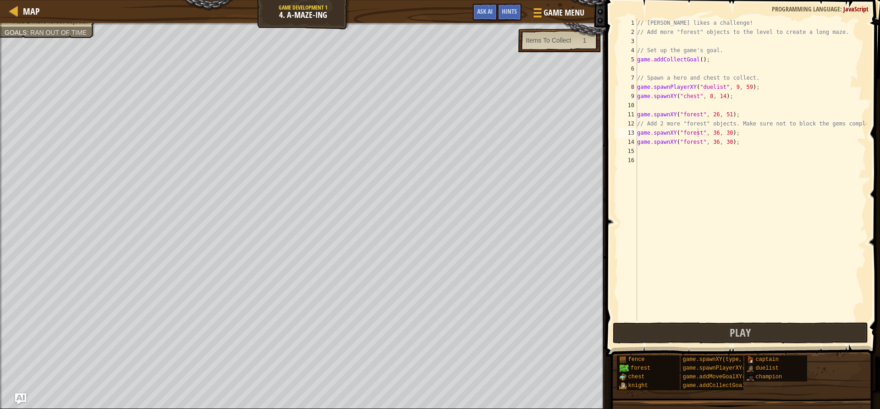
click at [725, 132] on div "// [PERSON_NAME] likes a challenge! // Add more "forest" objects to the level t…" at bounding box center [750, 178] width 231 height 321
click at [726, 138] on div "// [PERSON_NAME] likes a challenge! // Add more "forest" objects to the level t…" at bounding box center [750, 178] width 231 height 321
type textarea "game.spawnXY("forest", 36, 50);"
click at [744, 335] on span "Play" at bounding box center [740, 332] width 21 height 15
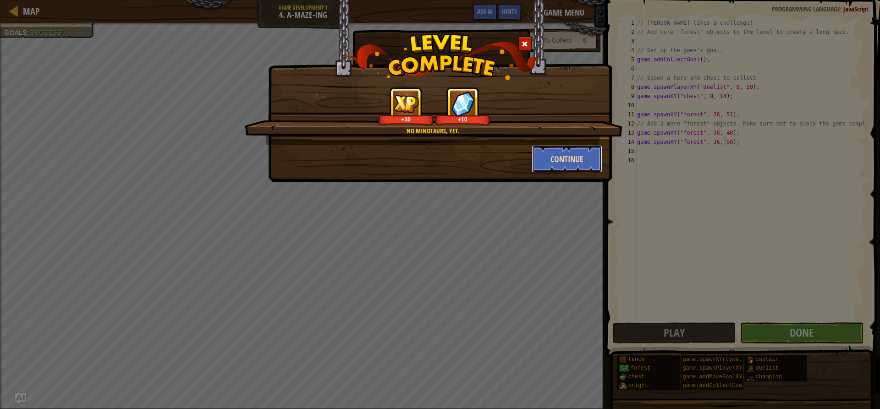
click at [547, 155] on button "Continue" at bounding box center [567, 159] width 71 height 28
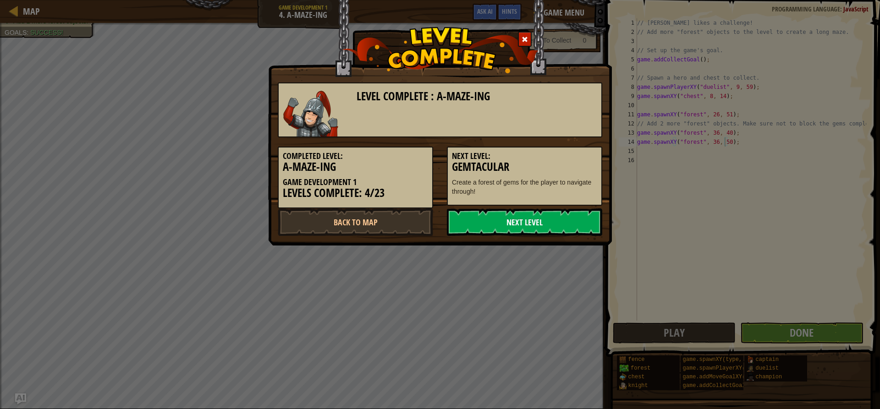
click at [524, 226] on link "Next Level" at bounding box center [524, 223] width 155 height 28
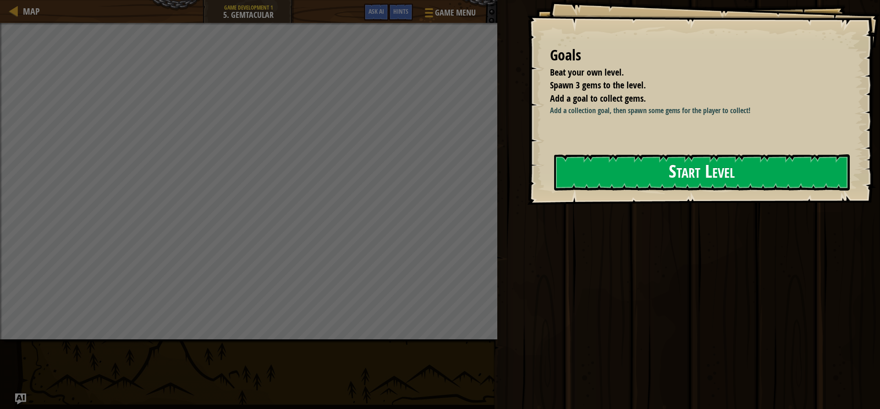
click at [611, 177] on button "Start Level" at bounding box center [702, 172] width 296 height 36
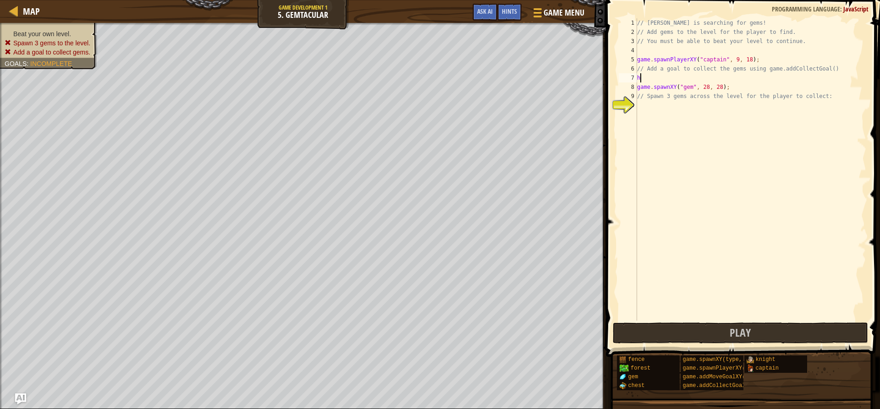
scroll to position [4, 0]
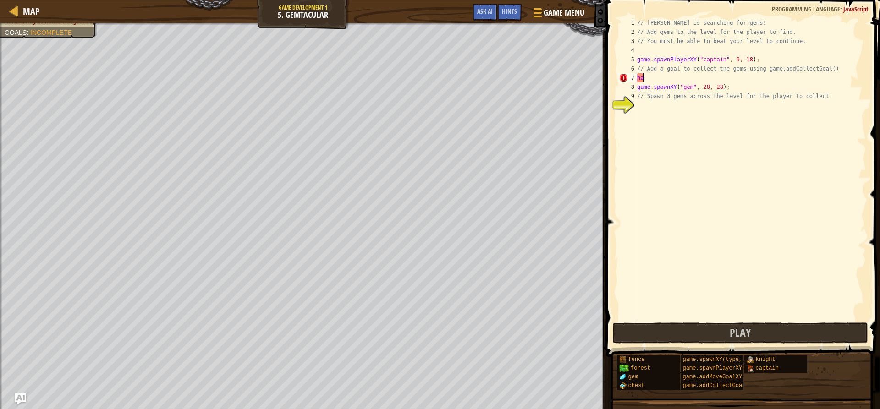
type textarea "h"
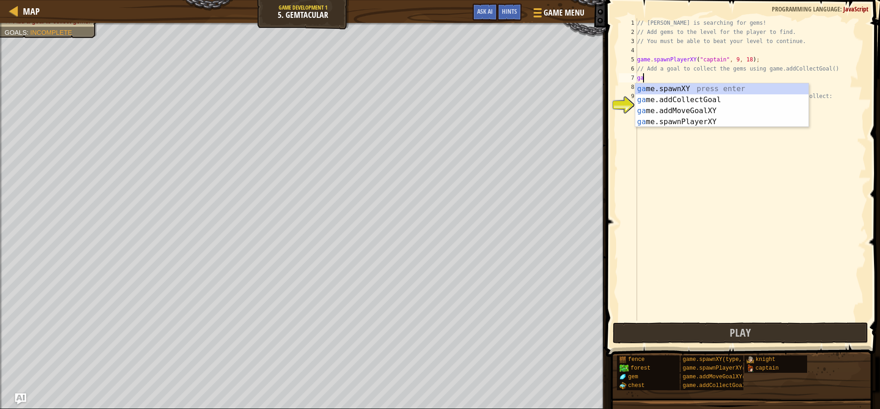
type textarea "gam"
click at [656, 102] on div "gam e.spawnXY press enter gam e.addCollectGoal press enter gam e.addMoveGoalXY …" at bounding box center [721, 116] width 173 height 66
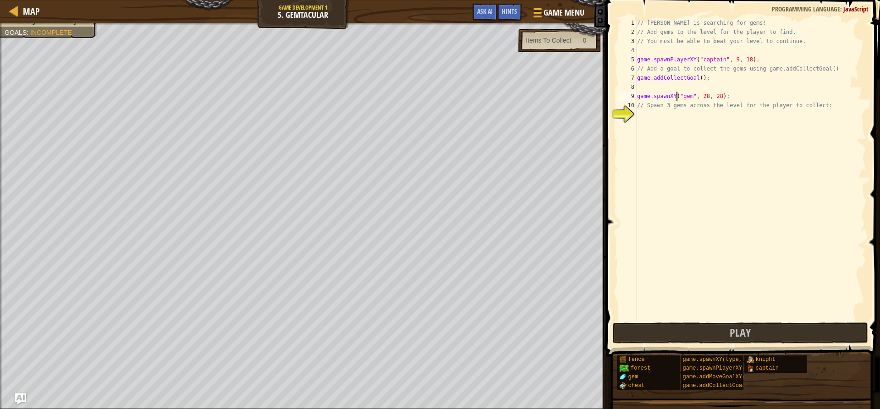
click at [676, 95] on div "// [PERSON_NAME] is searching for gems! // Add gems to the level for the player…" at bounding box center [750, 178] width 231 height 321
click at [672, 106] on div "// [PERSON_NAME] is searching for gems! // Add gems to the level for the player…" at bounding box center [750, 178] width 231 height 321
type textarea "// Spawn 3 gems across the level for the player to collect:"
click at [670, 113] on div "// [PERSON_NAME] is searching for gems! // Add gems to the level for the player…" at bounding box center [750, 178] width 231 height 321
type textarea "g"
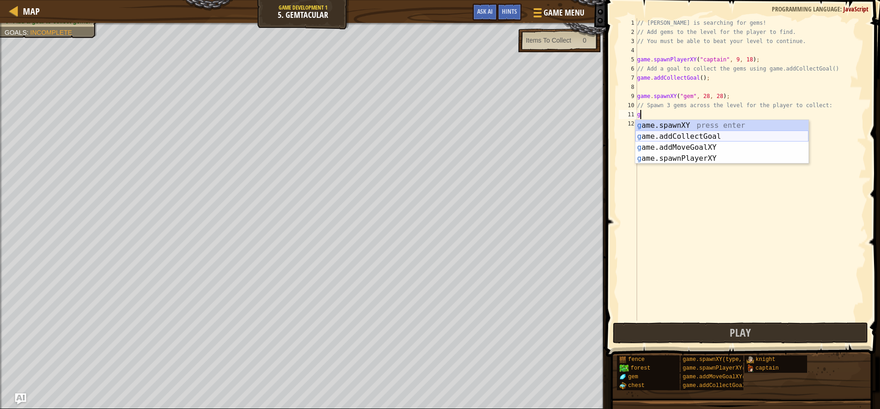
click at [732, 135] on div "g ame.spawnXY press enter g ame.addCollectGoal press enter g ame.addMoveGoalXY …" at bounding box center [721, 153] width 173 height 66
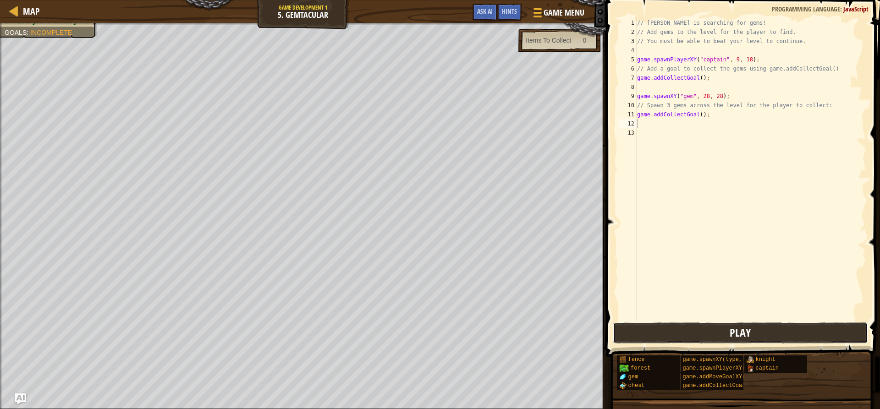
click at [699, 337] on button "Play" at bounding box center [740, 333] width 255 height 21
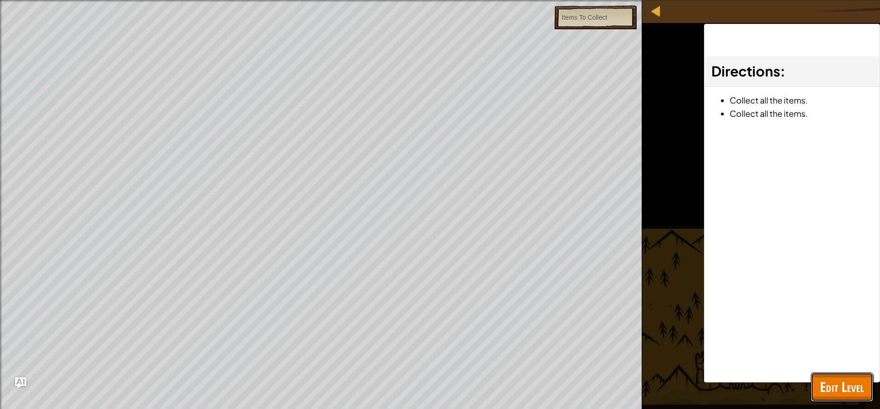
click at [845, 383] on span "Edit Level" at bounding box center [842, 387] width 44 height 19
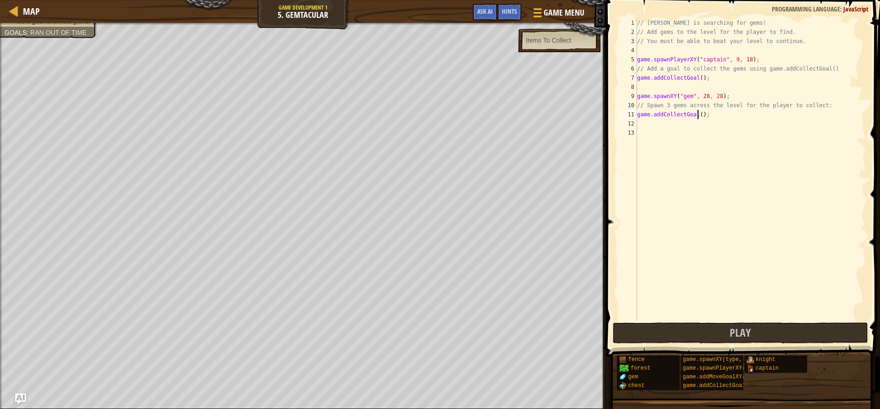
click at [697, 111] on div "// [PERSON_NAME] is searching for gems! // Add gems to the level for the player…" at bounding box center [750, 178] width 231 height 321
drag, startPoint x: 705, startPoint y: 114, endPoint x: 653, endPoint y: 113, distance: 52.7
click at [653, 113] on div "// [PERSON_NAME] is searching for gems! // Add gems to the level for the player…" at bounding box center [750, 178] width 231 height 321
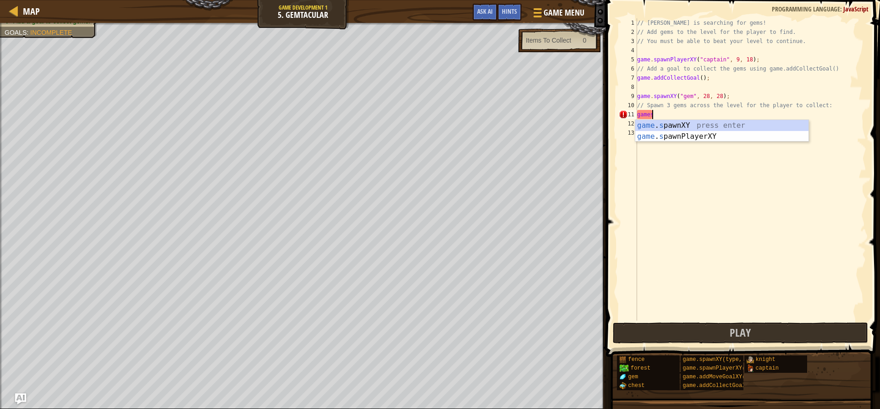
scroll to position [4, 1]
click at [685, 124] on div "game . s pawnXY press enter game . s pawnPlayerXY press enter" at bounding box center [721, 142] width 173 height 44
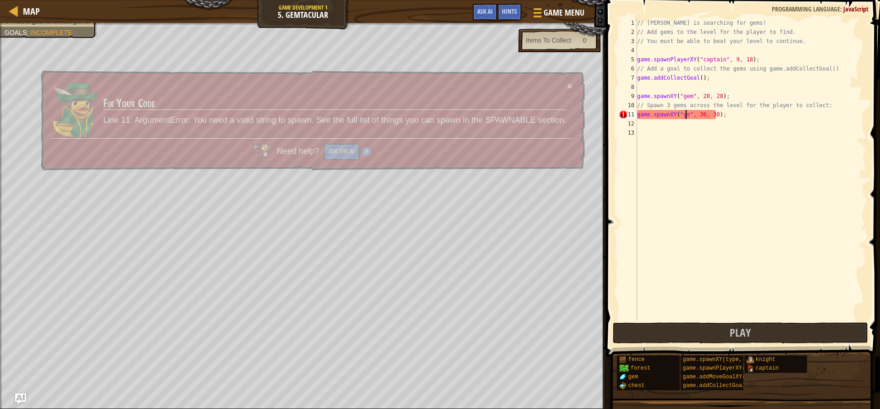
type textarea "game.spawnXY("gem", 36, 30);"
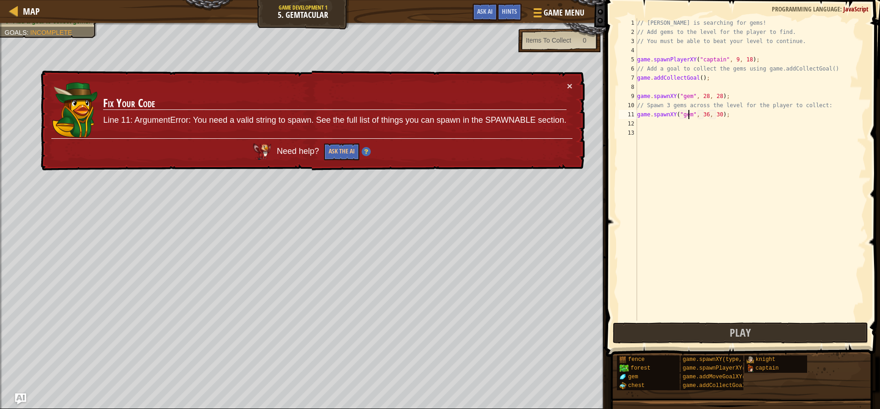
click at [727, 139] on div "// [PERSON_NAME] is searching for gems! // Add gems to the level for the player…" at bounding box center [750, 178] width 231 height 321
click at [722, 335] on button "Play" at bounding box center [740, 333] width 255 height 21
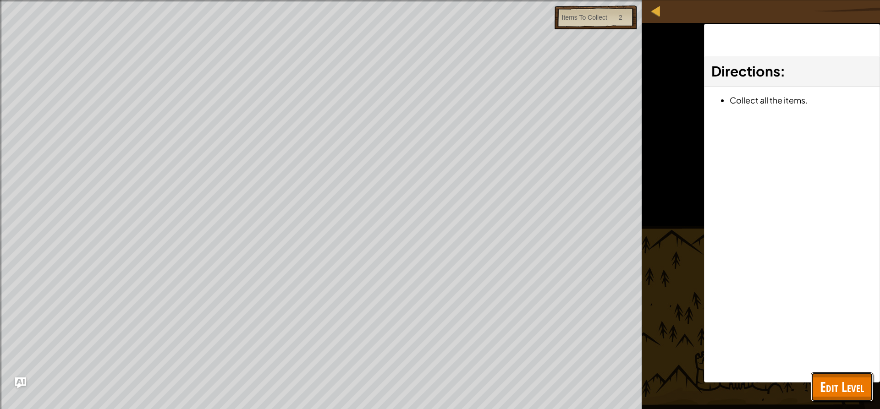
click at [841, 401] on button "Edit Level" at bounding box center [842, 387] width 62 height 29
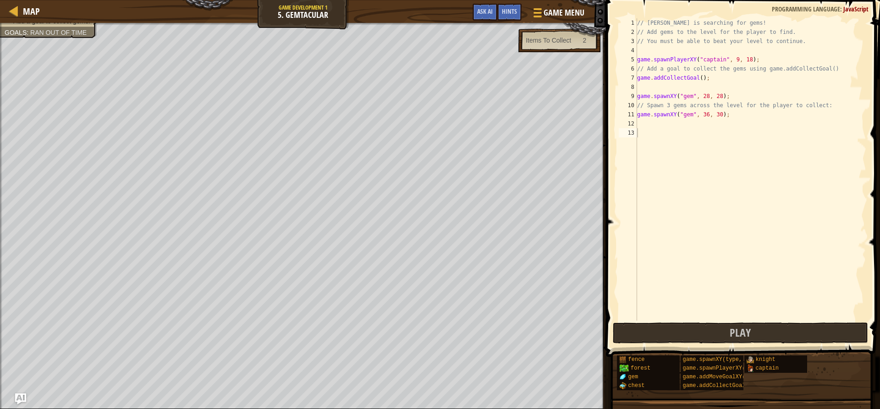
click at [702, 115] on div "// [PERSON_NAME] is searching for gems! // Add gems to the level for the player…" at bounding box center [750, 178] width 231 height 321
click at [705, 110] on div "// [PERSON_NAME] is searching for gems! // Add gems to the level for the player…" at bounding box center [750, 178] width 231 height 321
click at [717, 114] on div "// [PERSON_NAME] is searching for gems! // Add gems to the level for the player…" at bounding box center [750, 178] width 231 height 321
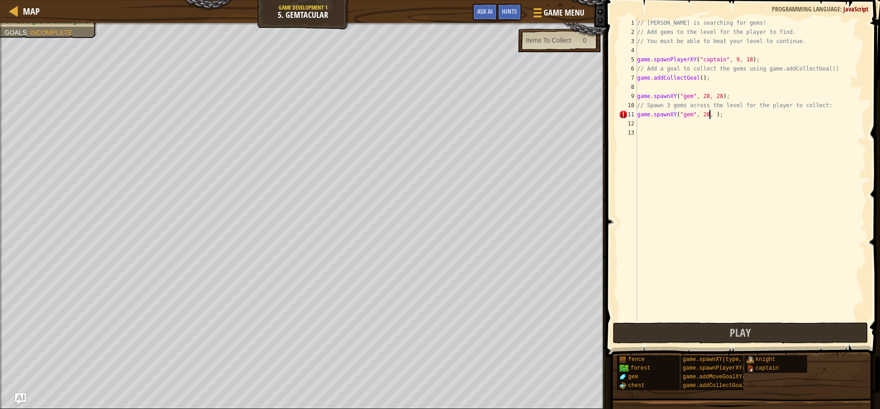
type textarea "game.spawnXY("gem", 28, 28);"
drag, startPoint x: 730, startPoint y: 111, endPoint x: 722, endPoint y: 115, distance: 8.6
click at [722, 115] on div "// [PERSON_NAME] is searching for gems! // Add gems to the level for the player…" at bounding box center [750, 178] width 231 height 321
click at [730, 119] on div "// [PERSON_NAME] is searching for gems! // Add gems to the level for the player…" at bounding box center [750, 178] width 231 height 321
drag, startPoint x: 737, startPoint y: 117, endPoint x: 637, endPoint y: 118, distance: 99.9
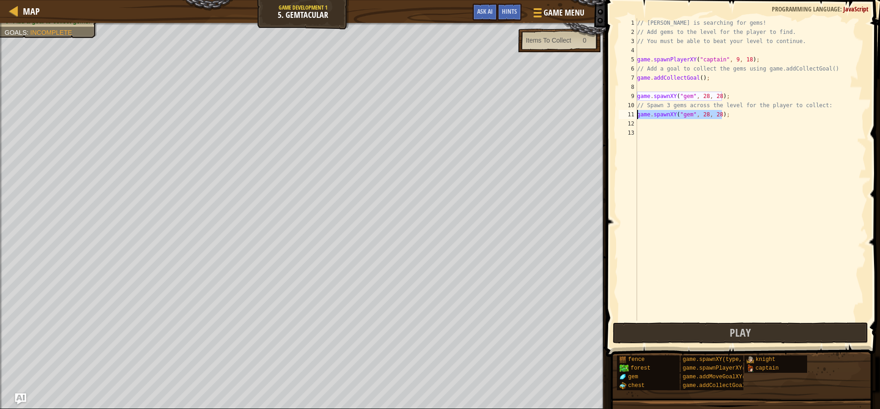
click at [637, 118] on div "// [PERSON_NAME] is searching for gems! // Add gems to the level for the player…" at bounding box center [750, 178] width 231 height 321
click at [681, 131] on div "// [PERSON_NAME] is searching for gems! // Add gems to the level for the player…" at bounding box center [750, 178] width 231 height 321
click at [678, 127] on div "// [PERSON_NAME] is searching for gems! // Add gems to the level for the player…" at bounding box center [750, 178] width 231 height 321
paste textarea "game.spawnXY("gem", 28, 28);"
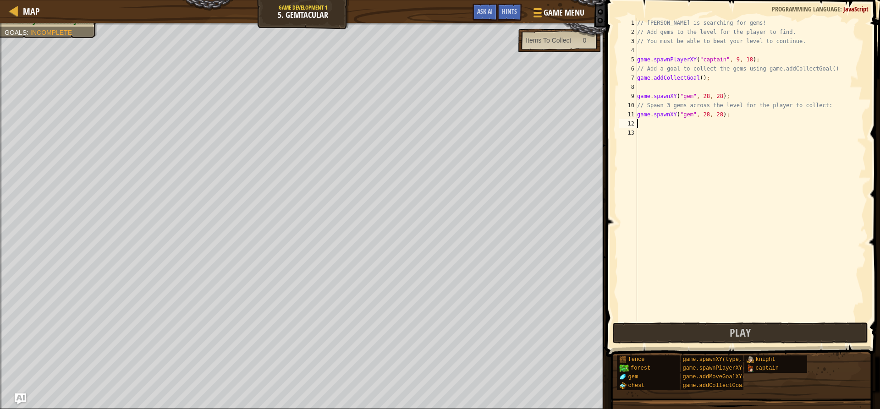
type textarea "game.spawnXY("gem", 28, 28);"
click at [671, 134] on div "// [PERSON_NAME] is searching for gems! // Add gems to the level for the player…" at bounding box center [750, 178] width 231 height 321
paste textarea "game.spawnXY("gem", 28, 28);"
type textarea "game.spawnXY("gem", 28, 28);"
click at [671, 143] on div "// [PERSON_NAME] is searching for gems! // Add gems to the level for the player…" at bounding box center [750, 178] width 231 height 321
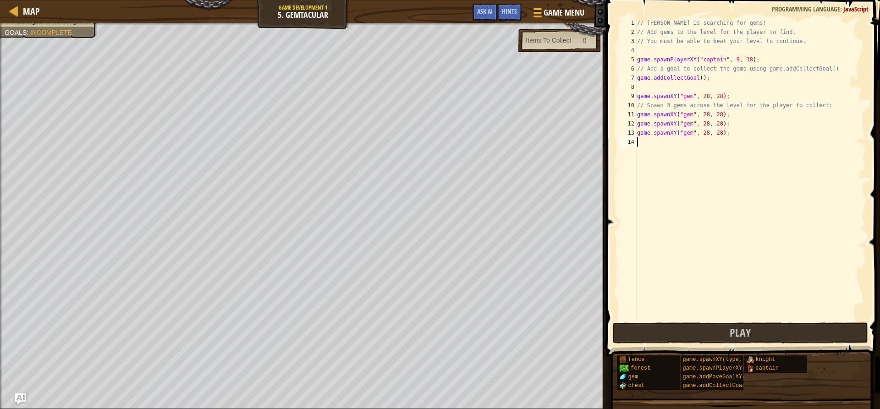
paste textarea "game.spawnXY("gem", 28, 28);"
type textarea "game.spawnXY("gem", 28, 28);"
click at [666, 154] on div "// [PERSON_NAME] is searching for gems! // Add gems to the level for the player…" at bounding box center [750, 178] width 231 height 321
paste textarea "game.spawnXY("gem", 28, 28);"
type textarea "game.spawnXY("gem", 28, 28);"
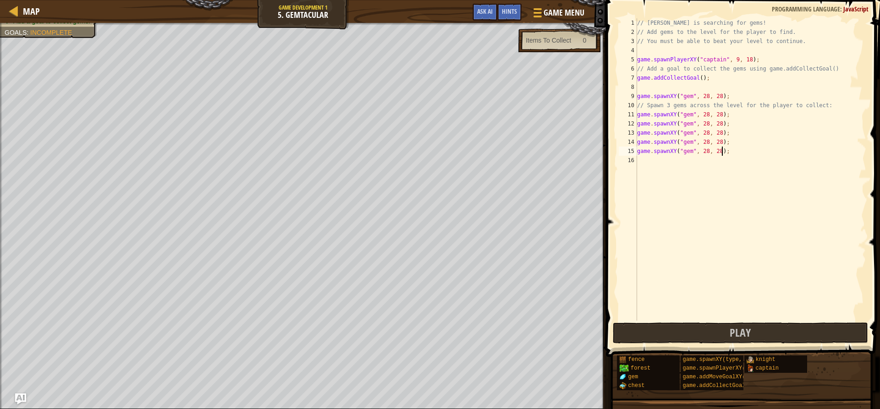
click at [667, 159] on div "// [PERSON_NAME] is searching for gems! // Add gems to the level for the player…" at bounding box center [750, 178] width 231 height 321
paste textarea "game.spawnXY("gem", 28, 28);"
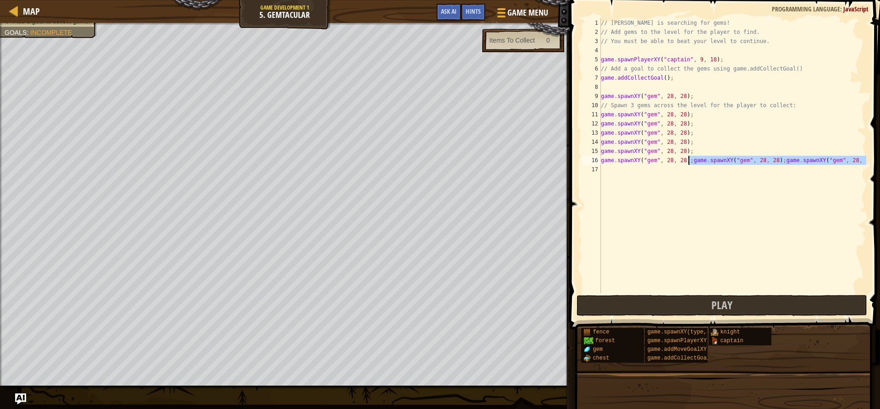
drag, startPoint x: 666, startPoint y: 170, endPoint x: 687, endPoint y: 160, distance: 22.8
click at [687, 160] on div "// [PERSON_NAME] is searching for gems! // Add gems to the level for the player…" at bounding box center [732, 164] width 267 height 293
type textarea "game.spawnXY("gem", 28, 28);"
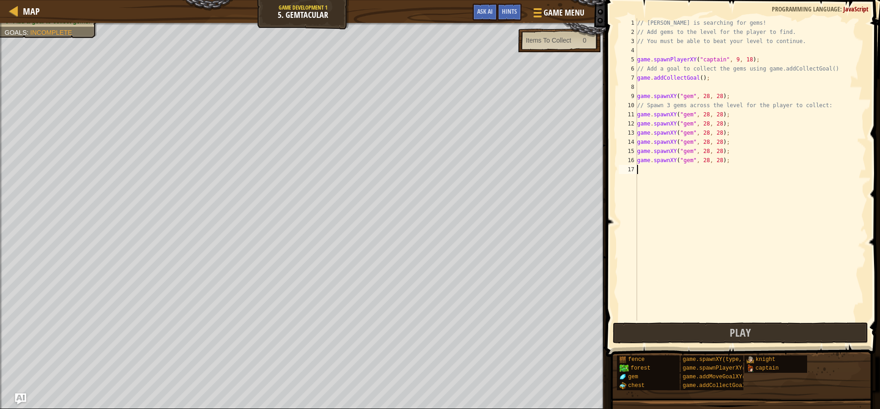
click at [683, 176] on div "// [PERSON_NAME] is searching for gems! // Add gems to the level for the player…" at bounding box center [750, 178] width 231 height 321
paste textarea "game.spawnXY("gem", 28, 28);"
type textarea "game.spawnXY("gem", 28, 28);"
click at [679, 184] on div "// [PERSON_NAME] is searching for gems! // Add gems to the level for the player…" at bounding box center [750, 178] width 231 height 321
paste textarea "game.spawnXY("gem", 28, 28);"
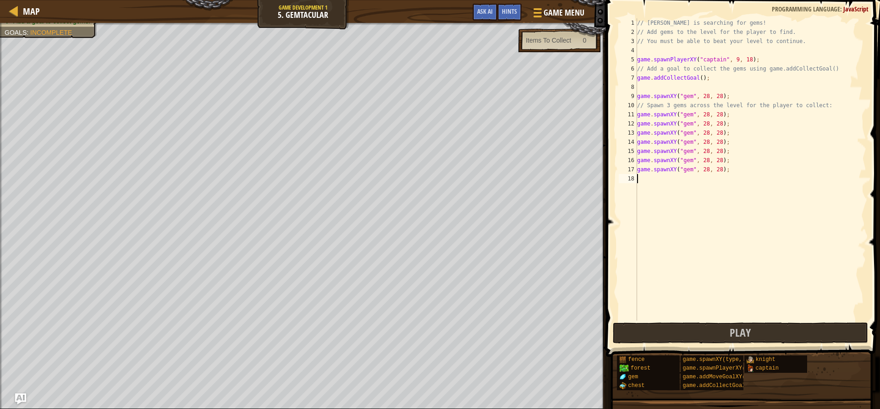
type textarea "game.spawnXY("gem", 28, 28);"
click at [677, 204] on div "// [PERSON_NAME] is searching for gems! // Add gems to the level for the player…" at bounding box center [750, 178] width 231 height 321
paste textarea "game.spawnXY("gem", 28, 28);"
type textarea "game.spawnXY("gem", 28, 28);"
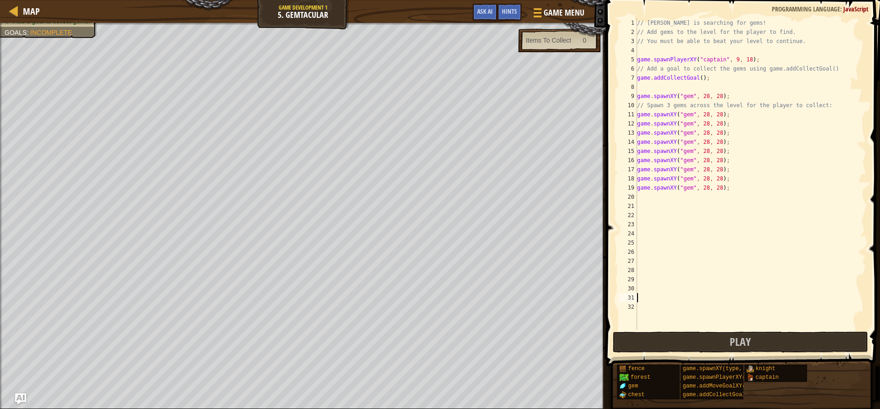
paste textarea "game.spawnXY("gem", 28, 28);"
type textarea "game.spawnXY("gem", 28, 28);"
click at [665, 247] on div "// [PERSON_NAME] is searching for gems! // Add gems to the level for the player…" at bounding box center [750, 183] width 231 height 330
paste textarea "game.spawnXY("gem", 28, 28);"
type textarea "game.spawnXY("gem", 28, 28);"
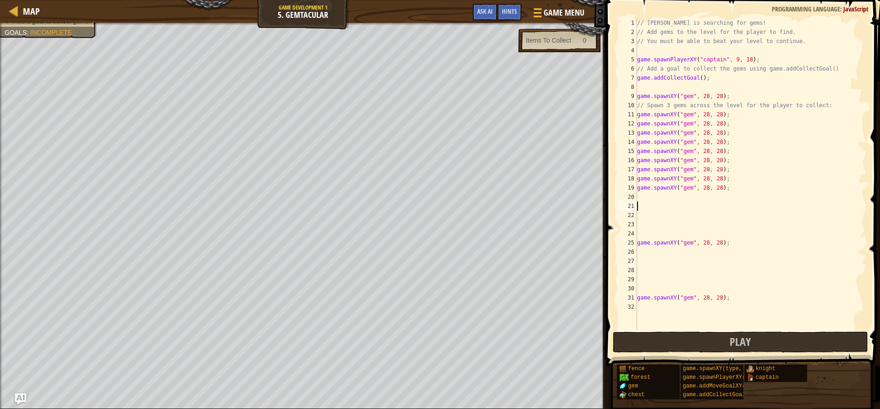
click at [656, 209] on div "// [PERSON_NAME] is searching for gems! // Add gems to the level for the player…" at bounding box center [750, 183] width 231 height 330
paste textarea "game.spawnXY("gem", 28, 28);"
type textarea "game.spawnXY("gem", 28, 28);"
click at [652, 201] on div "// [PERSON_NAME] is searching for gems! // Add gems to the level for the player…" at bounding box center [750, 183] width 231 height 330
paste textarea "game.spawnXY("gem", 28, 28);"
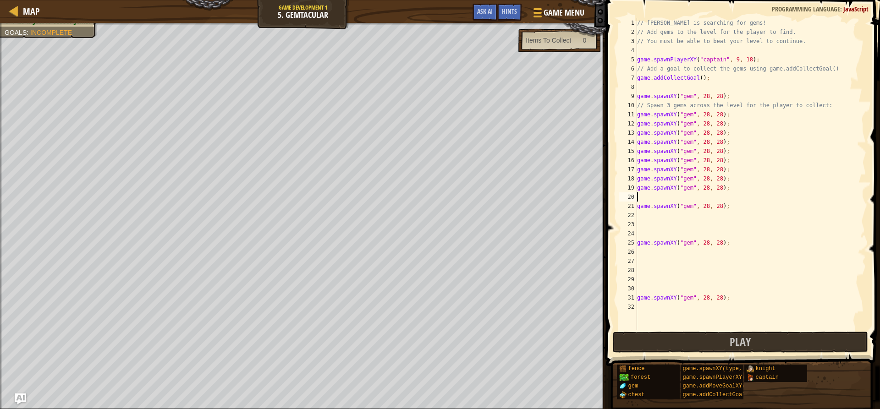
type textarea "game.spawnXY("gem", 28, 28);"
click at [651, 227] on div "// [PERSON_NAME] is searching for gems! // Add gems to the level for the player…" at bounding box center [750, 183] width 231 height 330
paste textarea "game.spawnXY("gem", 28, 28);"
type textarea "game.spawnXY("gem", 28, 28);"
click at [648, 214] on div "// [PERSON_NAME] is searching for gems! // Add gems to the level for the player…" at bounding box center [750, 183] width 231 height 330
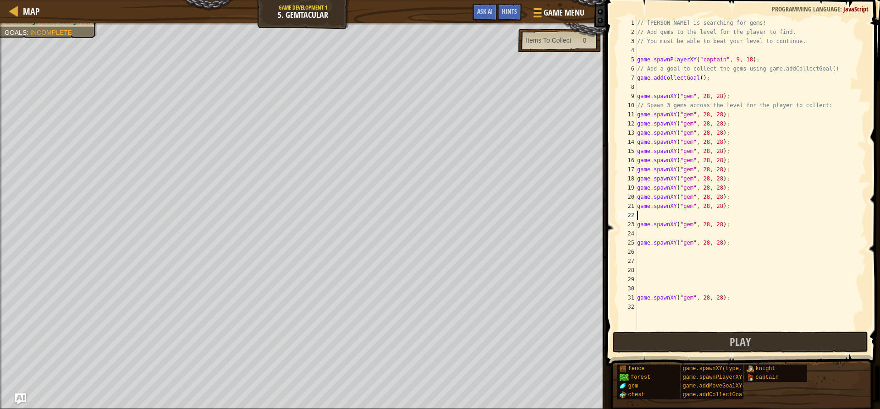
paste textarea "game.spawnXY("gem", 28, 28);"
click at [650, 238] on div "// [PERSON_NAME] is searching for gems! // Add gems to the level for the player…" at bounding box center [750, 183] width 231 height 330
paste textarea "game.spawnXY("gem", 28, 28);"
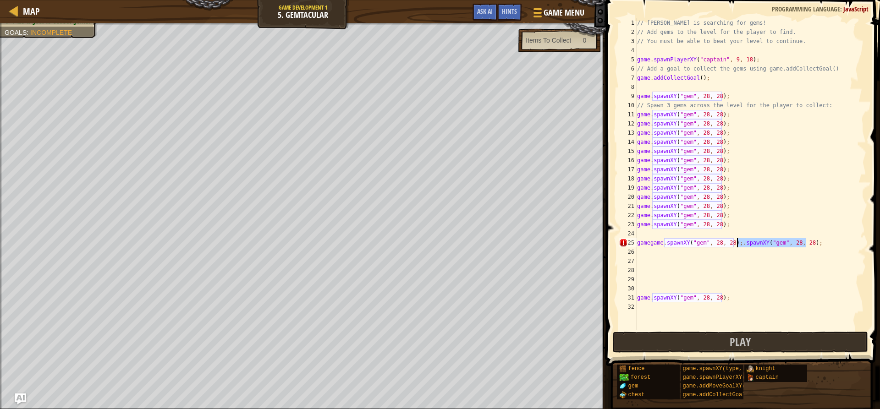
drag, startPoint x: 822, startPoint y: 245, endPoint x: 735, endPoint y: 245, distance: 87.1
click at [735, 245] on div "// [PERSON_NAME] is searching for gems! // Add gems to the level for the player…" at bounding box center [750, 183] width 231 height 330
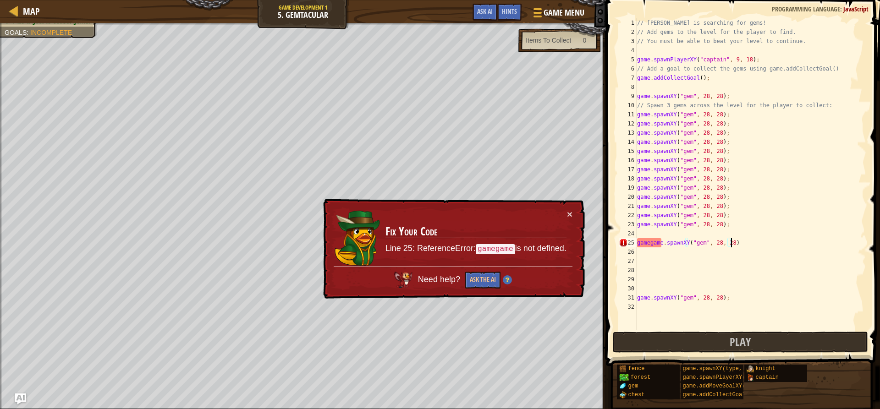
click at [660, 241] on div "// [PERSON_NAME] is searching for gems! // Add gems to the level for the player…" at bounding box center [750, 183] width 231 height 330
drag, startPoint x: 750, startPoint y: 242, endPoint x: 640, endPoint y: 242, distance: 110.0
click at [640, 242] on div "// [PERSON_NAME] is searching for gems! // Add gems to the level for the player…" at bounding box center [750, 183] width 231 height 330
type textarea "g"
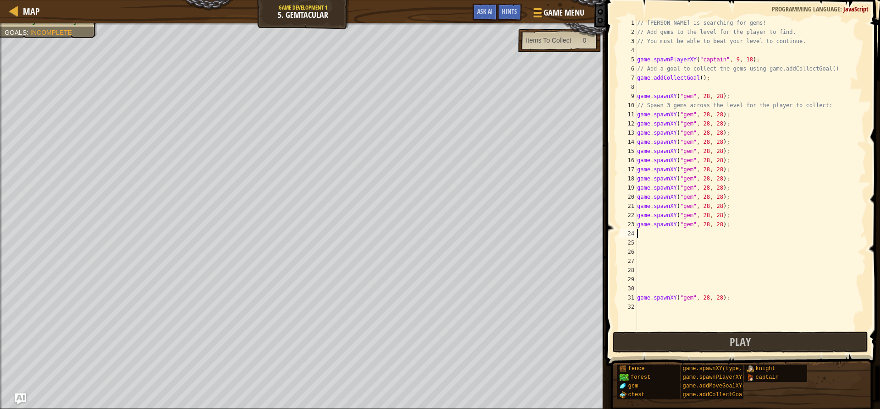
click at [642, 234] on div "// [PERSON_NAME] is searching for gems! // Add gems to the level for the player…" at bounding box center [750, 183] width 231 height 330
paste textarea "game.spawnXY("gem", 28, 28);"
type textarea "game.spawnXY("gem", 28, 28);"
click at [651, 242] on div "// [PERSON_NAME] is searching for gems! // Add gems to the level for the player…" at bounding box center [750, 183] width 231 height 330
paste textarea "game.spawnXY("gem", 28, 28);"
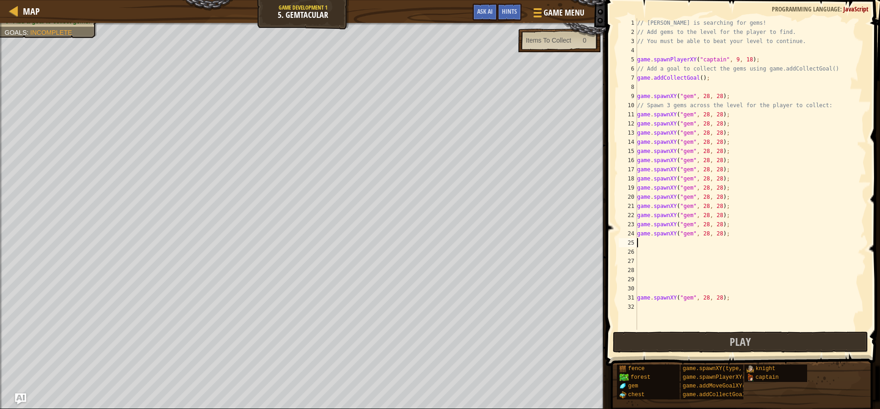
type textarea "game.spawnXY("gem", 28, 28);"
click at [655, 254] on div "// [PERSON_NAME] is searching for gems! // Add gems to the level for the player…" at bounding box center [750, 183] width 231 height 330
paste textarea "game.spawnXY("gem", 28, 28);"
type textarea "game.spawnXY("gem", 28, 28);"
click at [652, 267] on div "// [PERSON_NAME] is searching for gems! // Add gems to the level for the player…" at bounding box center [750, 183] width 231 height 330
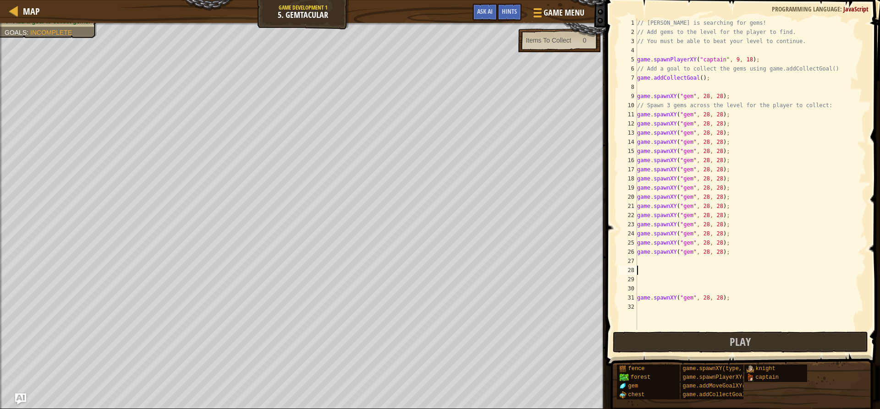
paste textarea "game.spawnXY("gem", 28, 28);"
type textarea "game.spawnXY("gem", 28, 28);"
click at [642, 264] on div "// [PERSON_NAME] is searching for gems! // Add gems to the level for the player…" at bounding box center [750, 183] width 231 height 330
paste textarea "game.spawnXY("gem", 28, 28);"
type textarea "game.spawnXY("gem", 28, 28);"
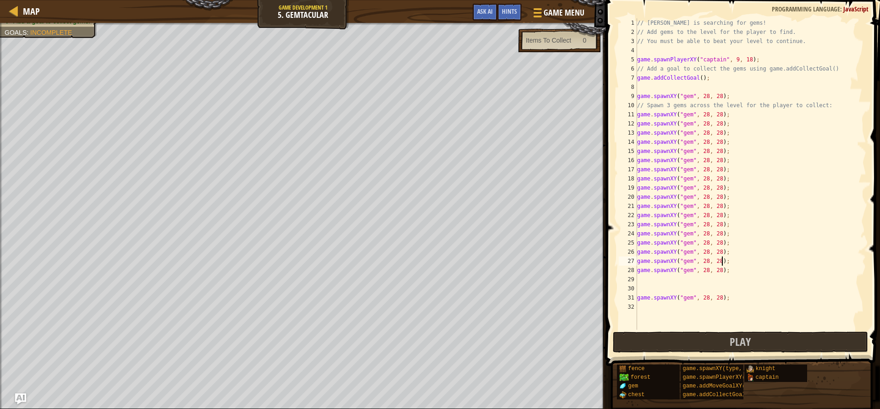
click at [647, 283] on div "// [PERSON_NAME] is searching for gems! // Add gems to the level for the player…" at bounding box center [750, 183] width 231 height 330
paste textarea "game.spawnXY("gem", 28, 28);"
type textarea "game.spawnXY("gem", 28, 28);"
click at [646, 291] on div "// [PERSON_NAME] is searching for gems! // Add gems to the level for the player…" at bounding box center [750, 183] width 231 height 330
paste textarea "game.spawnXY("gem", 28, 28);"
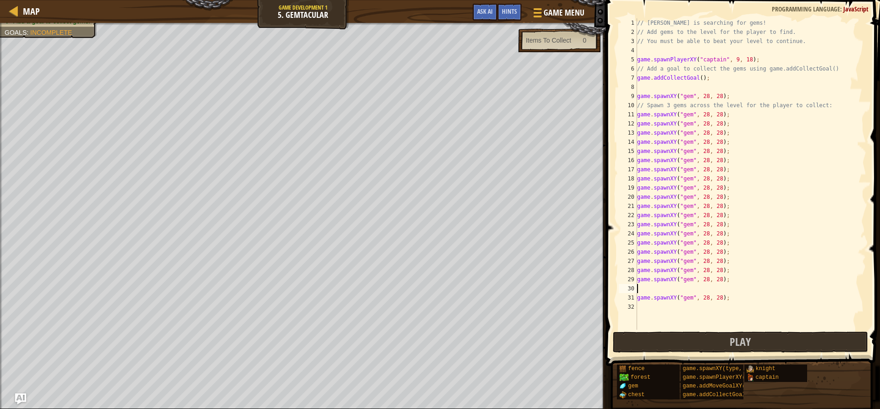
type textarea "game.spawnXY("gem", 28, 28);"
click at [648, 308] on div "// [PERSON_NAME] is searching for gems! // Add gems to the level for the player…" at bounding box center [750, 183] width 231 height 330
paste textarea "game.spawnXY("gem", 28, 28);"
type textarea "game.spawnXY("gem", 28, 28);"
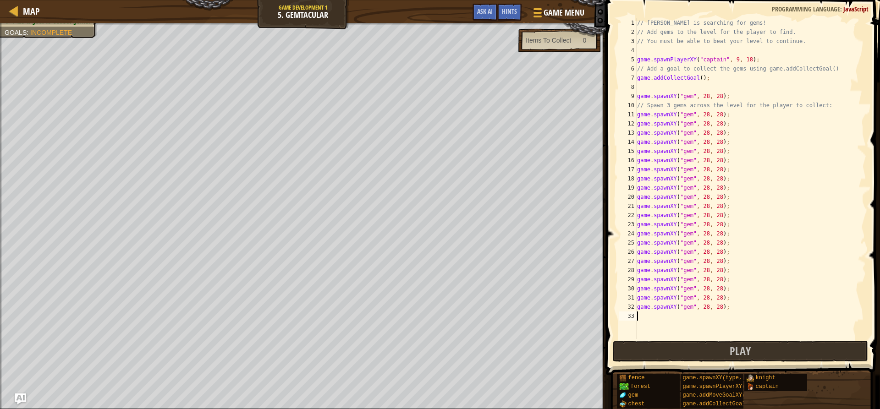
click at [638, 318] on div "// [PERSON_NAME] is searching for gems! // Add gems to the level for the player…" at bounding box center [750, 187] width 231 height 339
paste textarea "game.spawnXY("gem", 28, 28);"
type textarea "game.spawnXY("gem", 28, 28);"
click at [641, 330] on div "// [PERSON_NAME] is searching for gems! // Add gems to the level for the player…" at bounding box center [750, 187] width 231 height 339
paste textarea "game.spawnXY("gem", 28, 28);"
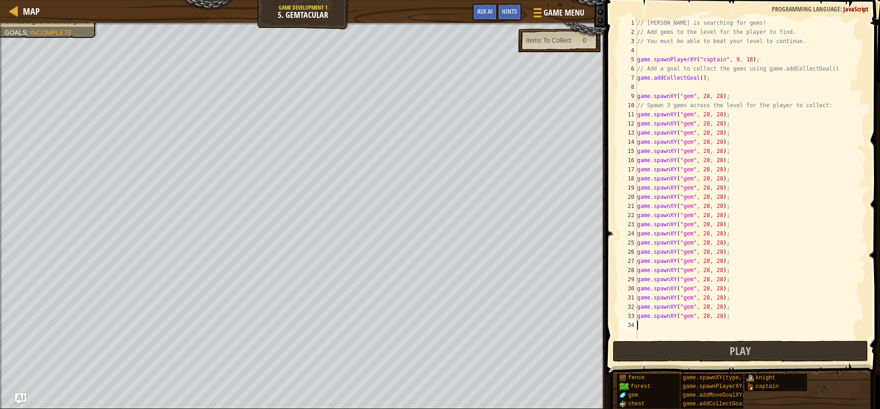
type textarea "game.spawnXY("gem", 28, 28);"
click at [643, 332] on div "// [PERSON_NAME] is searching for gems! // Add gems to the level for the player…" at bounding box center [750, 187] width 231 height 339
paste textarea "game.spawnXY("gem", 28, 28);"
type textarea "game.spawnXY("gem", 28, 28);"
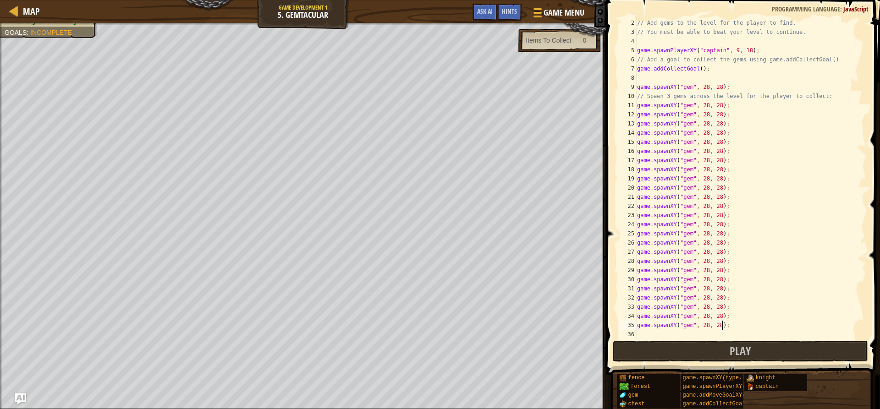
scroll to position [9, 0]
click at [636, 336] on div "36" at bounding box center [628, 334] width 18 height 9
click at [639, 334] on div "// Add gems to the level for the player to find. // You must be able to beat yo…" at bounding box center [747, 187] width 224 height 339
paste textarea "game.spawnXY("gem", 28, 28);"
type textarea "game.spawnXY("gem", 28, 28);"
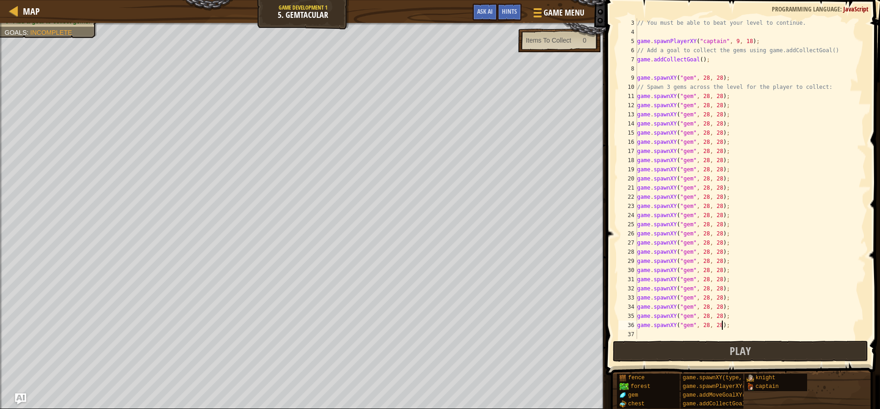
scroll to position [18, 0]
click at [640, 334] on div "// You must be able to beat your level to continue. game . spawnPlayerXY ( "cap…" at bounding box center [747, 187] width 224 height 339
paste textarea "game.spawnXY("gem", 28, 28);"
click at [762, 359] on button "Play" at bounding box center [740, 351] width 255 height 21
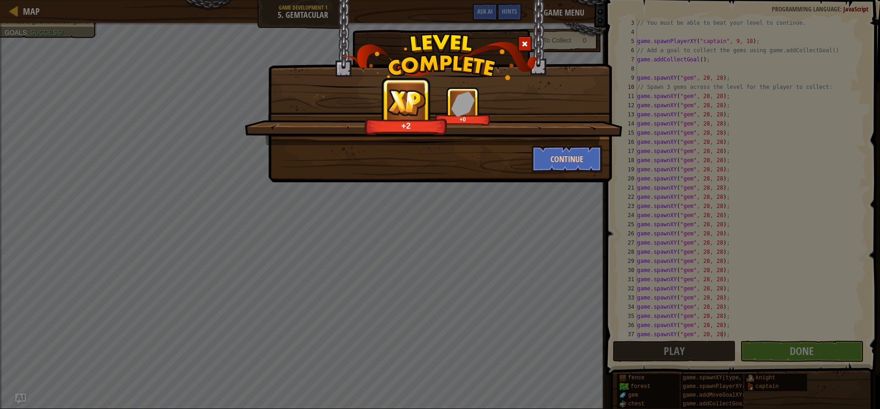
click at [607, 78] on div "Shiny! +2 +0 Continue" at bounding box center [440, 122] width 343 height 99
click at [519, 43] on div at bounding box center [525, 43] width 14 height 15
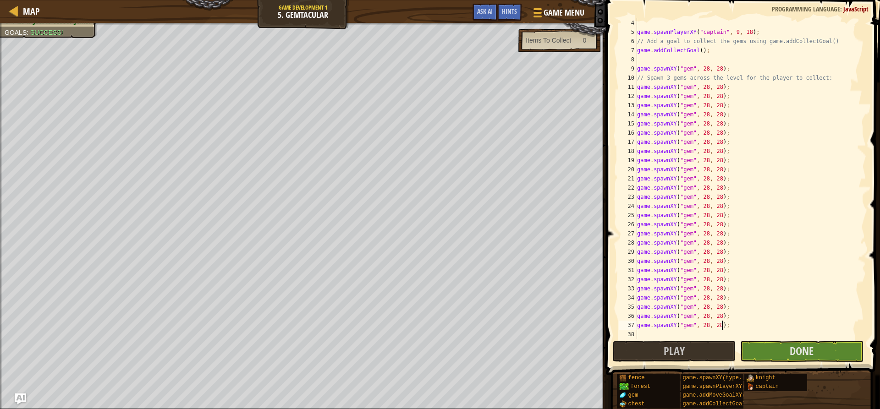
scroll to position [28, 0]
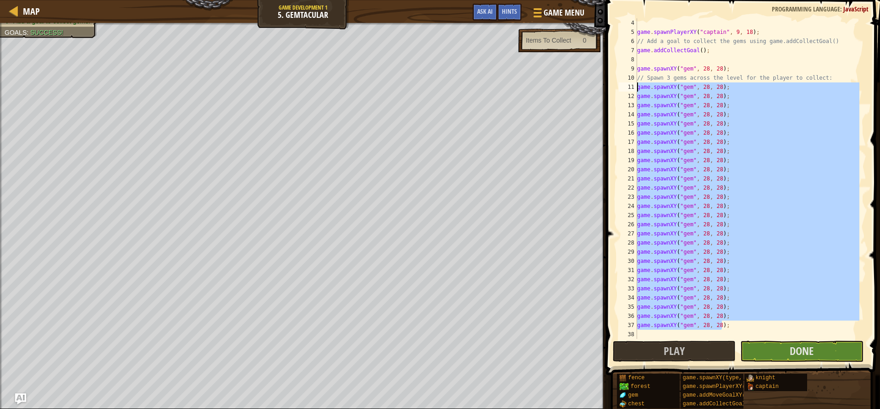
drag, startPoint x: 732, startPoint y: 329, endPoint x: 625, endPoint y: 86, distance: 266.0
click at [625, 86] on div "game.spawnXY("gem", 28, 28); 4 5 6 7 8 9 10 11 12 13 14 15 16 17 18 19 20 21 22…" at bounding box center [741, 178] width 249 height 321
type textarea "game.spawnXY("gem", 28, 28); game.spawnXY("gem", 28, 28);"
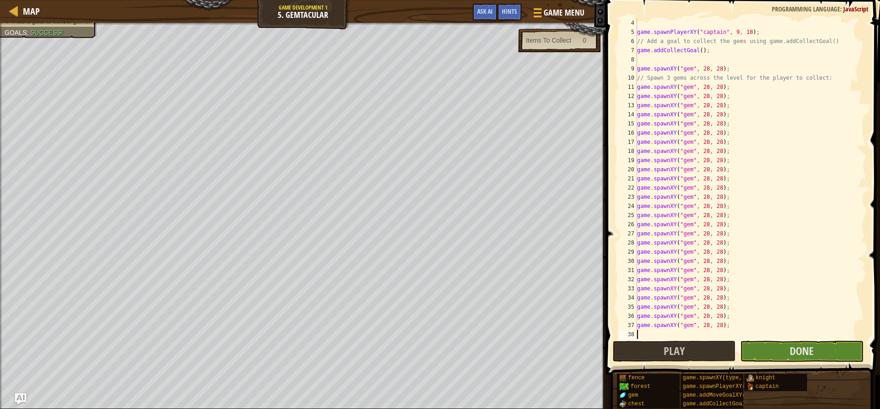
click at [644, 335] on div "game . spawnPlayerXY ( "captain" , 9 , 18 ) ; // Add a goal to collect the gems…" at bounding box center [747, 187] width 224 height 339
paste textarea "game.spawnXY("gem", 28, 28);"
type textarea "game.spawnXY("gem", 28, 28);"
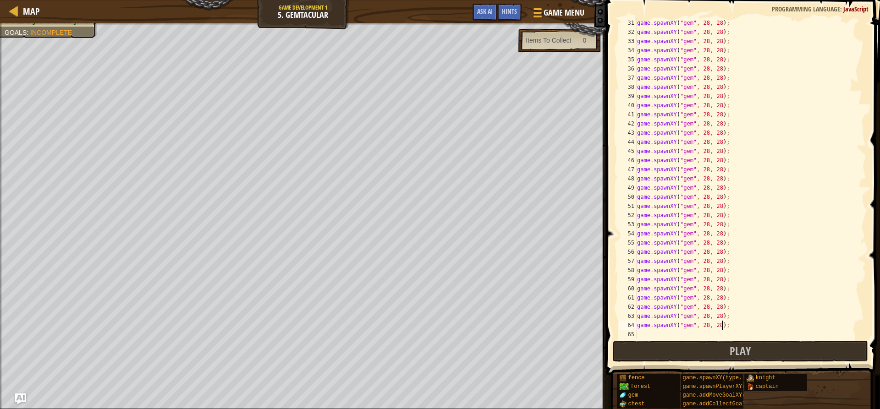
scroll to position [275, 0]
click at [650, 331] on div "game . spawnXY ( "gem" , 28 , 28 ) ; game . spawnXY ( "gem" , 28 , 28 ) ; game …" at bounding box center [747, 187] width 224 height 339
paste textarea "game.spawnXY("gem", 28, 28);"
type textarea "game.spawnXY("gem", 28, 28);"
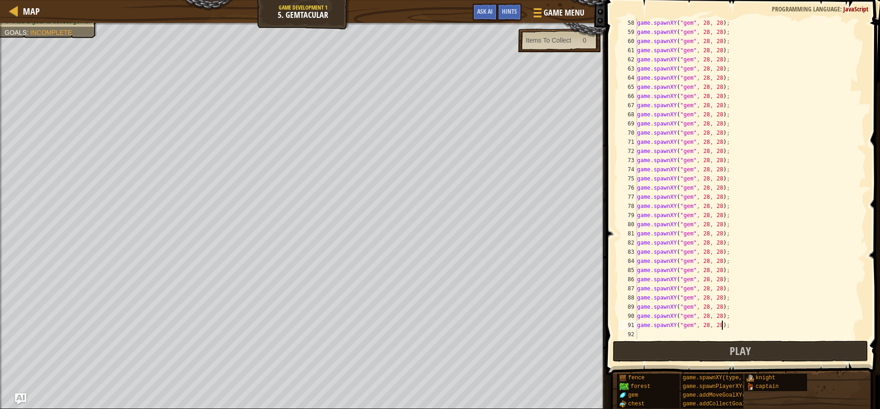
click at [640, 339] on div "game . spawnXY ( "gem" , 28 , 28 ) ; game . spawnXY ( "gem" , 28 , 28 ) ; game …" at bounding box center [747, 187] width 224 height 339
paste textarea "game.spawnXY("gem", 28, 28);"
type textarea "game.spawnXY("gem", 28, 28);"
click at [647, 334] on div "game . spawnXY ( "gem" , 28 , 28 ) ; game . spawnXY ( "gem" , 28 , 28 ) ; game …" at bounding box center [748, 187] width 221 height 339
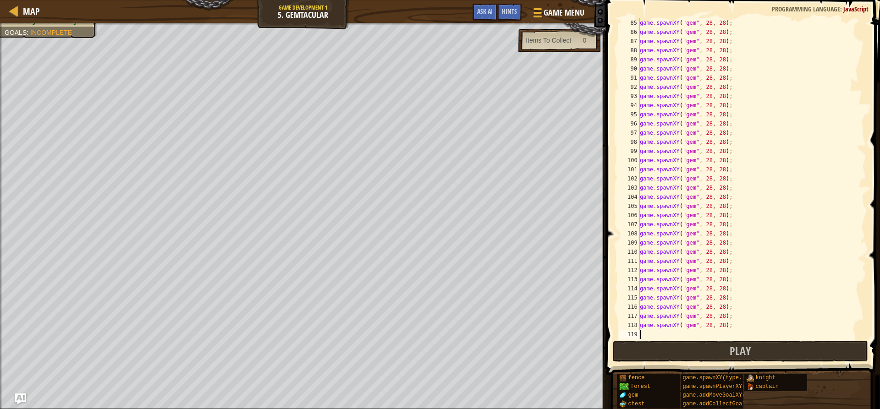
paste textarea "game.spawnXY("gem", 28, 28);"
type textarea "game.spawnXY("gem", 28, 28);"
click at [649, 336] on div "game . spawnXY ( "gem" , 28 , 28 ) ; game . spawnXY ( "gem" , 28 , 28 ) ; game …" at bounding box center [748, 187] width 221 height 339
paste textarea "game.spawnXY("gem", 28, 28);"
type textarea "game.spawnXY("gem", 28, 28);"
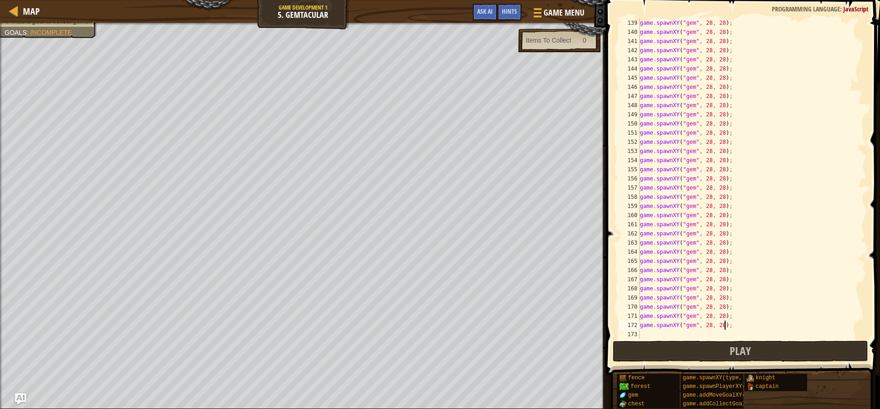
click at [649, 336] on div "game . spawnXY ( "gem" , 28 , 28 ) ; game . spawnXY ( "gem" , 28 , 28 ) ; game …" at bounding box center [748, 187] width 221 height 339
paste textarea "game.spawnXY("gem", 28, 28);"
type textarea "game.spawnXY("gem", 28, 28);"
click at [647, 337] on div "game . spawnXY ( "gem" , 28 , 28 ) ; game . spawnXY ( "gem" , 28 , 28 ) ; game …" at bounding box center [748, 187] width 221 height 339
paste textarea "game.spawnXY("gem", 28, 28);"
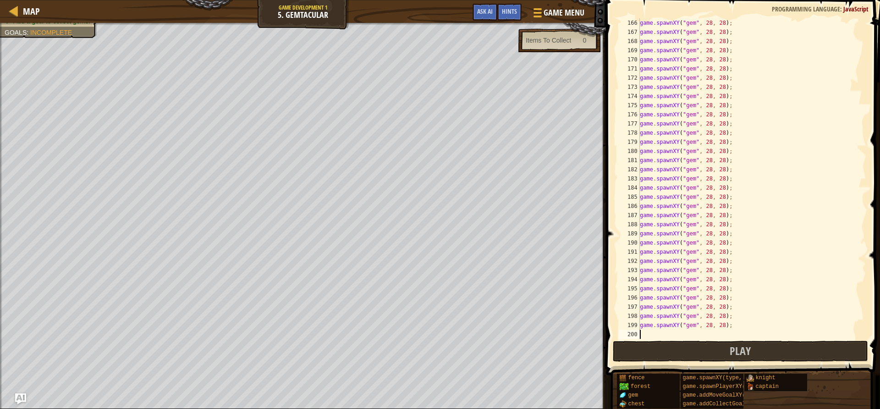
type textarea "game.spawnXY("gem", 28, 28);"
click at [650, 336] on div "game . spawnXY ( "gem" , 28 , 28 ) ; game . spawnXY ( "gem" , 28 , 28 ) ; game …" at bounding box center [748, 187] width 221 height 339
paste textarea "game.spawnXY("gem", 28, 28);"
type textarea "game.spawnXY("gem", 28, 28);"
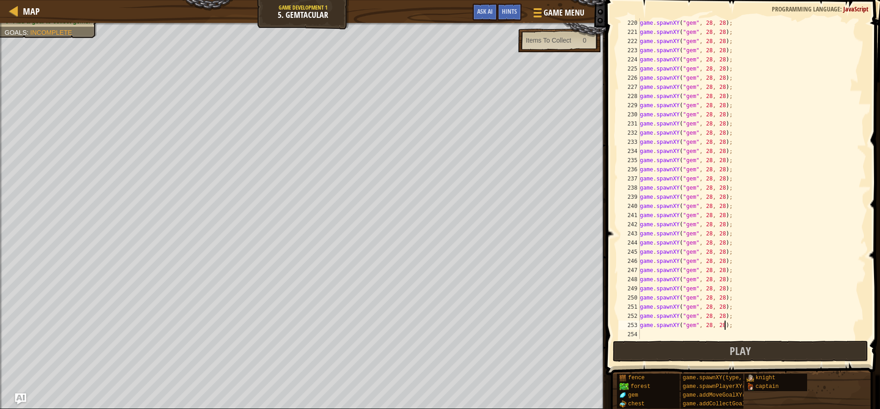
click at [649, 336] on div "game . spawnXY ( "gem" , 28 , 28 ) ; game . spawnXY ( "gem" , 28 , 28 ) ; game …" at bounding box center [748, 187] width 221 height 339
paste textarea "game.spawnXY("gem", 28, 28);"
type textarea "game.spawnXY("gem", 28, 28);"
click at [649, 336] on div "game . spawnXY ( "gem" , 28 , 28 ) ; game . spawnXY ( "gem" , 28 , 28 ) ; game …" at bounding box center [748, 187] width 221 height 339
paste textarea "game.spawnXY("gem", 28, 28);"
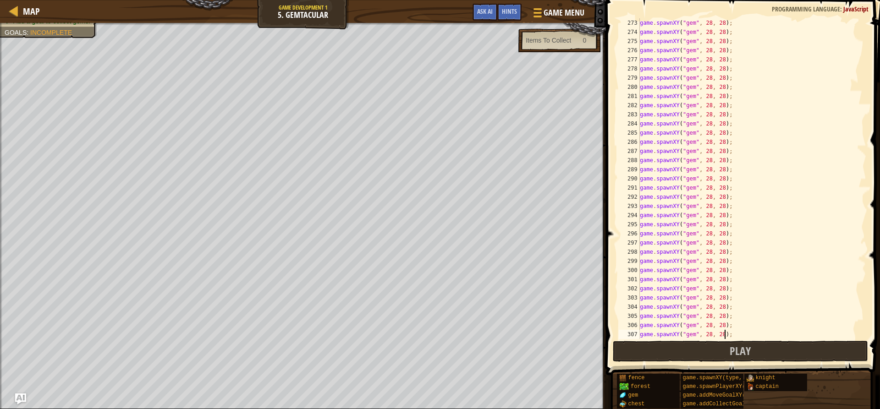
type textarea "game.spawnXY("gem", 28, 28);"
click at [648, 336] on div "game . spawnXY ( "gem" , 28 , 28 ) ; game . spawnXY ( "gem" , 28 , 28 ) ; game …" at bounding box center [748, 187] width 221 height 339
paste textarea "game.spawnXY("gem", 28, 28);"
type textarea "game.spawnXY("gem", 28, 28);"
click at [648, 335] on div "game . spawnXY ( "gem" , 28 , 28 ) ; game . spawnXY ( "gem" , 28 , 28 ) ; game …" at bounding box center [748, 187] width 221 height 339
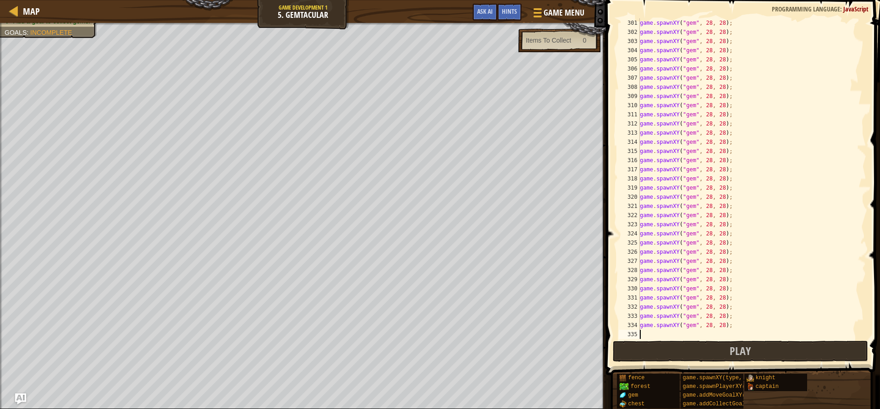
paste textarea "game.spawnXY("gem", 28, 28);"
click at [731, 326] on div "game . spawnXY ( "gem" , 28 , 28 ) ; game . spawnXY ( "gem" , 28 , 28 ) ; game …" at bounding box center [748, 187] width 221 height 339
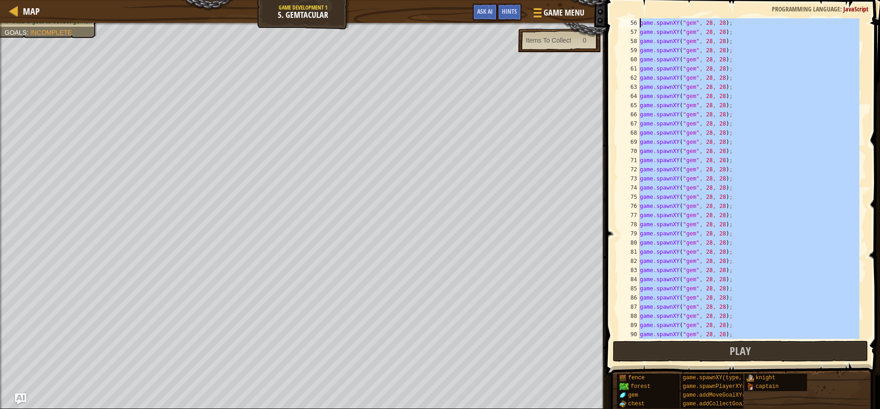
scroll to position [0, 0]
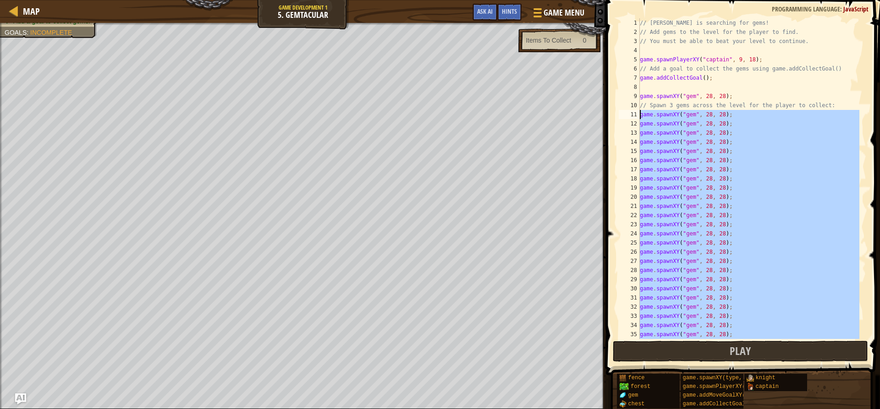
drag, startPoint x: 731, startPoint y: 327, endPoint x: 622, endPoint y: 116, distance: 238.0
click at [622, 116] on div "game.spawnXY("gem", 28, 28); 1 2 3 4 5 6 7 8 9 10 11 12 13 14 15 16 17 18 19 20…" at bounding box center [741, 178] width 249 height 321
type textarea "game.spawnXY("gem", 28, 28); game.spawnXY("gem", 28, 28);"
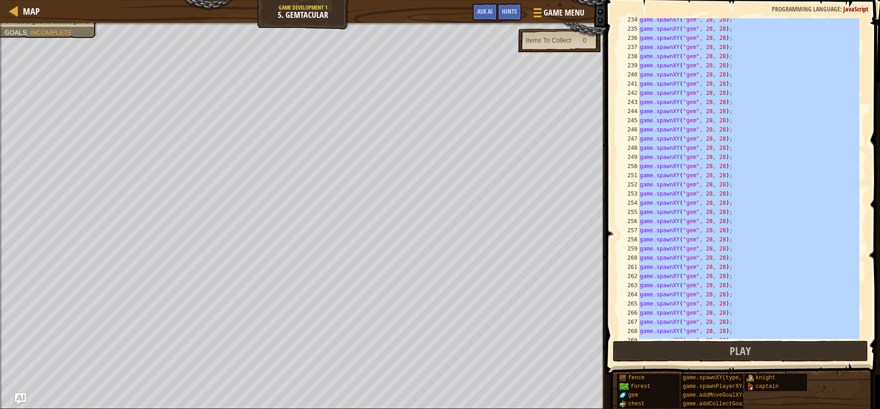
scroll to position [2998, 0]
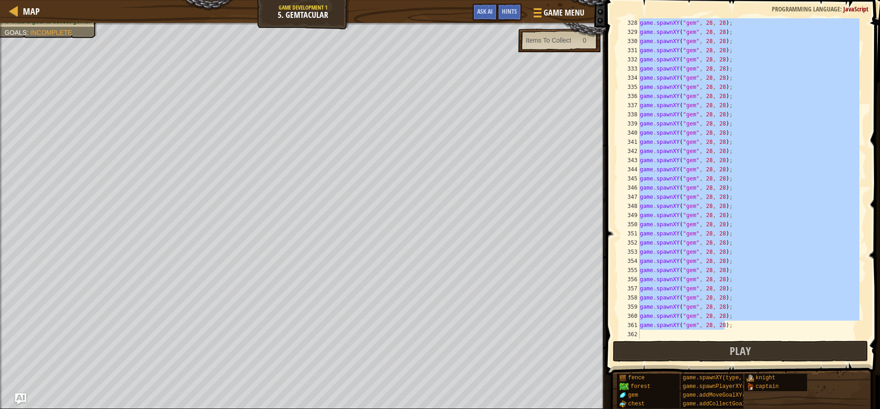
click at [650, 335] on div "game . spawnXY ( "gem" , 28 , 28 ) ; game . spawnXY ( "gem" , 28 , 28 ) ; game …" at bounding box center [748, 187] width 221 height 339
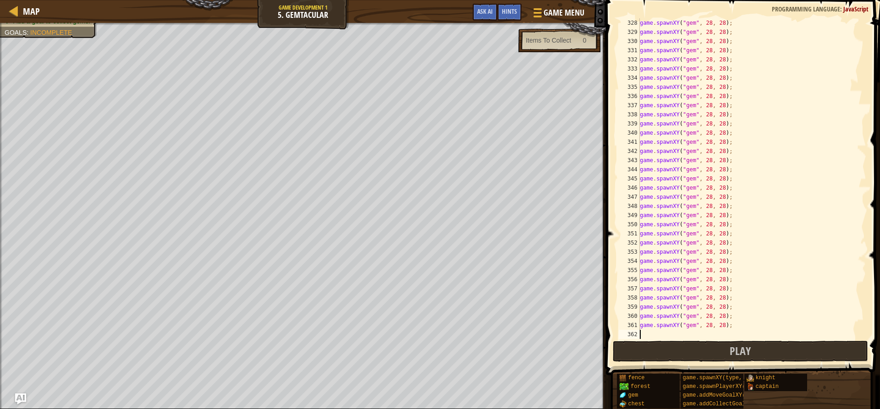
paste textarea "game.spawnXY("gem", 28, 28);"
type textarea "game.spawnXY("gem", 28, 28);"
click at [646, 337] on div "game . spawnXY ( "gem" , 28 , 28 ) ; game . spawnXY ( "gem" , 28 , 28 ) ; game …" at bounding box center [748, 187] width 221 height 339
paste textarea "game.spawnXY("gem", 28, 28);"
type textarea "game.spawnXY("gem", 28, 28);"
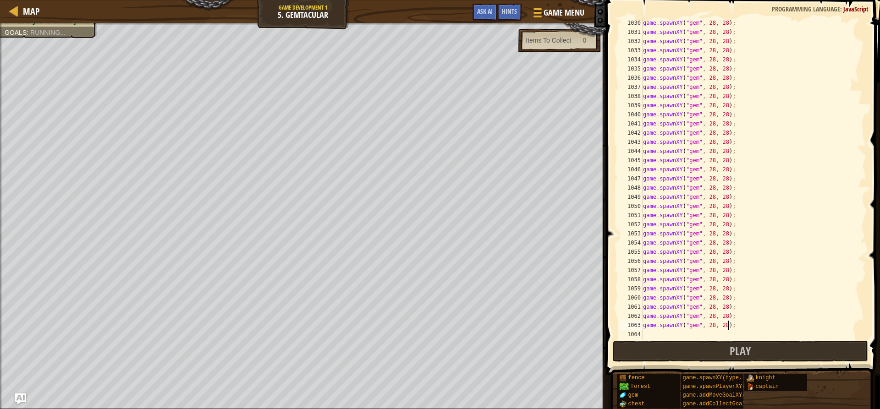
click at [650, 334] on div "game . spawnXY ( "gem" , 28 , 28 ) ; game . spawnXY ( "gem" , 28 , 28 ) ; game …" at bounding box center [750, 187] width 219 height 339
paste textarea "game.spawnXY("gem", 28, 28);"
type textarea "game.spawnXY("gem", 28, 28);"
click at [650, 334] on div "game . spawnXY ( "gem" , 28 , 28 ) ; game . spawnXY ( "gem" , 28 , 28 ) ; game …" at bounding box center [750, 187] width 219 height 339
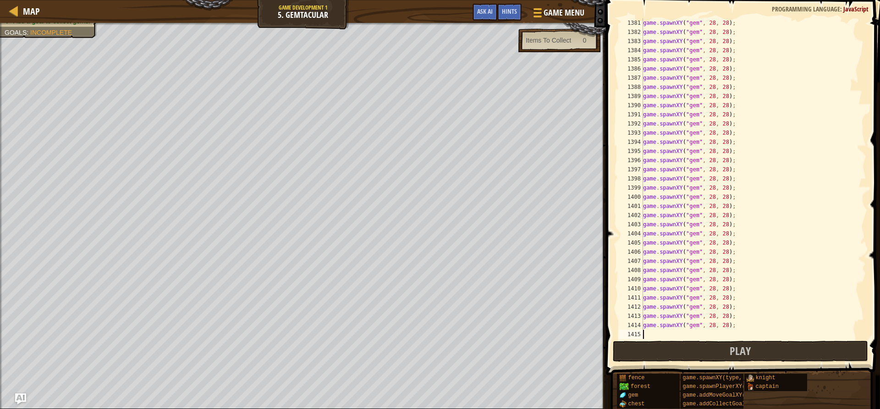
paste textarea "game.spawnXY("gem", 28, 28);"
type textarea "game.spawnXY("gem", 28, 28);"
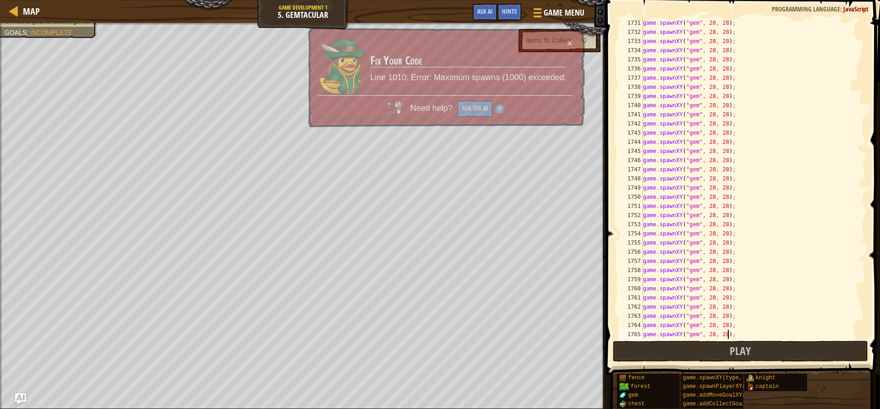
scroll to position [14699, 0]
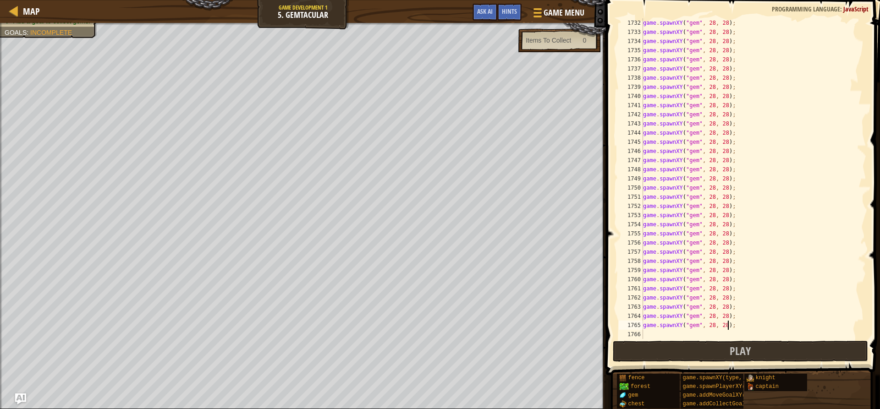
click at [650, 334] on div "game . spawnXY ( "gem" , 28 , 28 ) ; game . spawnXY ( "gem" , 28 , 28 ) ; game …" at bounding box center [750, 187] width 219 height 339
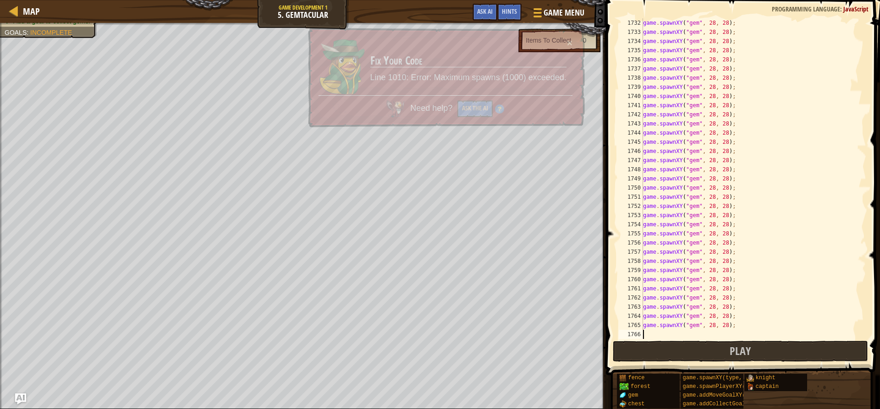
paste textarea "game.spawnXY("gem", 28, 28);"
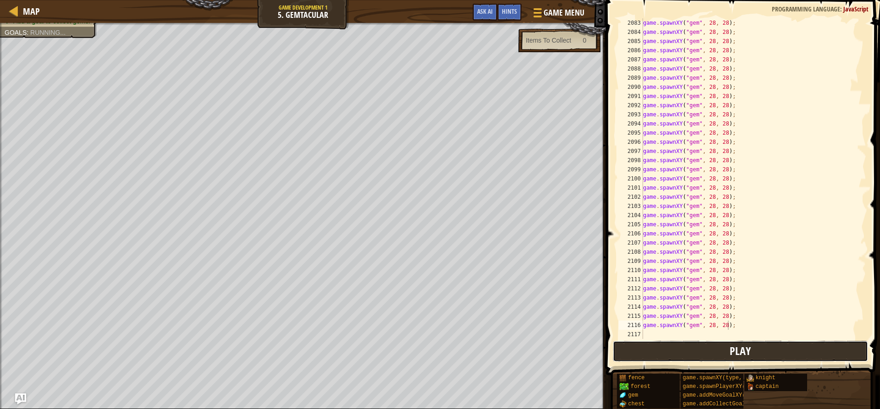
click at [652, 346] on button "Play" at bounding box center [740, 351] width 255 height 21
click at [729, 352] on button "Play" at bounding box center [740, 351] width 255 height 21
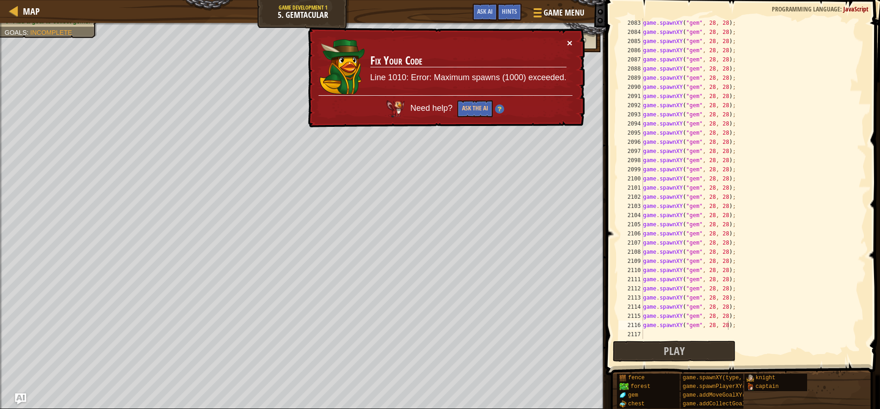
click at [567, 41] on div "× Fix Your Code Line 1010: Error: Maximum spawns (1000) exceeded. Need help? As…" at bounding box center [446, 78] width 280 height 102
click at [569, 47] on div "× Fix Your Code Line 1010: Error: Maximum spawns (1000) exceeded. Need help? As…" at bounding box center [445, 78] width 279 height 100
click at [569, 47] on button "×" at bounding box center [570, 43] width 6 height 10
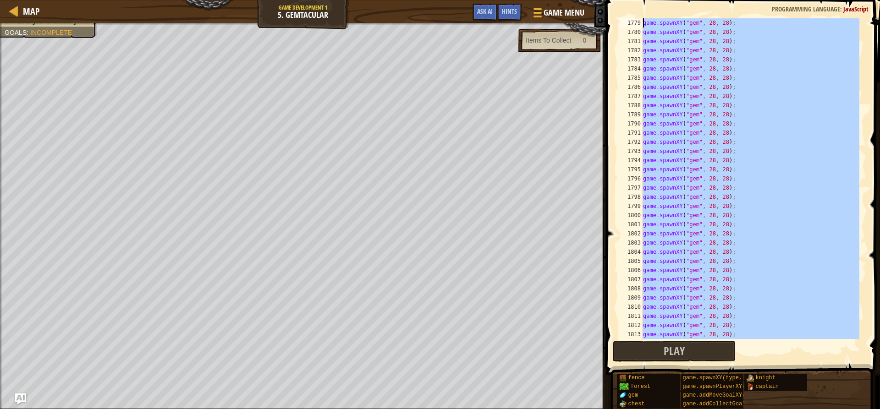
drag, startPoint x: 730, startPoint y: 327, endPoint x: 623, endPoint y: 4, distance: 340.5
click at [623, 18] on div "game.[PERSON_NAME]("gem", 28, 28); 1779 1780 1781 1782 1783 1784 1785 1786 1787…" at bounding box center [741, 178] width 249 height 321
type textarea "game.spawnXY("gem", 28, 28); game.spawnXY("gem", 28, 28);"
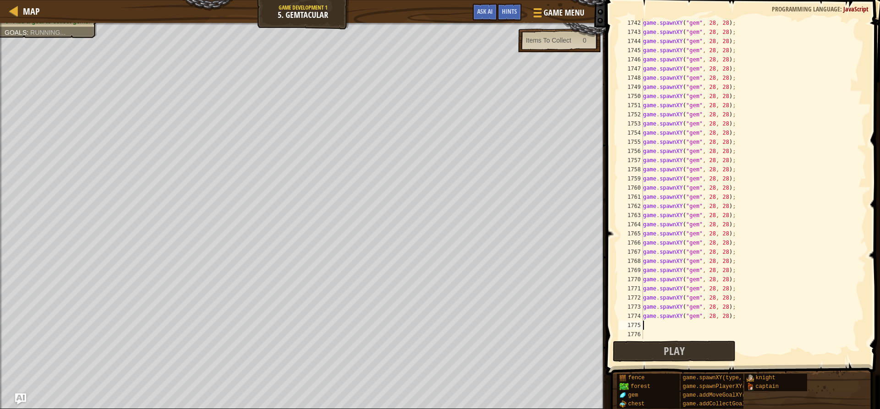
scroll to position [14699, 0]
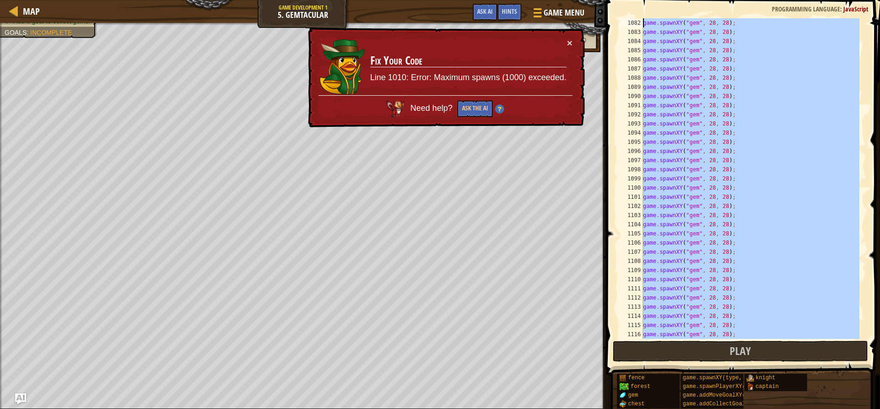
drag, startPoint x: 739, startPoint y: 320, endPoint x: 624, endPoint y: 10, distance: 330.7
click at [624, 18] on div "1082 1083 1084 1085 1086 1087 1088 1089 1090 1091 1092 1093 1094 1095 1096 1097…" at bounding box center [741, 178] width 249 height 321
type textarea "game.spawnXY("gem", 28, 28); game.spawnXY("gem", 28, 28);"
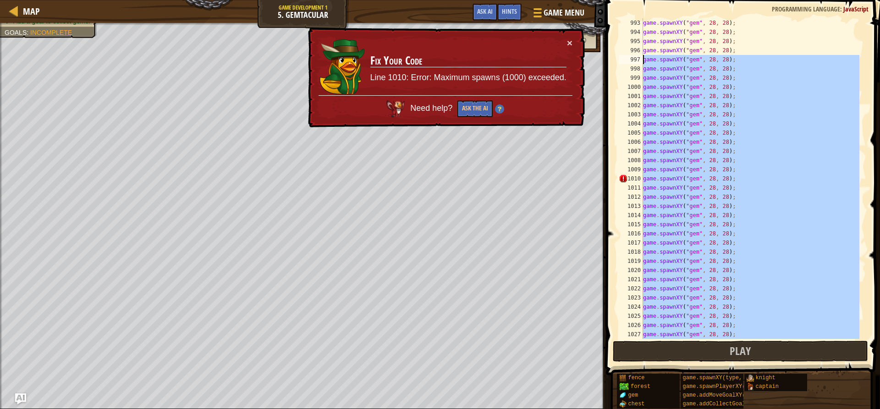
scroll to position [9094, 0]
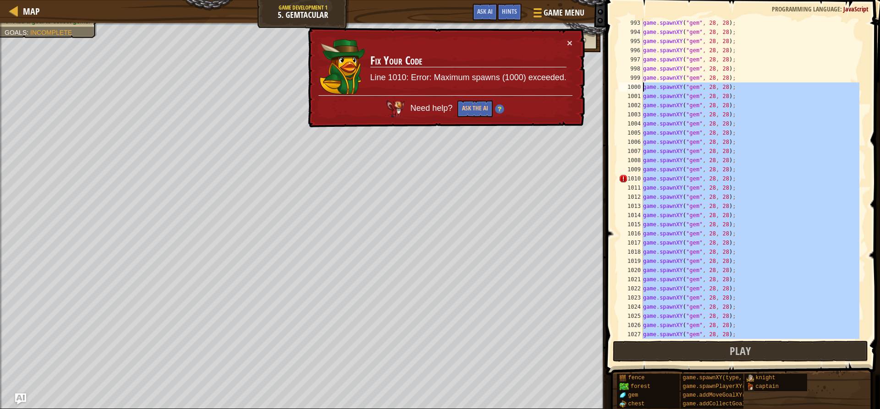
drag, startPoint x: 744, startPoint y: 305, endPoint x: 638, endPoint y: 84, distance: 244.8
click at [638, 84] on div "993 994 995 996 997 998 999 1000 1001 1002 1003 1004 1005 1006 1007 1008 1009 1…" at bounding box center [741, 178] width 249 height 321
type textarea "game.spawnXY("gem", 28, 28); game.spawnXY("gem", 28, 28);"
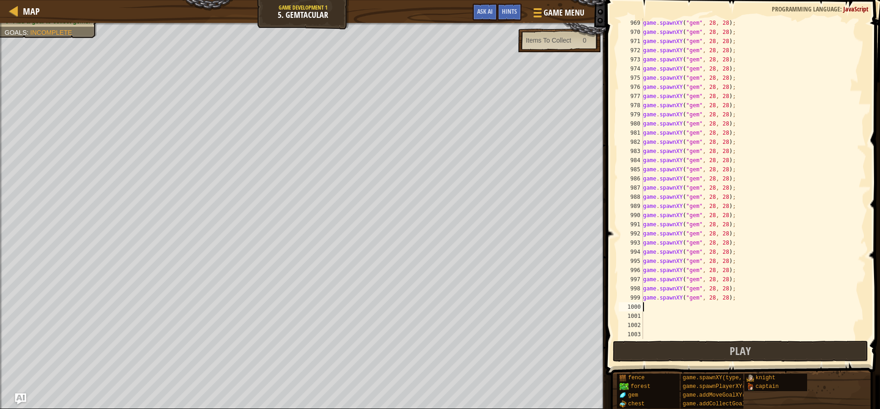
scroll to position [8874, 0]
click at [723, 348] on button "Play" at bounding box center [740, 351] width 255 height 21
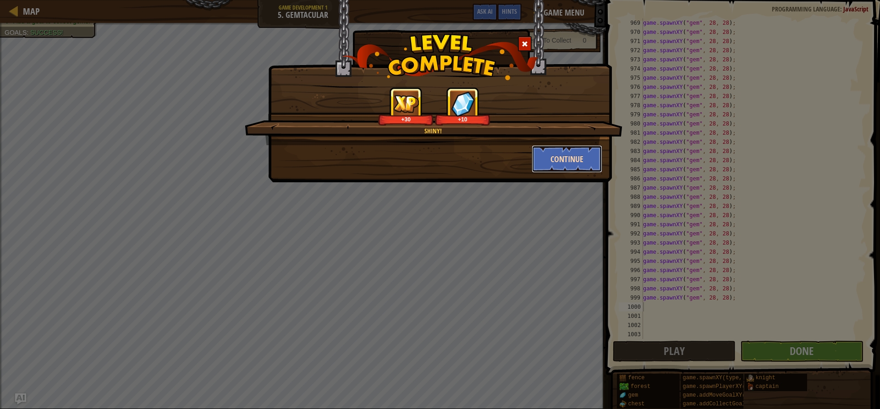
click at [548, 154] on button "Continue" at bounding box center [567, 159] width 71 height 28
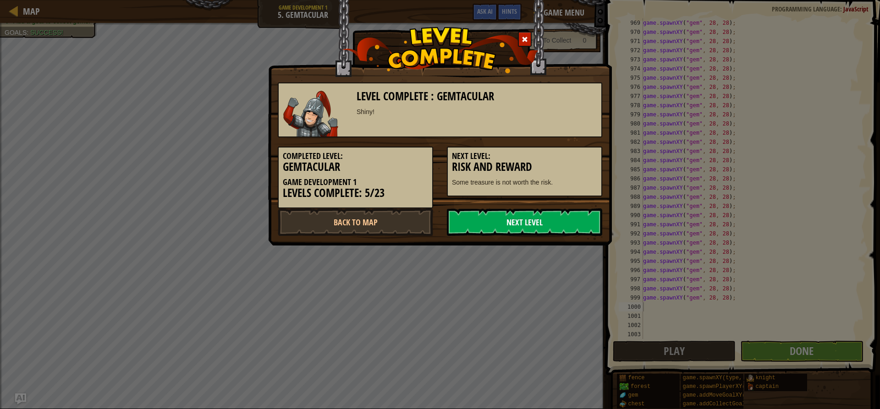
click at [569, 224] on link "Next Level" at bounding box center [524, 223] width 155 height 28
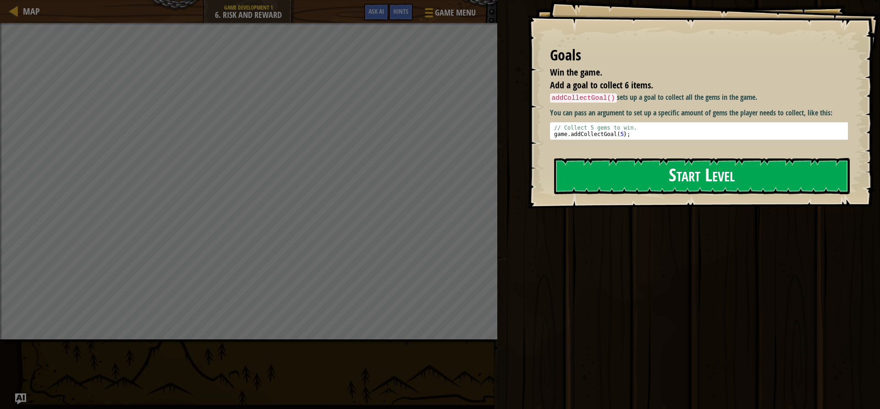
click at [697, 166] on button "Start Level" at bounding box center [702, 176] width 296 height 36
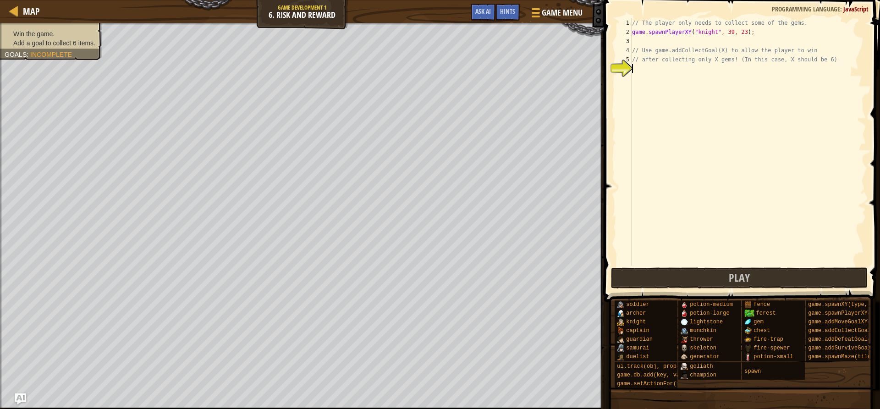
scroll to position [4, 0]
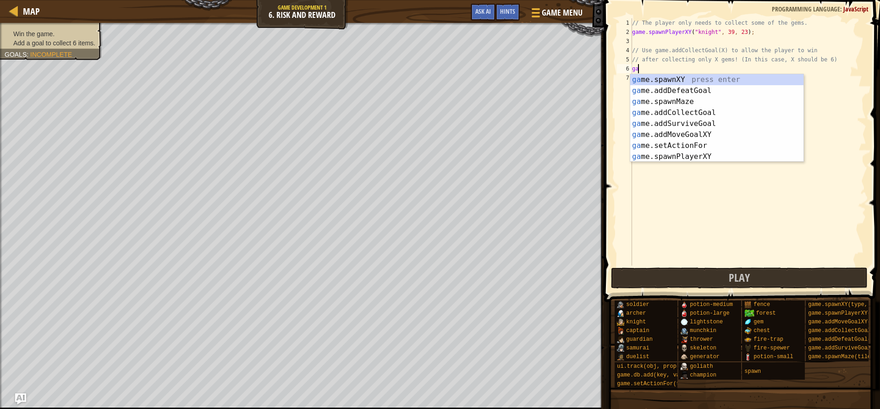
type textarea "game"
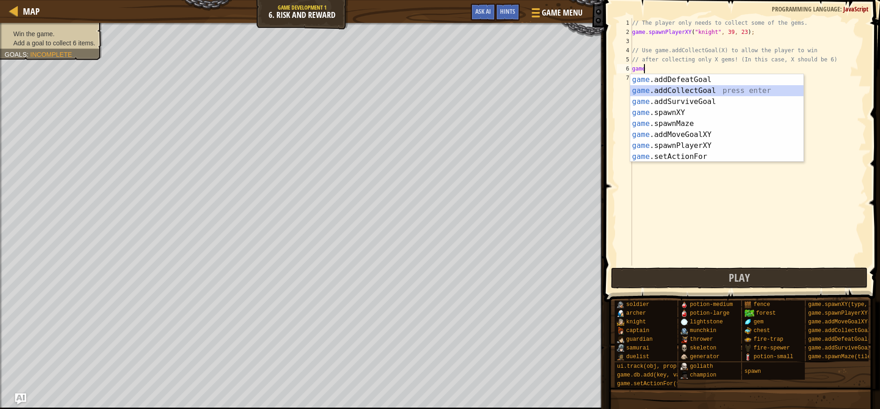
click at [668, 89] on div "game .addDefeatGoal press enter game .addCollectGoal press enter game .addSurvi…" at bounding box center [716, 129] width 173 height 110
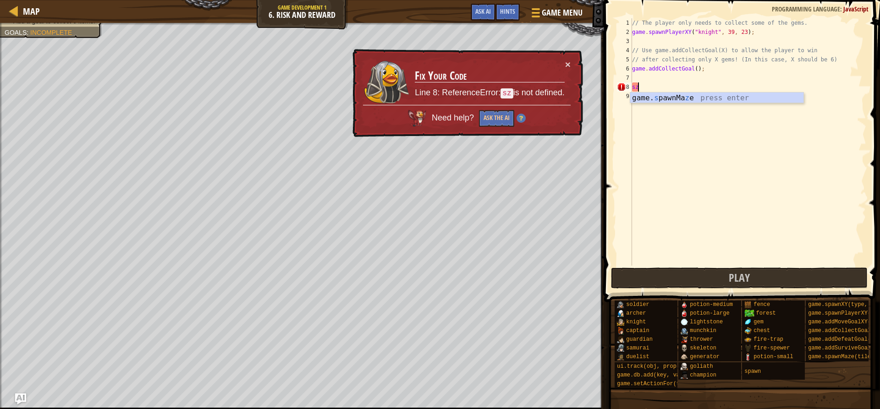
type textarea "s"
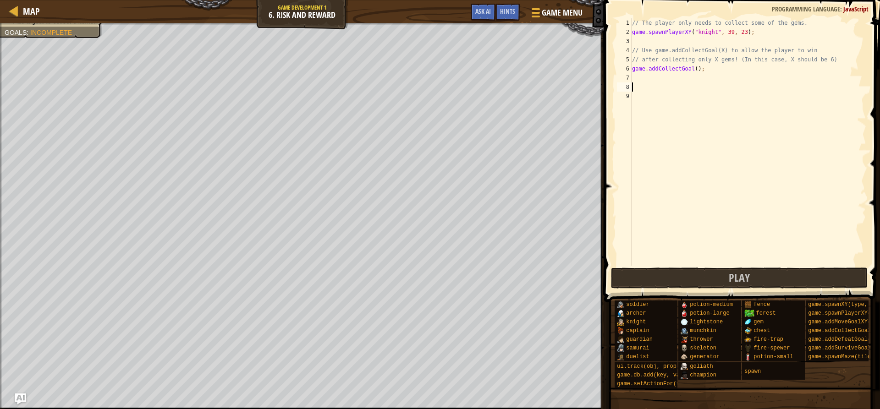
click at [692, 69] on div "// The player only needs to collect some of the gems. game . spawnPlayerXY ( "k…" at bounding box center [748, 151] width 236 height 266
type textarea "game.addCollectGoal(6);"
click at [677, 283] on button "Play" at bounding box center [739, 278] width 257 height 21
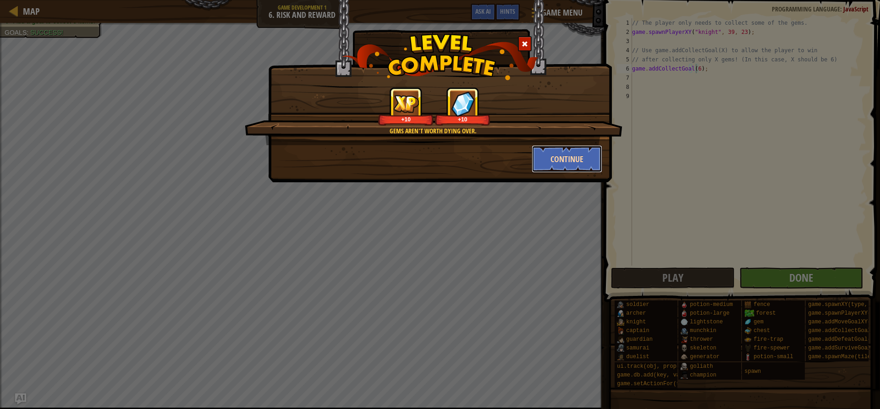
click at [559, 161] on button "Continue" at bounding box center [567, 159] width 71 height 28
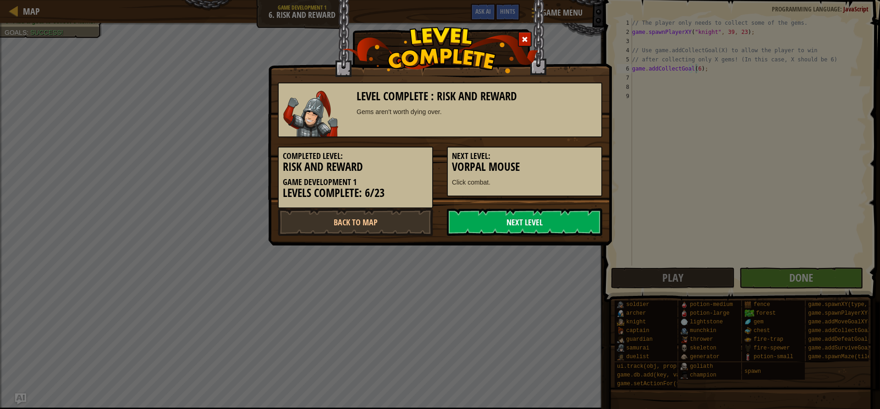
click at [505, 215] on link "Next Level" at bounding box center [524, 223] width 155 height 28
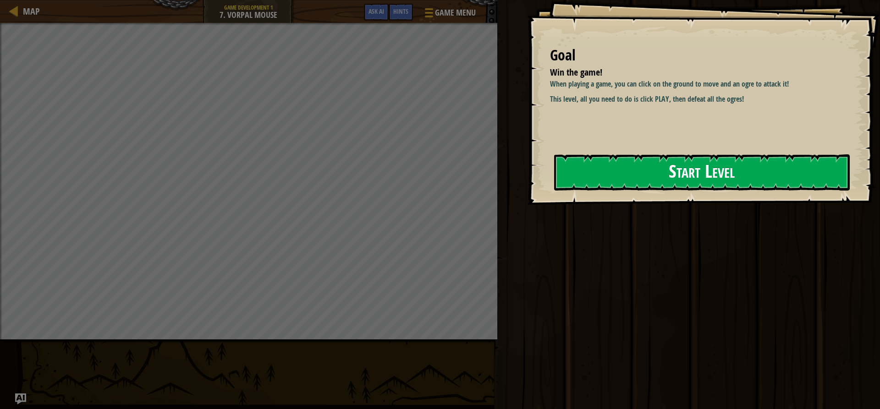
click at [732, 178] on button "Start Level" at bounding box center [702, 172] width 296 height 36
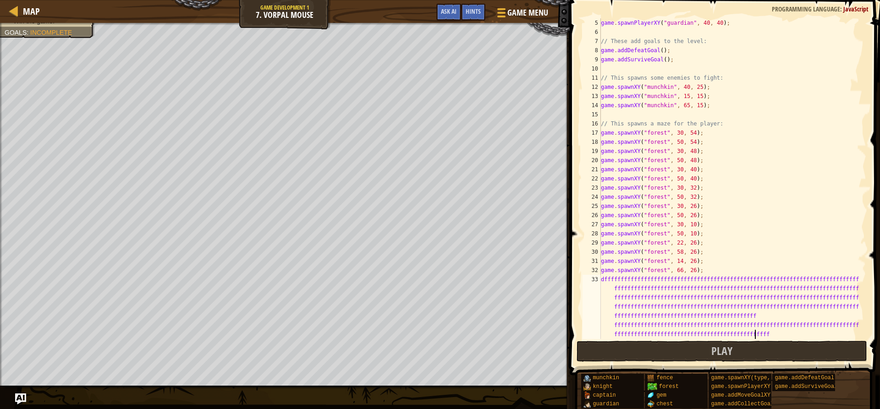
scroll to position [4, 124]
type textarea "dffffffffffffffffffffffffffffffffffffffffffffffffffffffffffffffffffffffffffffff…"
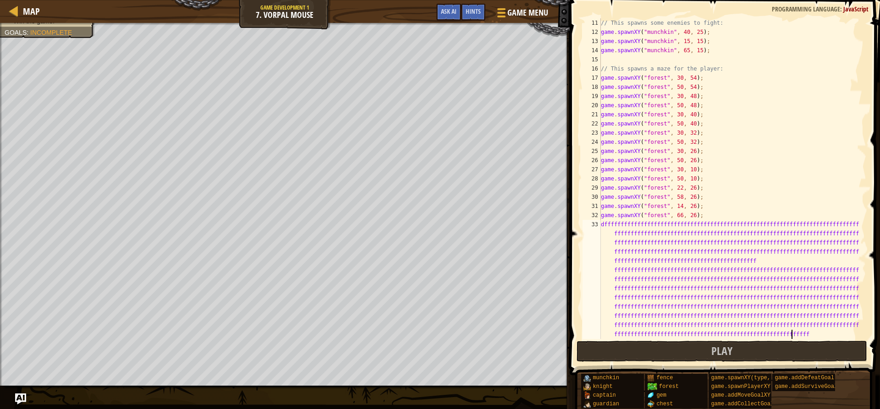
scroll to position [4, 124]
type textarea "fffffffffffffffffffffffffffffffffffffffffffffffffffffffffffffffffffffffffffffff…"
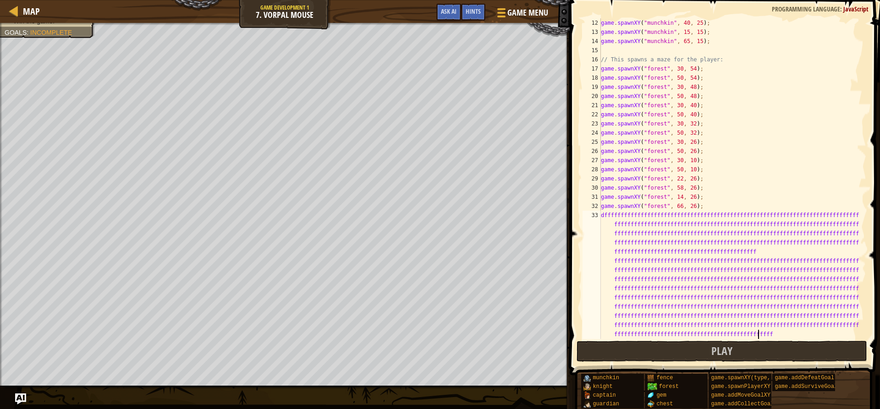
type textarea "fffffffffffffffffffffffffffffffffffffffffffffffffffffffffffffffff"
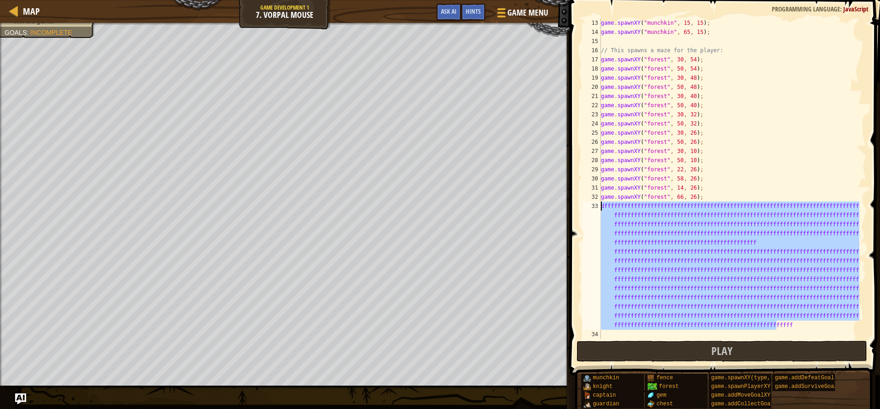
drag, startPoint x: 795, startPoint y: 329, endPoint x: 592, endPoint y: 209, distance: 236.3
click at [592, 209] on div "fffffffffffffffffffffffffffffffffffffffffffffffffffffffffffffffff 13 14 15 16 1…" at bounding box center [724, 178] width 286 height 321
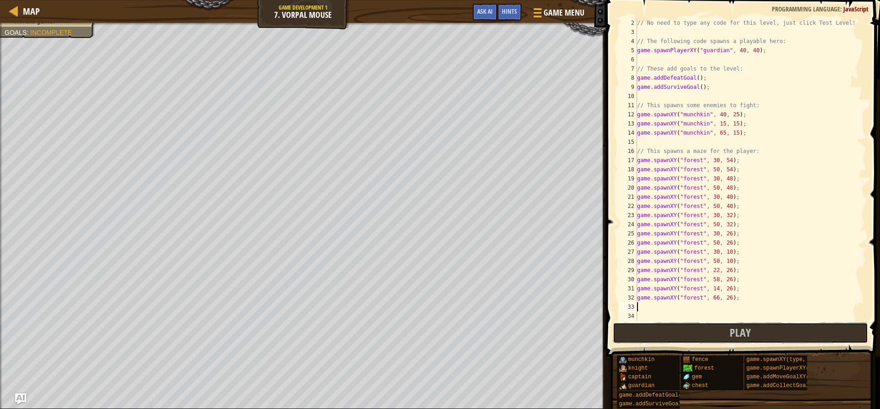
drag, startPoint x: 714, startPoint y: 326, endPoint x: 700, endPoint y: 326, distance: 13.8
click at [700, 326] on button "Play" at bounding box center [740, 333] width 255 height 21
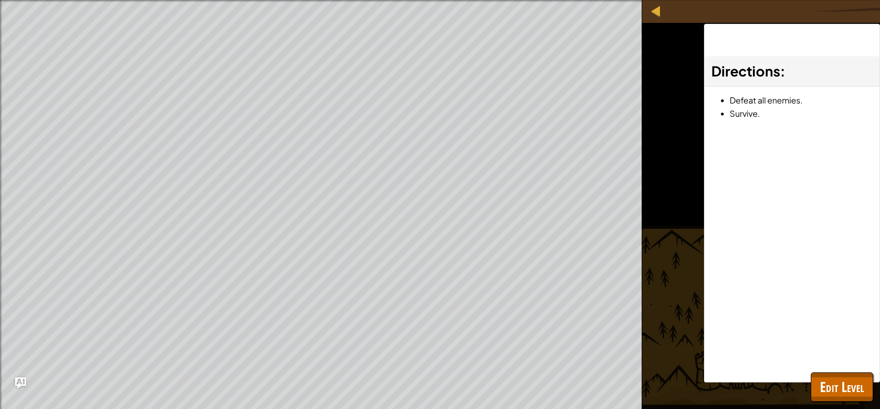
click at [808, 377] on div "Directions : Defeat all enemies. Survive." at bounding box center [792, 203] width 176 height 359
click at [817, 381] on button "Edit Level" at bounding box center [842, 387] width 62 height 29
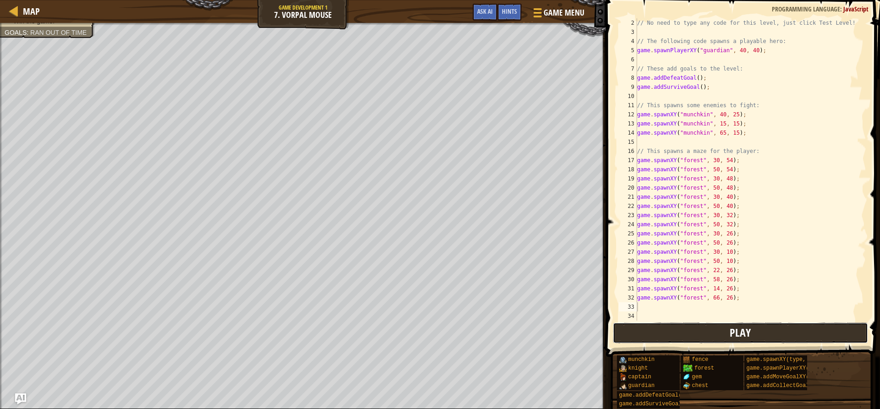
click at [703, 339] on button "Play" at bounding box center [740, 333] width 255 height 21
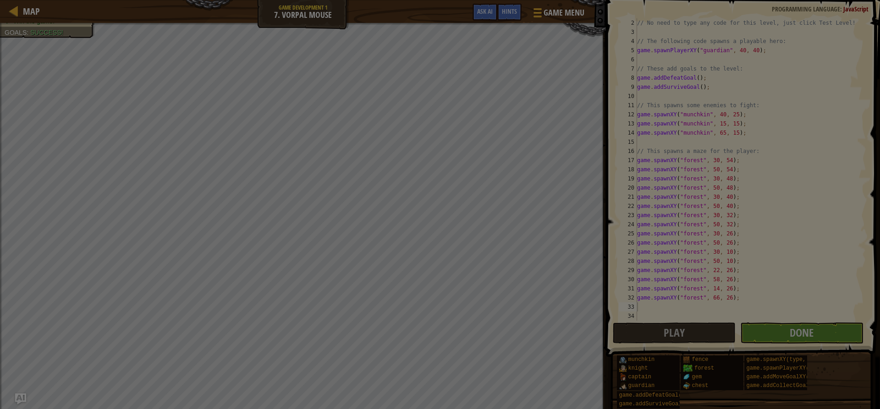
click at [289, 111] on div at bounding box center [440, 204] width 880 height 409
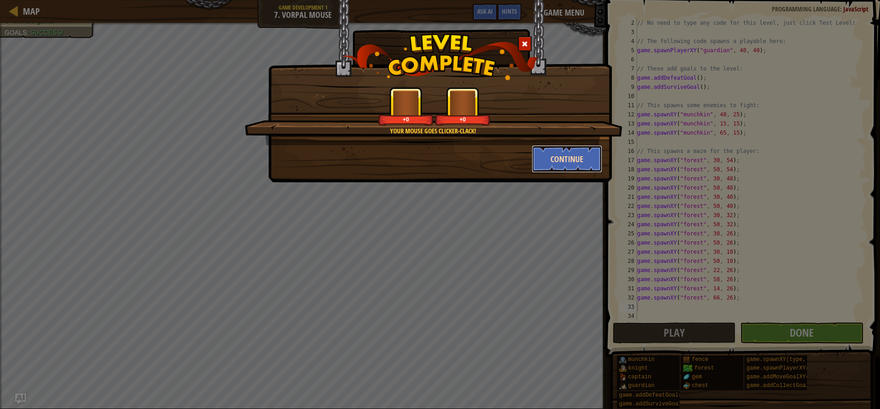
drag, startPoint x: 289, startPoint y: 111, endPoint x: 564, endPoint y: 150, distance: 278.2
click at [564, 150] on button "Continue" at bounding box center [567, 159] width 71 height 28
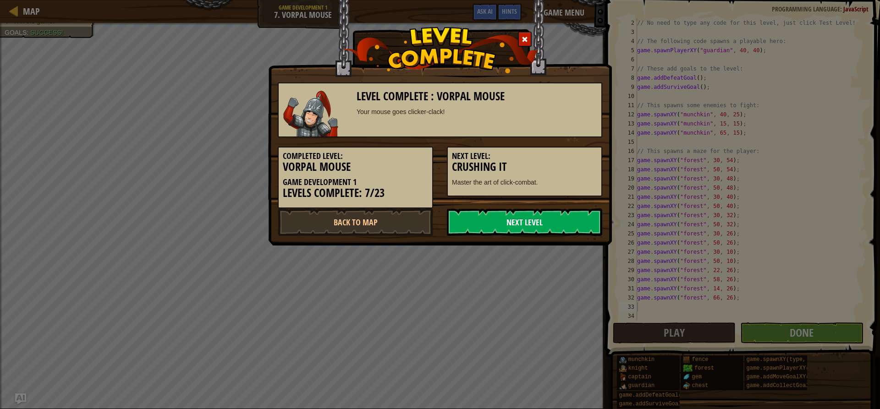
click at [502, 224] on link "Next Level" at bounding box center [524, 223] width 155 height 28
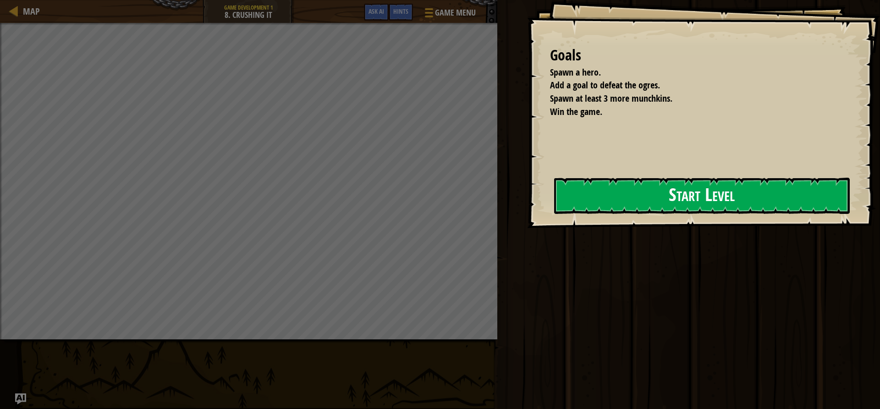
click at [603, 203] on button "Start Level" at bounding box center [702, 196] width 296 height 36
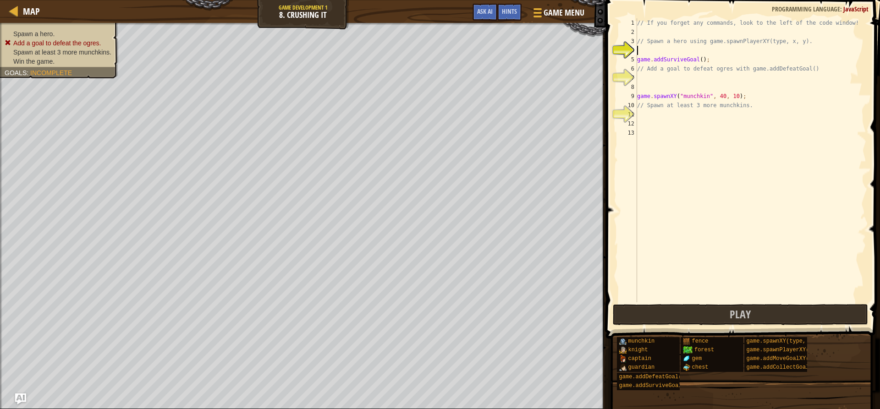
click at [661, 53] on div "// If you forget any commands, look to the left of the code window! // Spawn a …" at bounding box center [750, 169] width 231 height 303
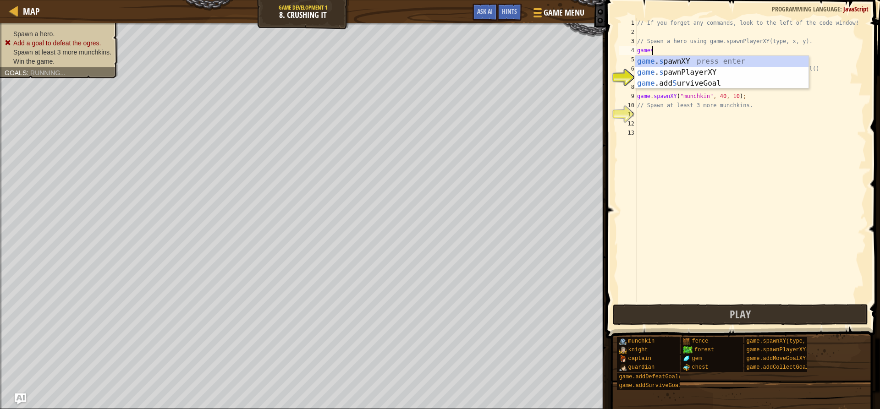
scroll to position [4, 1]
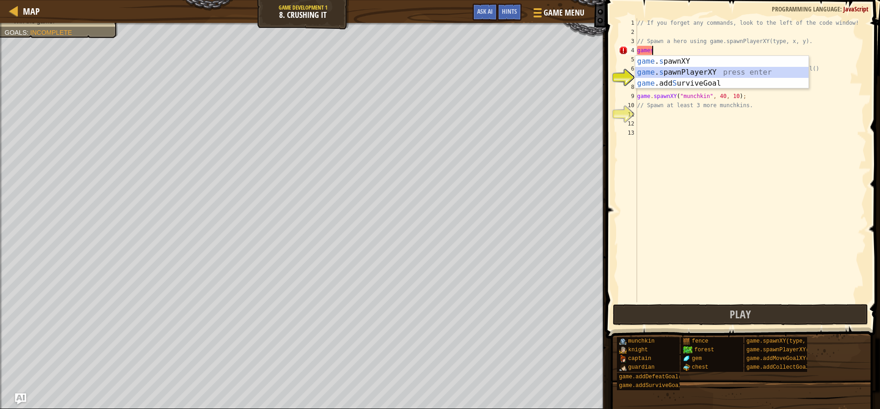
click at [701, 73] on div "game . s pawnXY press enter game . s pawnPlayerXY press enter game .add S urviv…" at bounding box center [721, 83] width 173 height 55
type textarea "game.spawnPlayerXY("captain", 36, 30);"
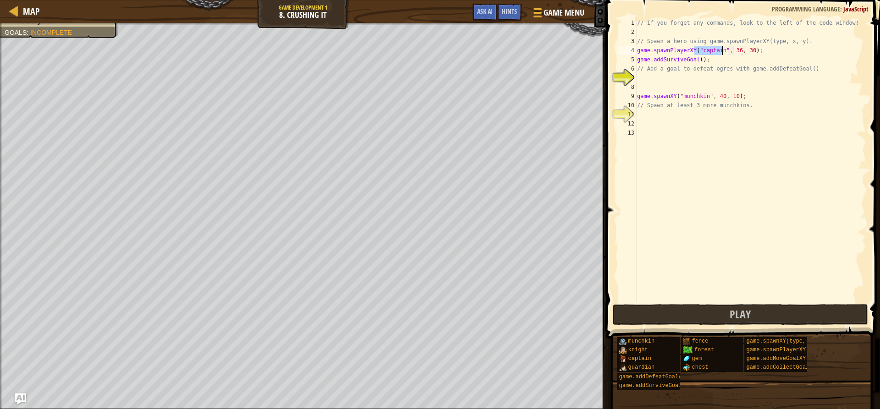
click at [690, 84] on div "// If you forget any commands, look to the left of the code window! // Spawn a …" at bounding box center [750, 169] width 231 height 303
click at [688, 81] on div "// If you forget any commands, look to the left of the code window! // Spawn a …" at bounding box center [750, 169] width 231 height 303
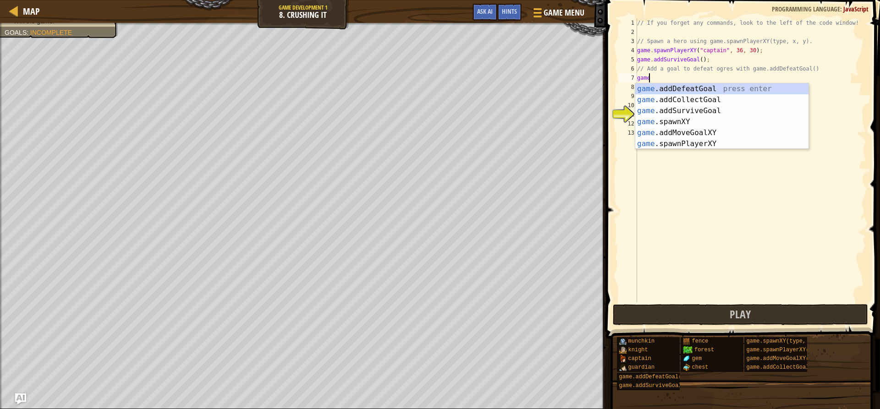
type textarea "gamea"
click at [683, 91] on div "game . a ddDefeatGoal press enter game . a ddCollectGoal press enter game . a d…" at bounding box center [721, 127] width 173 height 88
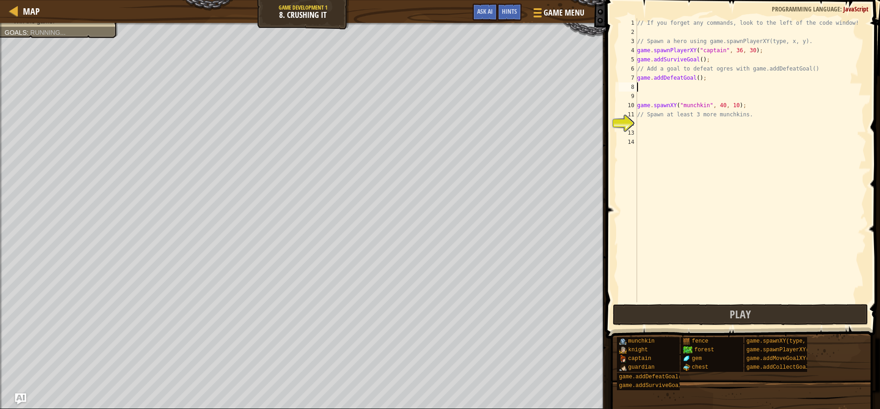
scroll to position [4, 0]
click at [695, 81] on div "// If you forget any commands, look to the left of the code window! // Spawn a …" at bounding box center [750, 169] width 231 height 303
type textarea "game.addDefeatGoal(1);"
click at [673, 126] on div "// If you forget any commands, look to the left of the code window! // Spawn a …" at bounding box center [750, 169] width 231 height 303
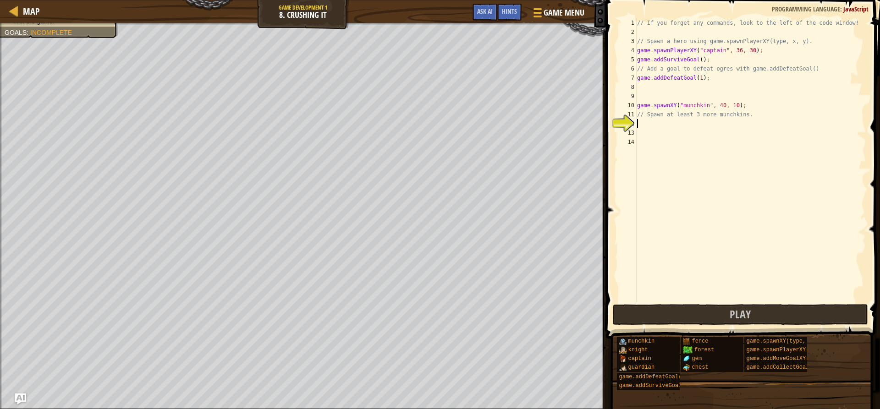
scroll to position [4, 0]
drag, startPoint x: 743, startPoint y: 106, endPoint x: 635, endPoint y: 103, distance: 108.7
click at [635, 103] on div "1 2 3 4 5 6 7 8 9 10 11 12 13 14 // If you forget any commands, look to the lef…" at bounding box center [741, 160] width 249 height 284
type textarea "game.spawnXY("munchkin", 40, 10);"
click at [651, 122] on div "// If you forget any commands, look to the left of the code window! // Spawn a …" at bounding box center [750, 169] width 231 height 303
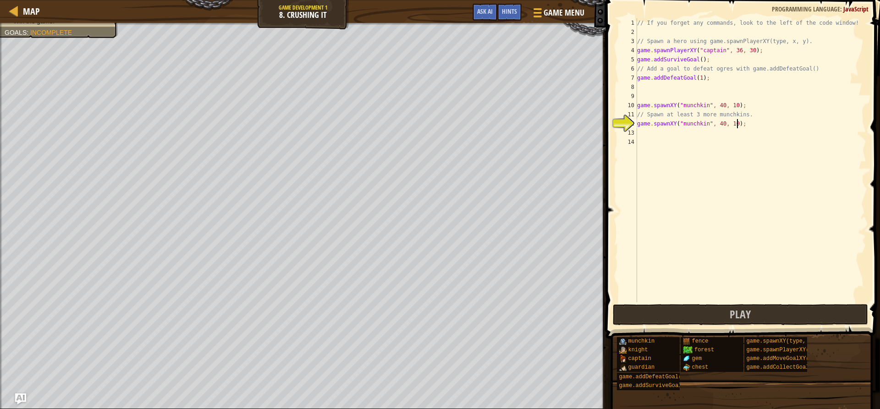
type textarea "game.spawnXY("munchkin", 40, 10);"
click at [644, 133] on div "// If you forget any commands, look to the left of the code window! // Spawn a …" at bounding box center [750, 169] width 231 height 303
type textarea "game.spawnXY("munchkin", 40, 10);"
click at [645, 143] on div "// If you forget any commands, look to the left of the code window! // Spawn a …" at bounding box center [750, 169] width 231 height 303
type textarea "game.spawnXY("munchkin", 40, 10);"
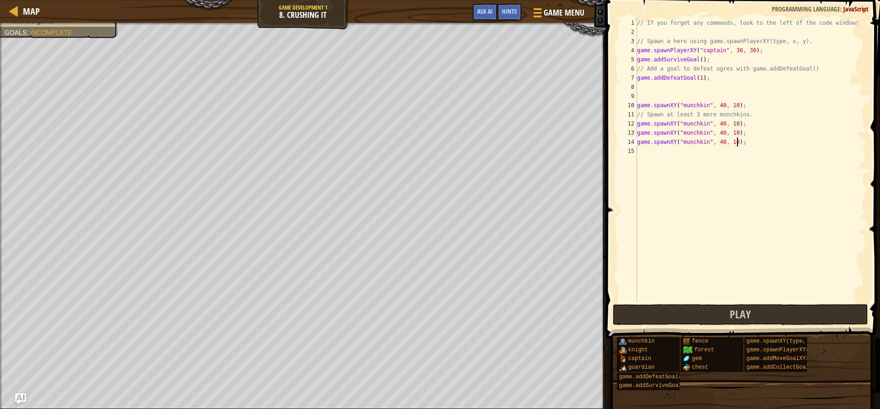
click at [666, 153] on div "// If you forget any commands, look to the left of the code window! // Spawn a …" at bounding box center [750, 169] width 231 height 303
type textarea "game.spawnXY("munchkin", 40, 10);"
click at [655, 158] on div "// If you forget any commands, look to the left of the code window! // Spawn a …" at bounding box center [750, 169] width 231 height 303
type textarea "game.spawnXY("munchkin", 40, 10);"
click at [657, 170] on div "// If you forget any commands, look to the left of the code window! // Spawn a …" at bounding box center [750, 169] width 231 height 303
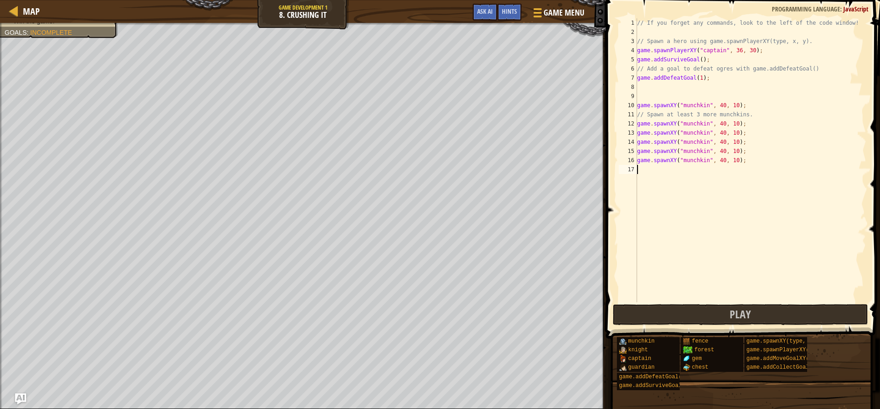
type textarea "game.spawnXY("munchkin", 40, 10);"
click at [662, 182] on div "// If you forget any commands, look to the left of the code window! // Spawn a …" at bounding box center [750, 169] width 231 height 303
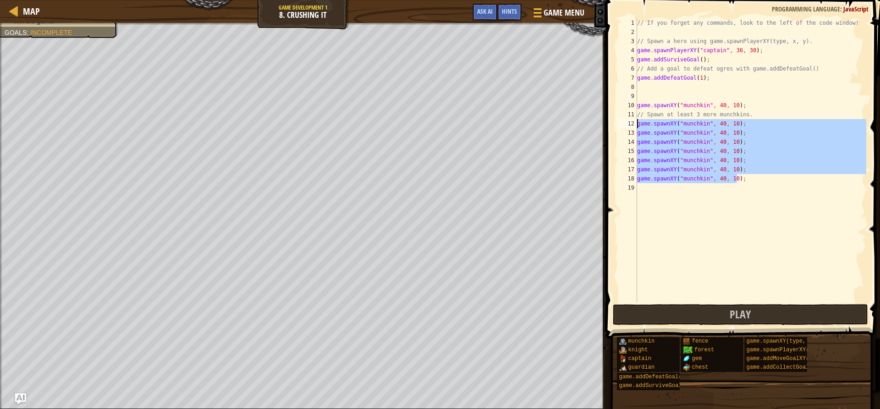
drag, startPoint x: 744, startPoint y: 179, endPoint x: 638, endPoint y: 121, distance: 121.4
click at [638, 121] on div "// If you forget any commands, look to the left of the code window! // Spawn a …" at bounding box center [750, 169] width 231 height 303
type textarea "game.spawnXY("munchkin", 40, 10); game.spawnXY("munchkin", 40, 10);"
click at [665, 188] on div "// If you forget any commands, look to the left of the code window! // Spawn a …" at bounding box center [750, 169] width 231 height 303
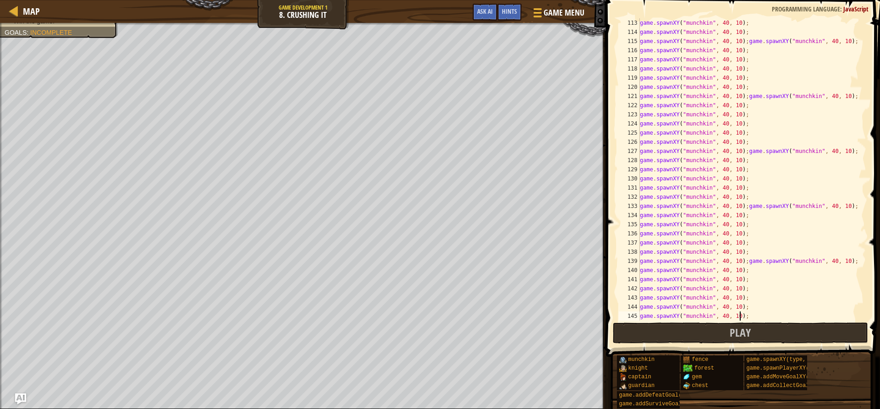
scroll to position [1027, 0]
type textarea "game.spawnXY("munchkin", 40, 10);"
click at [683, 336] on button "Play" at bounding box center [740, 333] width 255 height 21
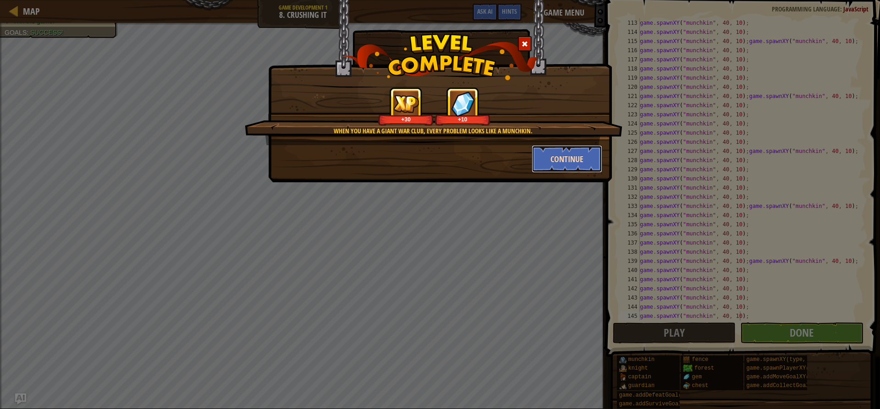
drag, startPoint x: 571, startPoint y: 156, endPoint x: 564, endPoint y: 156, distance: 6.9
click at [564, 156] on button "Continue" at bounding box center [567, 159] width 71 height 28
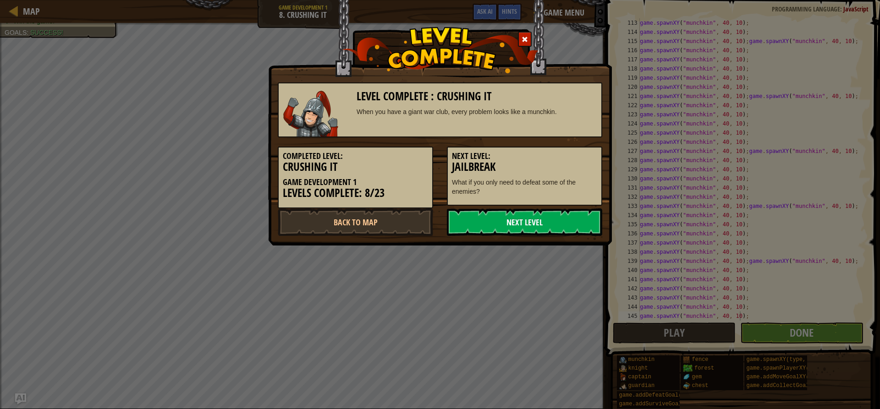
click at [557, 226] on link "Next Level" at bounding box center [524, 223] width 155 height 28
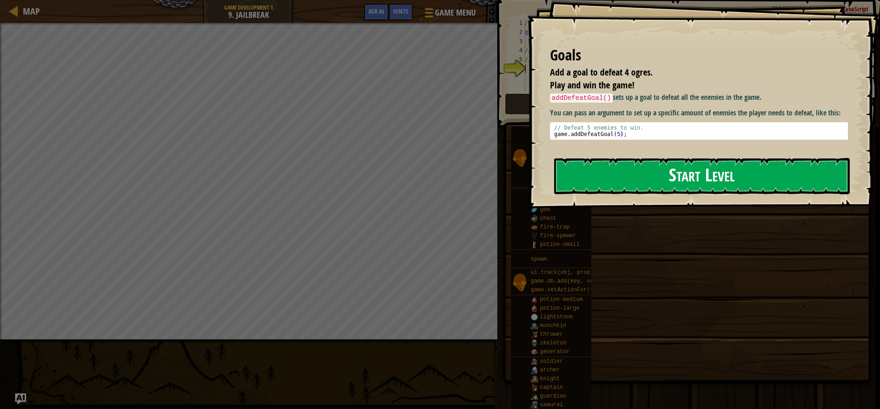
click at [676, 176] on button "Start Level" at bounding box center [702, 176] width 296 height 36
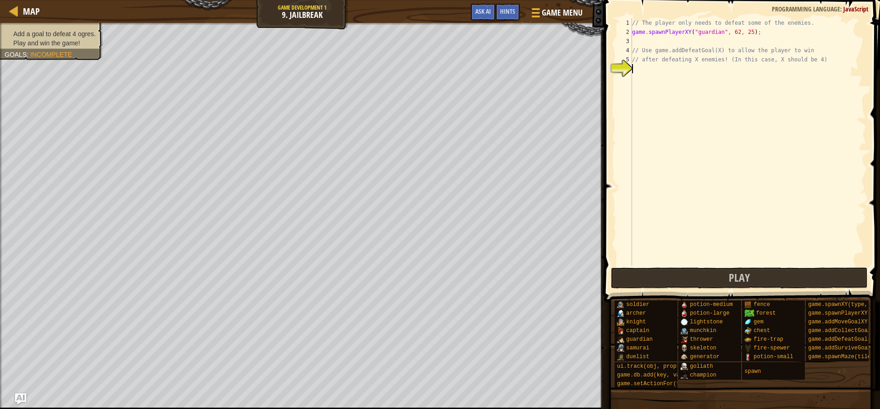
click at [682, 70] on div "// The player only needs to defeat some of the enemies. game . spawnPlayerXY ( …" at bounding box center [748, 151] width 236 height 266
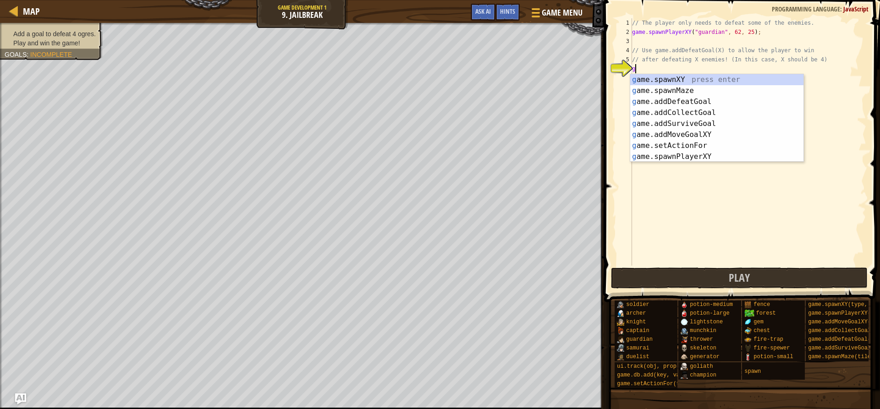
scroll to position [4, 0]
type textarea "game"
click at [693, 75] on div "game .addDefeatGoal press enter game .addCollectGoal press enter game .addSurvi…" at bounding box center [716, 129] width 173 height 110
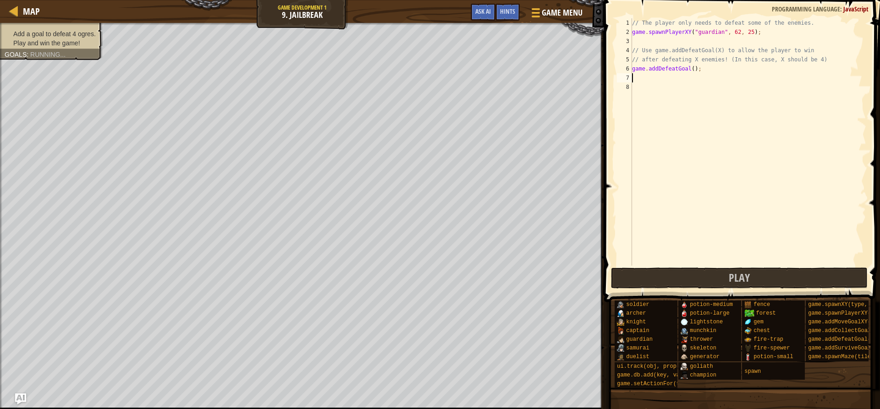
scroll to position [4, 0]
click at [689, 66] on div "// The player only needs to defeat some of the enemies. game . spawnPlayerXY ( …" at bounding box center [748, 151] width 236 height 266
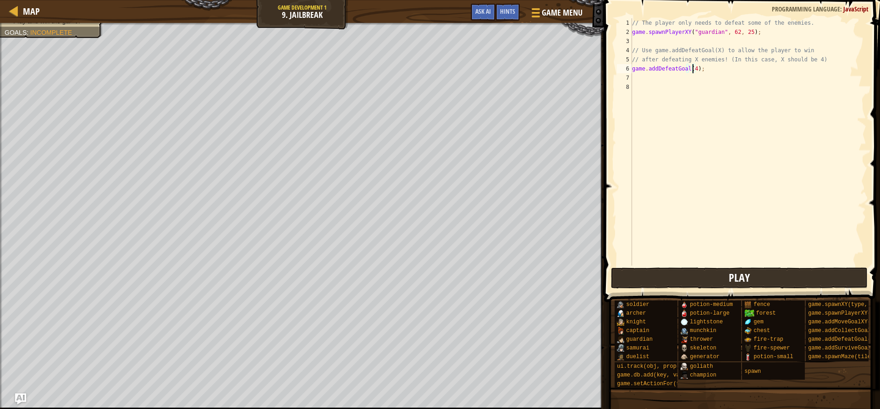
type textarea "game.addDefeatGoal(4);"
click at [723, 270] on button "Play" at bounding box center [739, 278] width 257 height 21
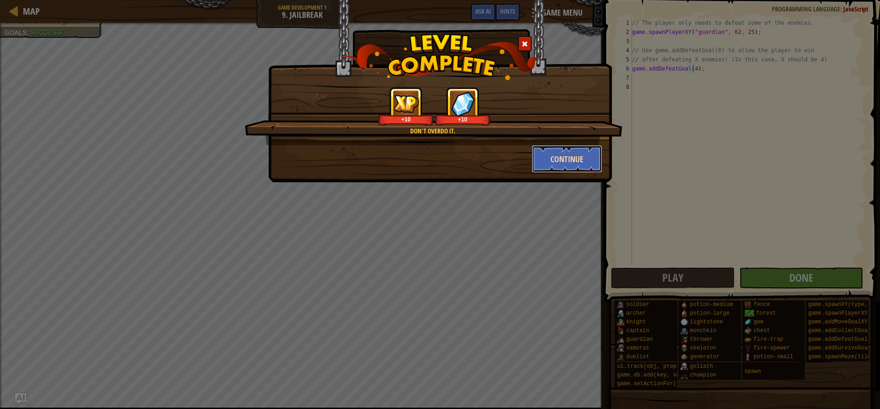
click at [573, 154] on button "Continue" at bounding box center [567, 159] width 71 height 28
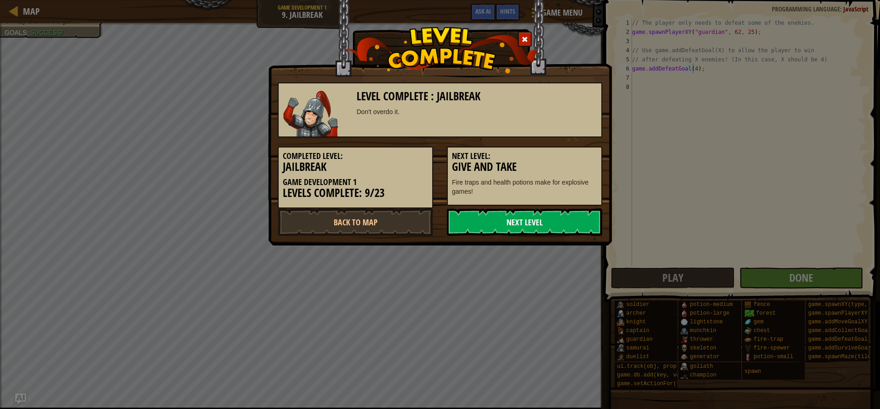
click at [549, 220] on link "Next Level" at bounding box center [524, 223] width 155 height 28
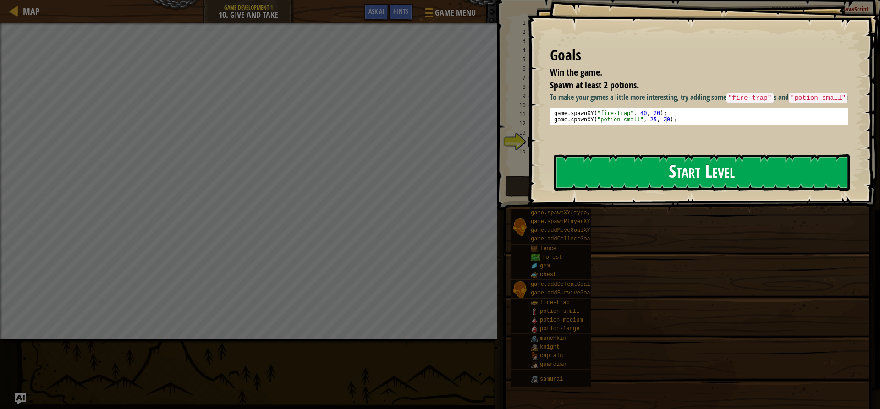
click at [653, 162] on button "Start Level" at bounding box center [702, 172] width 296 height 36
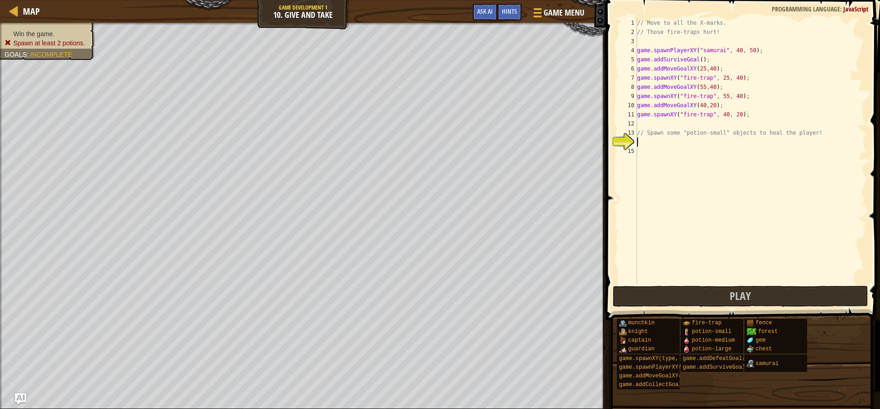
scroll to position [4, 0]
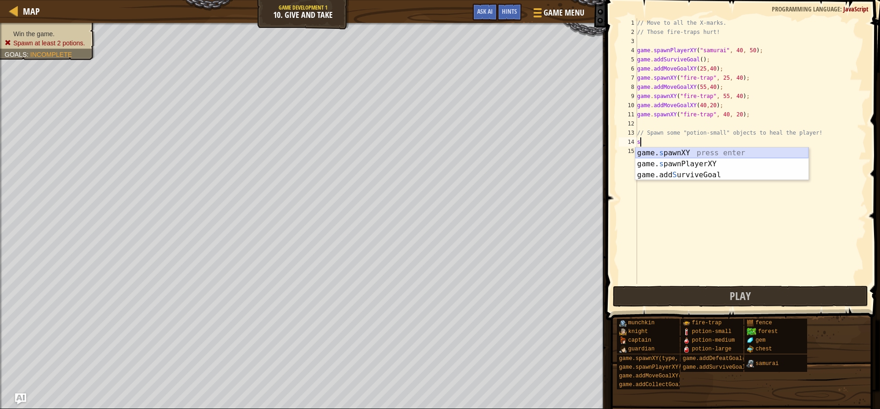
click at [657, 155] on div "game. s pawnXY press enter game. s pawnPlayerXY press enter game.add S urviveGo…" at bounding box center [721, 175] width 173 height 55
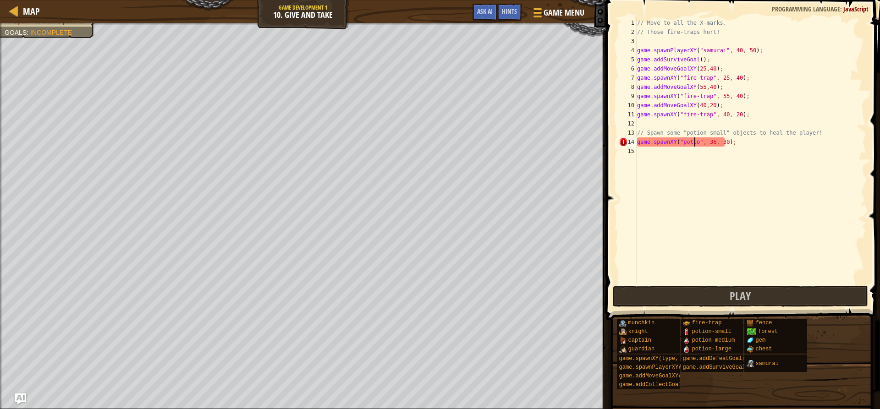
scroll to position [4, 6]
click at [696, 146] on div "// Move to all the X-marks. // Those fire-traps hurt! game . spawnPlayerXY ( "s…" at bounding box center [750, 160] width 231 height 284
click at [750, 140] on div "// Move to all the X-marks. // Those fire-traps hurt! game . spawnPlayerXY ( "s…" at bounding box center [750, 160] width 231 height 284
click at [713, 143] on div "// Move to all the X-marks. // Those fire-traps hurt! game . spawnPlayerXY ( "s…" at bounding box center [750, 160] width 231 height 284
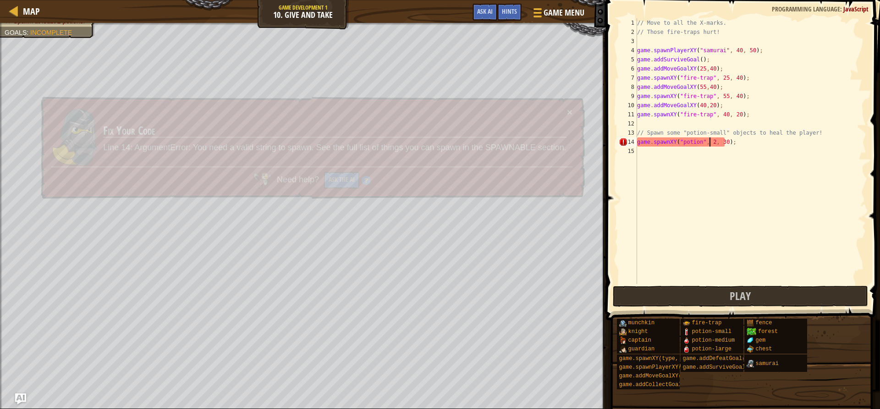
scroll to position [4, 6]
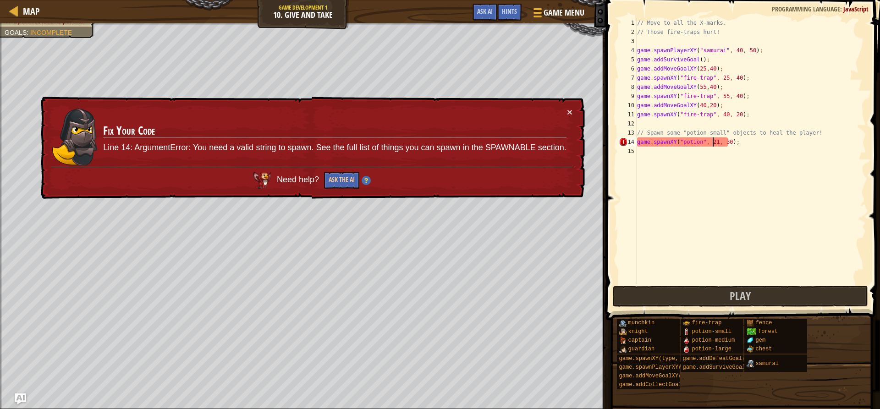
click at [724, 140] on div "// Move to all the X-marks. // Those fire-traps hurt! game . spawnPlayerXY ( "s…" at bounding box center [750, 160] width 231 height 284
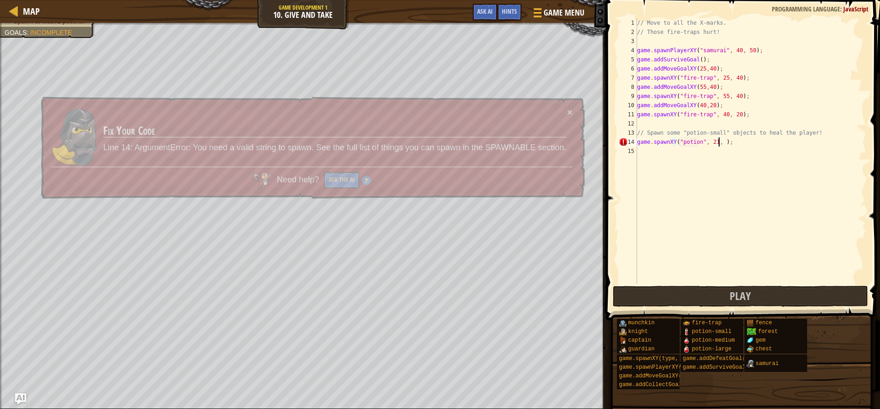
scroll to position [4, 7]
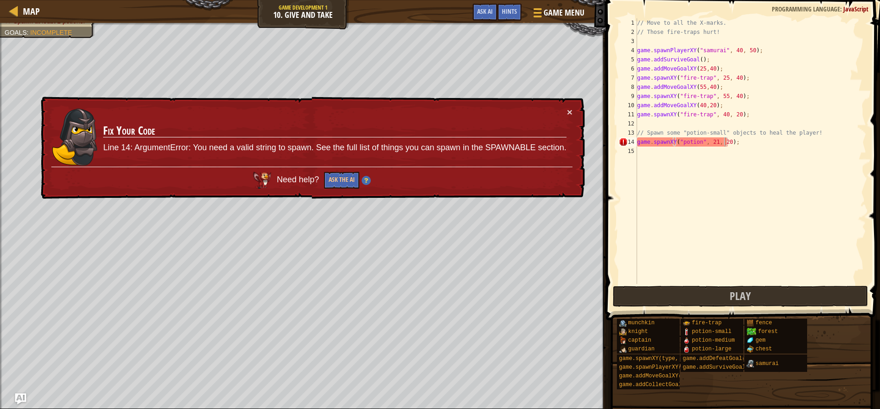
click at [584, 118] on div "× Fix Your Code Line 14: ArgumentError: You need a valid string to spawn. See t…" at bounding box center [312, 148] width 546 height 103
click at [581, 126] on div "× Fix Your Code Line 14: ArgumentError: You need a valid string to spawn. See t…" at bounding box center [312, 148] width 546 height 103
click at [581, 114] on div "× Fix Your Code Line 14: ArgumentError: You need a valid string to spawn. See t…" at bounding box center [312, 148] width 546 height 103
click at [581, 113] on div "× Fix Your Code Line 14: ArgumentError: You need a valid string to spawn. See t…" at bounding box center [311, 147] width 547 height 111
click at [578, 108] on div "× Fix Your Code Line 14: ArgumentError: You need a valid string to spawn. See t…" at bounding box center [312, 148] width 546 height 103
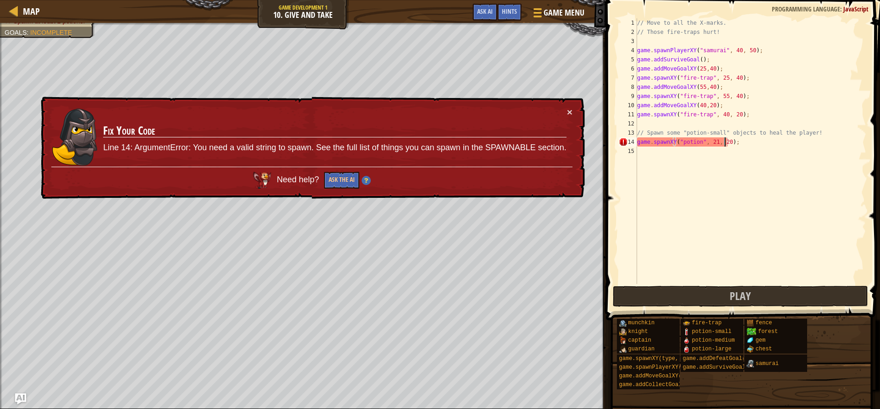
click at [577, 109] on div "× Fix Your Code Line 14: ArgumentError: You need a valid string to spawn. See t…" at bounding box center [312, 148] width 546 height 103
click at [571, 112] on button "×" at bounding box center [570, 112] width 6 height 10
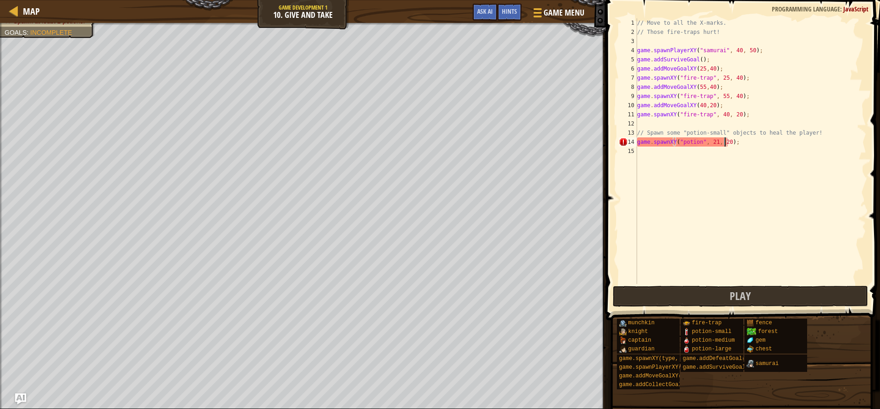
click at [699, 143] on div "// Move to all the X-marks. // Those fire-traps hurt! game . spawnPlayerXY ( "s…" at bounding box center [750, 160] width 231 height 284
click at [698, 143] on div "// Move to all the X-marks. // Those fire-traps hurt! game . spawnPlayerXY ( "s…" at bounding box center [750, 160] width 231 height 284
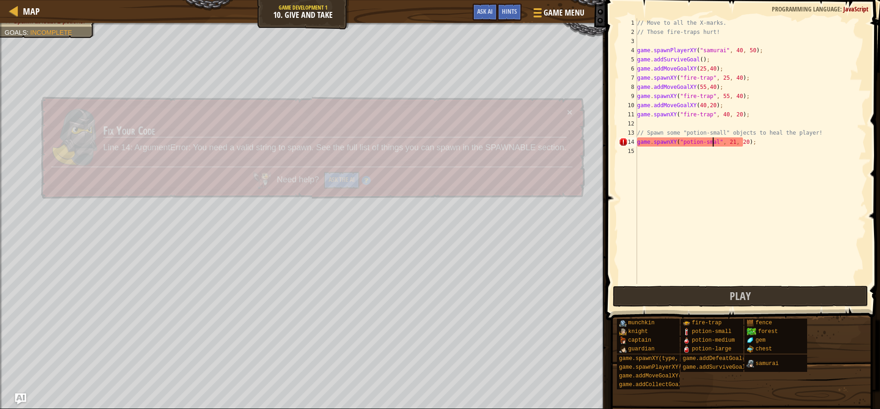
scroll to position [4, 7]
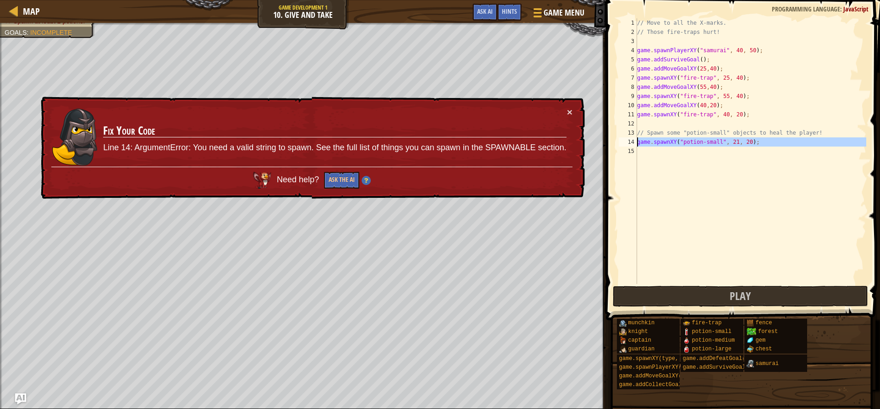
drag, startPoint x: 762, startPoint y: 148, endPoint x: 638, endPoint y: 143, distance: 124.3
click at [638, 143] on div "// Move to all the X-marks. // Those fire-traps hurt! game . spawnPlayerXY ( "s…" at bounding box center [750, 160] width 231 height 284
type textarea "game.spawnXY("potion-small", 21, 20);"
click at [664, 152] on div "// Move to all the X-marks. // Those fire-traps hurt! game . spawnPlayerXY ( "s…" at bounding box center [750, 151] width 231 height 266
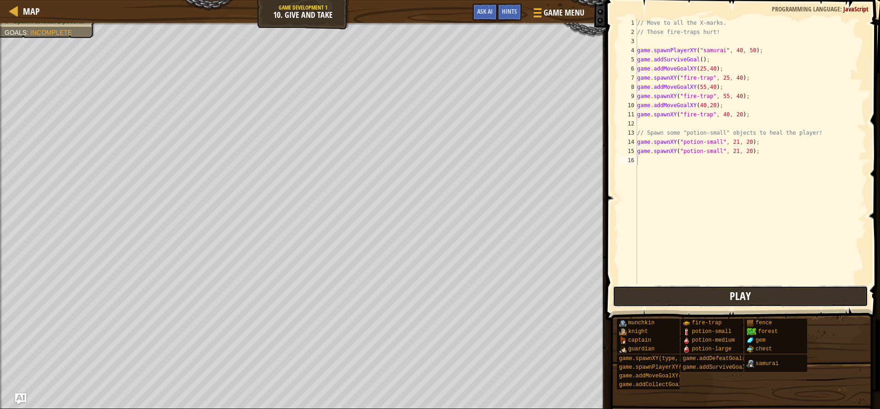
click at [687, 294] on button "Play" at bounding box center [740, 296] width 255 height 21
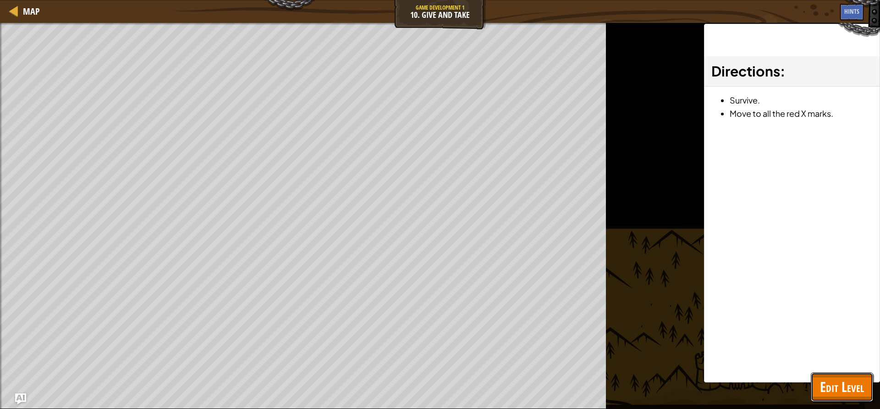
click at [844, 380] on span "Edit Level" at bounding box center [842, 387] width 44 height 19
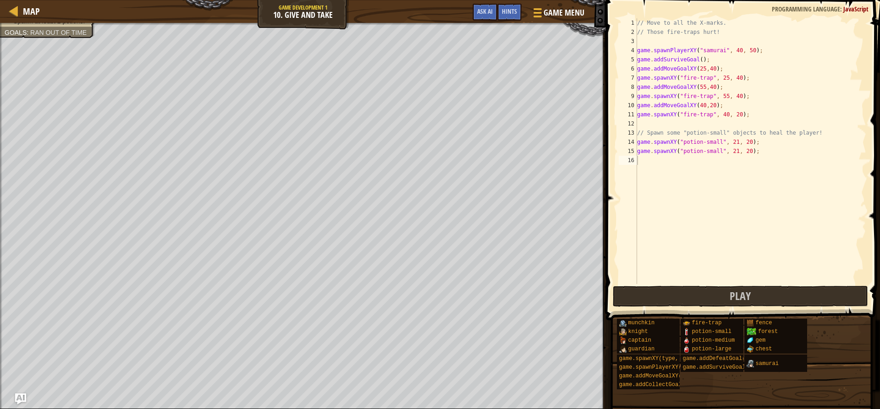
type textarea "game.spawnXY("potion-small", 21, 20);"
drag, startPoint x: 754, startPoint y: 151, endPoint x: 636, endPoint y: 155, distance: 117.4
click at [636, 155] on div "game.spawnXY("potion-small", 21, 20); 1 2 3 4 5 6 7 8 9 10 11 12 13 14 15 16 //…" at bounding box center [741, 151] width 249 height 266
click at [642, 158] on div "// Move to all the X-marks. // Those fire-traps hurt! game . spawnPlayerXY ( "s…" at bounding box center [750, 160] width 231 height 284
paste textarea "game.spawnXY("potion-small", 21, 20);"
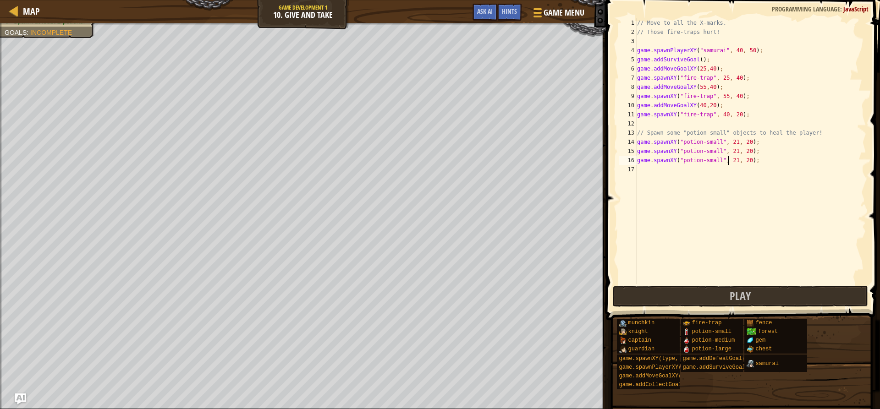
click at [729, 156] on div "// Move to all the X-marks. // Those fire-traps hurt! game . spawnPlayerXY ( "s…" at bounding box center [750, 160] width 231 height 284
click at [729, 159] on div "// Move to all the X-marks. // Those fire-traps hurt! game . spawnPlayerXY ( "s…" at bounding box center [750, 160] width 231 height 284
click at [728, 160] on div "// Move to all the X-marks. // Those fire-traps hurt! game . spawnPlayerXY ( "s…" at bounding box center [750, 160] width 231 height 284
click at [731, 161] on div "// Move to all the X-marks. // Those fire-traps hurt! game . spawnPlayerXY ( "s…" at bounding box center [750, 160] width 231 height 284
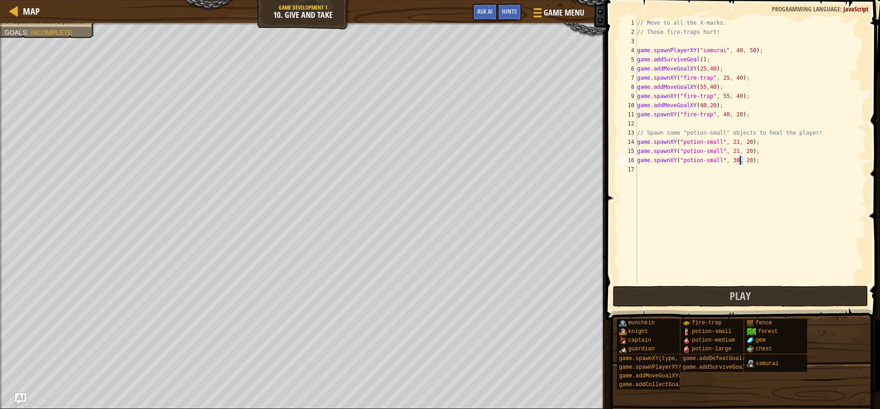
click at [742, 163] on div "// Move to all the X-marks. // Those fire-traps hurt! game . spawnPlayerXY ( "s…" at bounding box center [750, 160] width 231 height 284
click at [745, 163] on div "// Move to all the X-marks. // Those fire-traps hurt! game . spawnPlayerXY ( "s…" at bounding box center [750, 160] width 231 height 284
click at [739, 163] on div "// Move to all the X-marks. // Those fire-traps hurt! game . spawnPlayerXY ( "s…" at bounding box center [750, 160] width 231 height 284
click at [741, 162] on div "// Move to all the X-marks. // Those fire-traps hurt! game . spawnPlayerXY ( "s…" at bounding box center [750, 160] width 231 height 284
click at [743, 161] on div "// Move to all the X-marks. // Those fire-traps hurt! game . spawnPlayerXY ( "s…" at bounding box center [750, 160] width 231 height 284
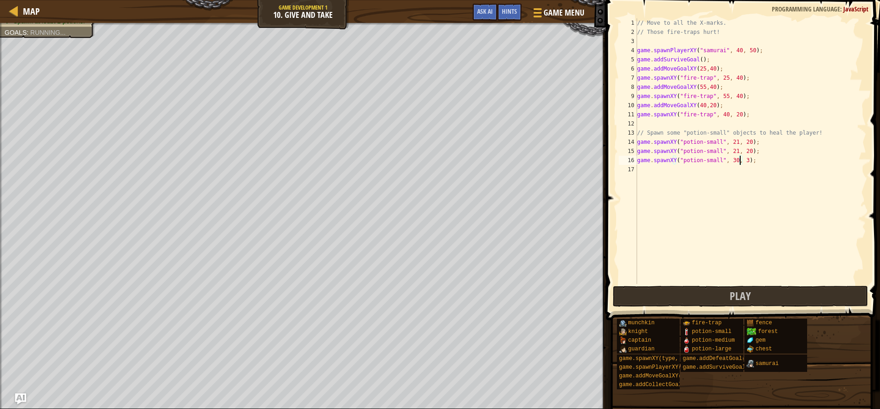
scroll to position [4, 9]
click at [732, 164] on div "// Move to all the X-marks. // Those fire-traps hurt! game . spawnPlayerXY ( "s…" at bounding box center [750, 160] width 231 height 284
type textarea "game.spawnXY("potion-small", 40, 30);"
click at [722, 303] on button "Play" at bounding box center [740, 296] width 255 height 21
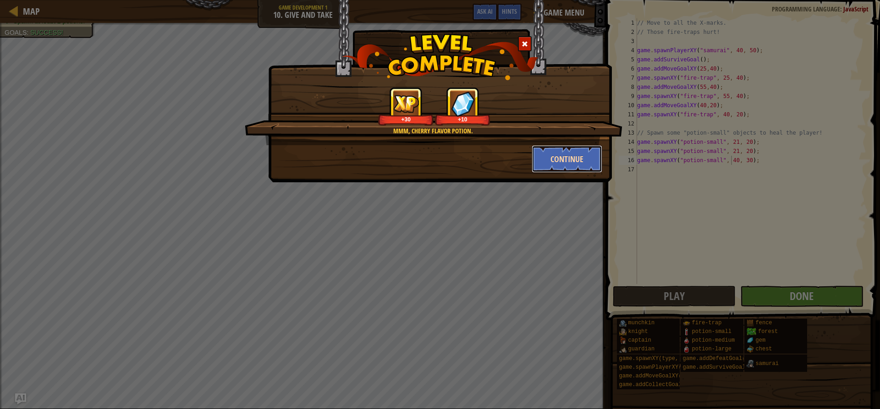
click at [577, 169] on button "Continue" at bounding box center [567, 159] width 71 height 28
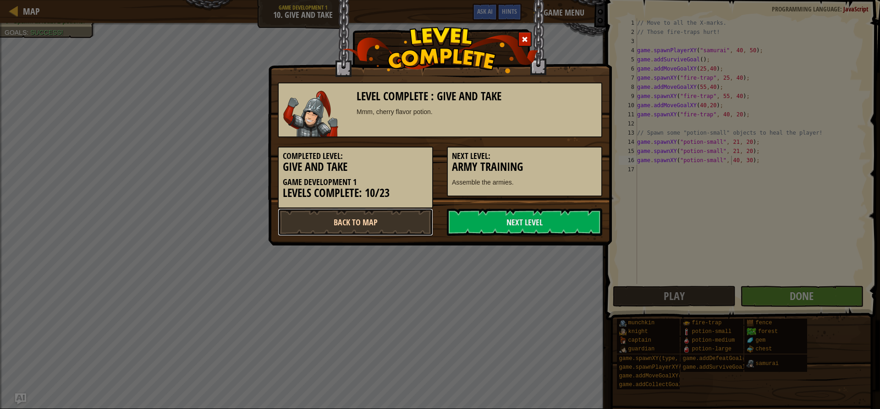
click at [360, 220] on link "Back to Map" at bounding box center [355, 223] width 155 height 28
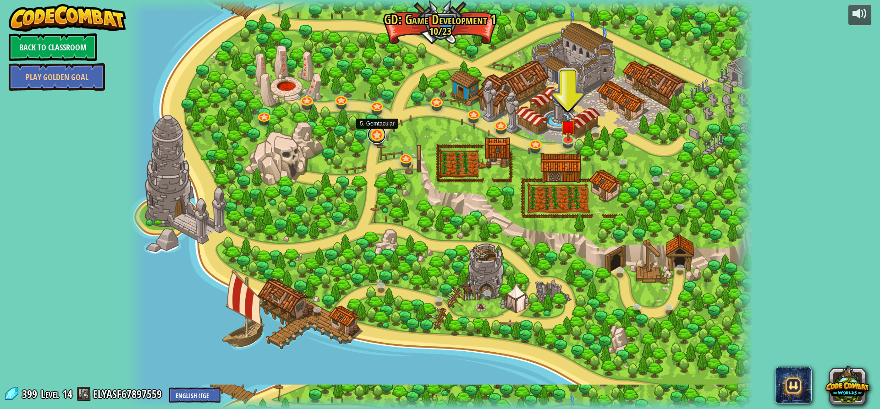
click at [373, 135] on link at bounding box center [377, 135] width 18 height 18
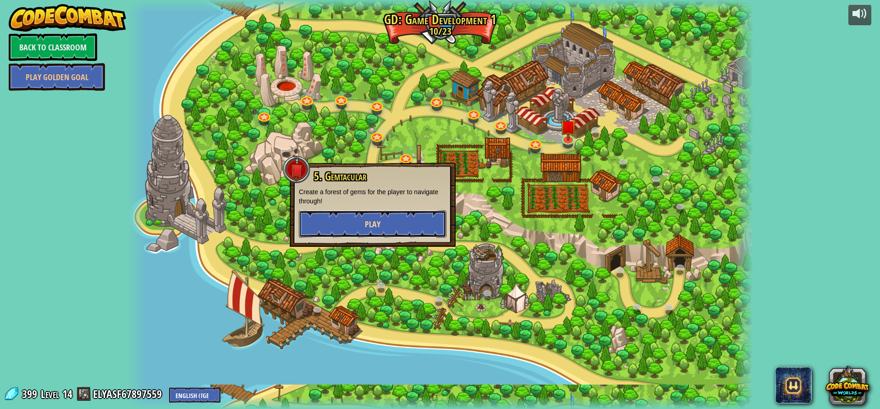
click at [391, 221] on button "Play" at bounding box center [373, 224] width 148 height 28
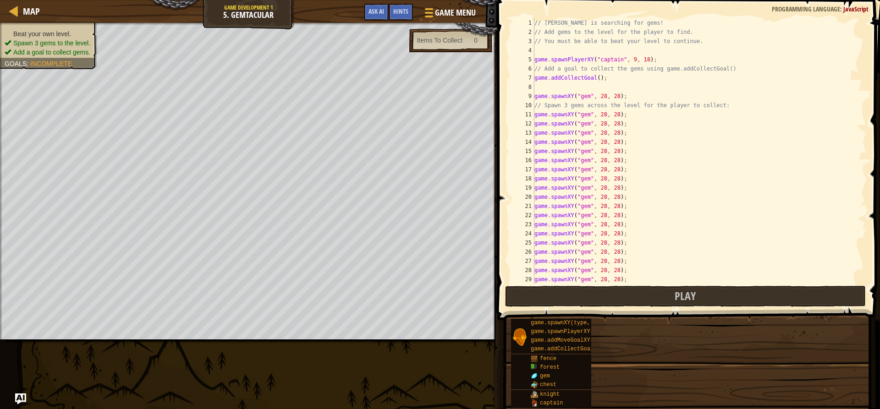
click at [646, 193] on div "// [PERSON_NAME] is searching for gems! // Add gems to the level for the player…" at bounding box center [700, 160] width 334 height 284
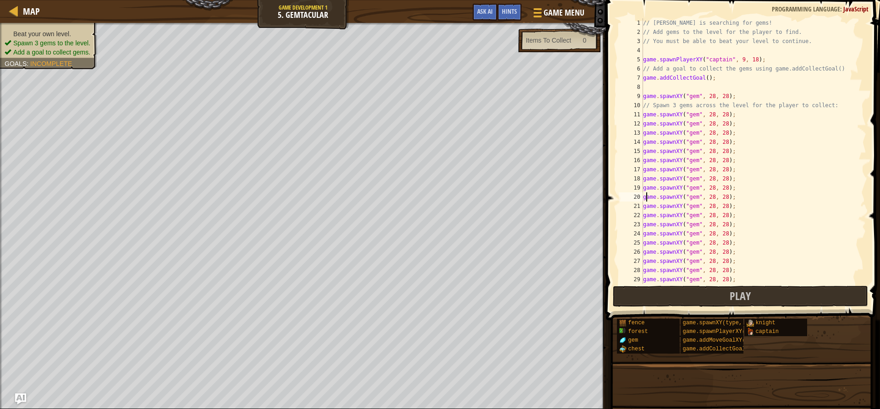
type textarea "game.spawnXY("gem", 28, 28);"
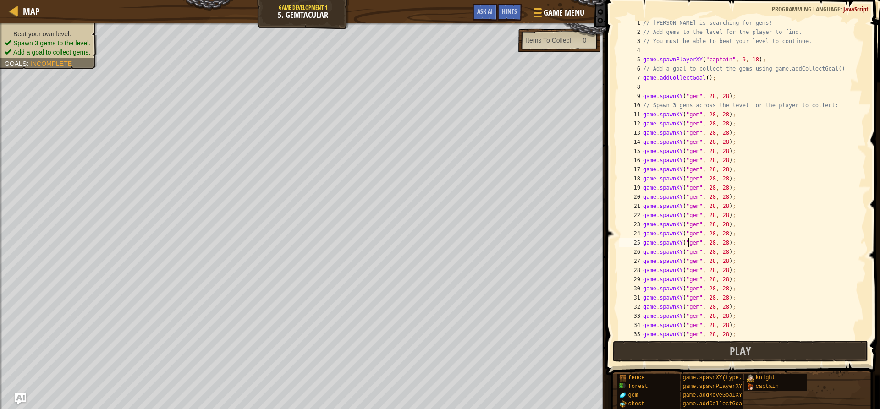
click at [688, 246] on div "// [PERSON_NAME] is searching for gems! // Add gems to the level for the player…" at bounding box center [750, 187] width 218 height 339
click at [752, 363] on span at bounding box center [743, 174] width 281 height 402
click at [750, 358] on span "Play" at bounding box center [740, 351] width 21 height 15
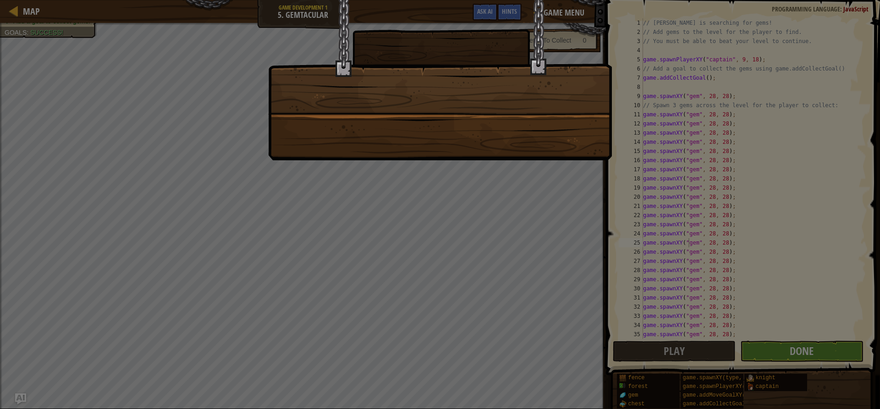
click at [777, 347] on div at bounding box center [440, 204] width 880 height 409
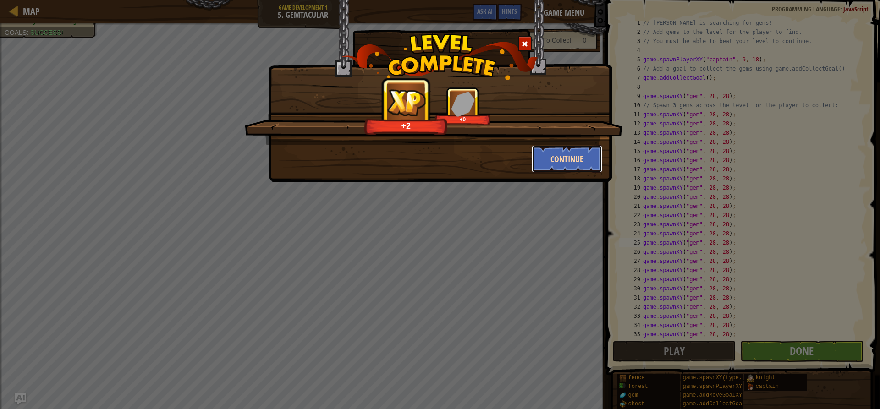
click at [546, 153] on button "Continue" at bounding box center [567, 159] width 71 height 28
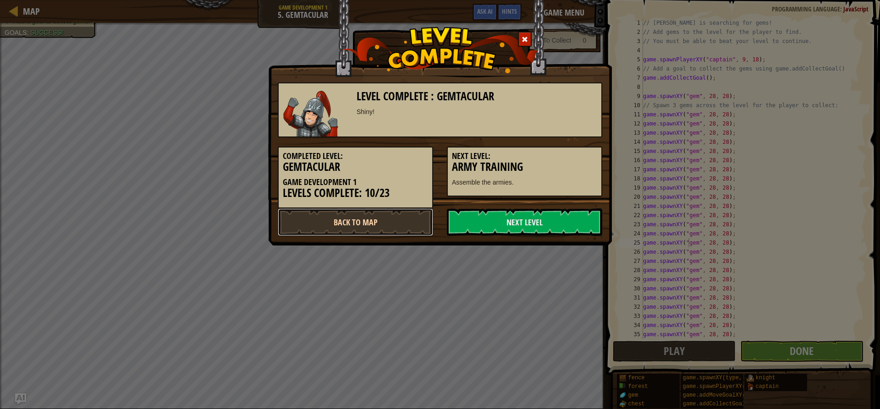
click at [385, 226] on link "Back to Map" at bounding box center [355, 223] width 155 height 28
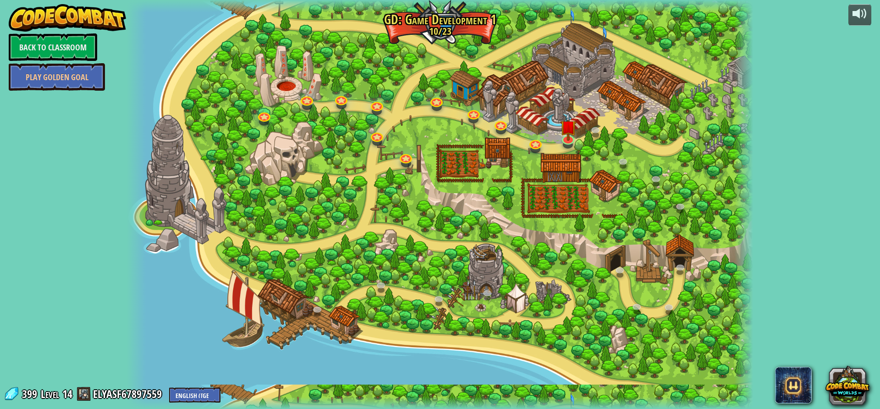
click at [38, 396] on span "399" at bounding box center [31, 394] width 18 height 15
click at [23, 387] on span "399" at bounding box center [31, 394] width 18 height 15
click at [102, 398] on link "ELYASF67897559" at bounding box center [129, 394] width 72 height 15
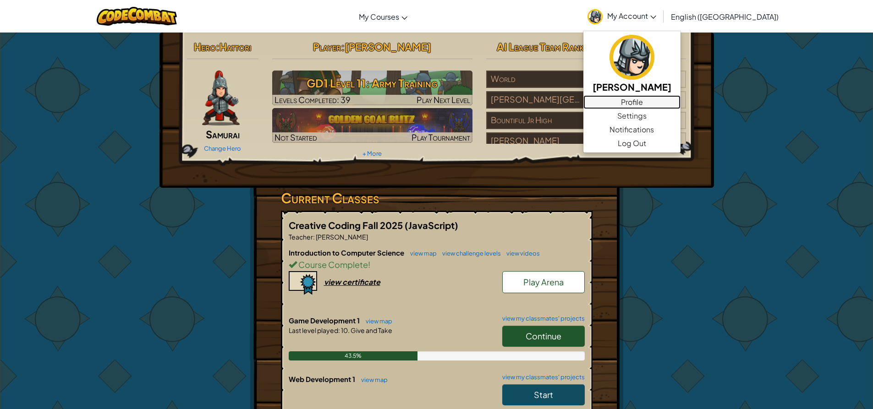
click at [672, 106] on link "Profile" at bounding box center [632, 102] width 97 height 14
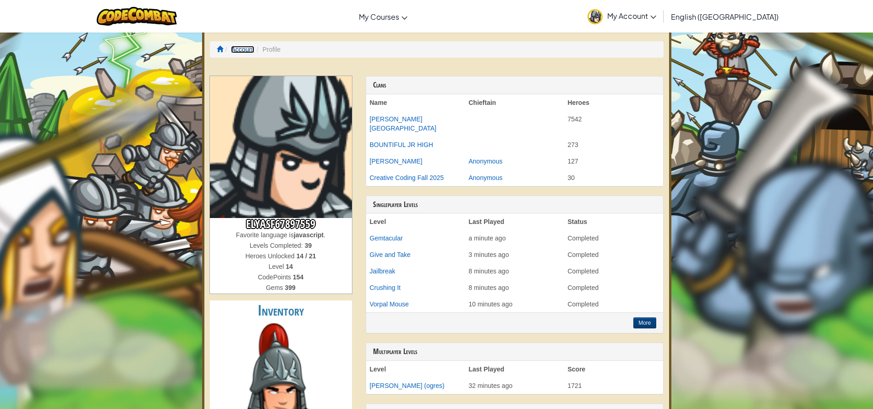
click at [234, 50] on link "Account" at bounding box center [242, 49] width 23 height 7
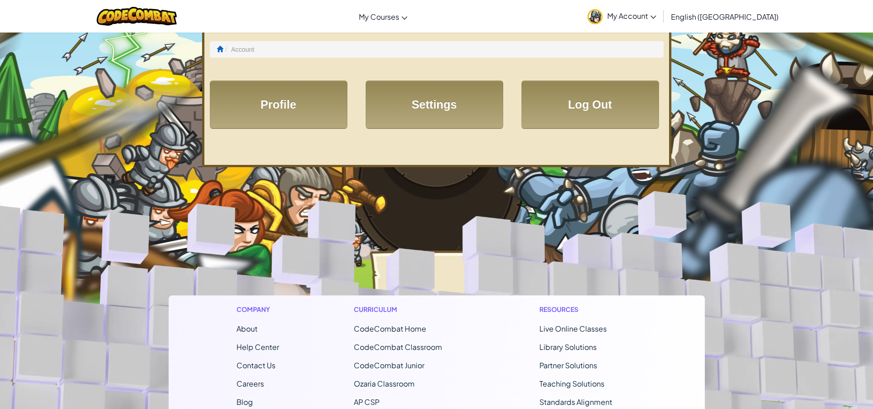
drag, startPoint x: 458, startPoint y: -64, endPoint x: 441, endPoint y: -64, distance: 16.5
drag, startPoint x: 441, startPoint y: -64, endPoint x: 253, endPoint y: 61, distance: 225.3
click at [253, 61] on div "Account Profile Settings Log Out" at bounding box center [436, 99] width 469 height 138
